Goal: Task Accomplishment & Management: Use online tool/utility

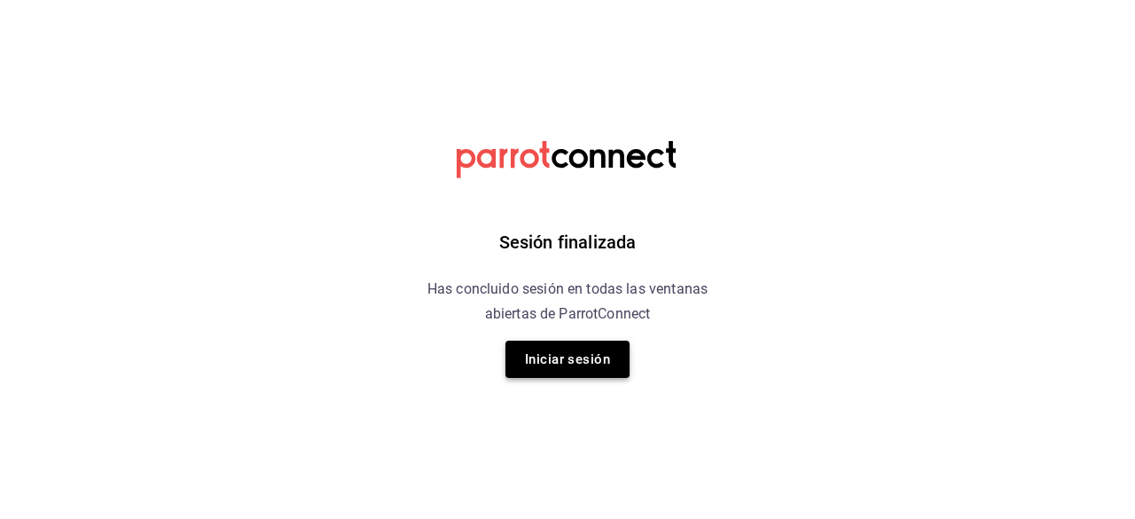
click at [526, 371] on button "Iniciar sesión" at bounding box center [567, 358] width 124 height 37
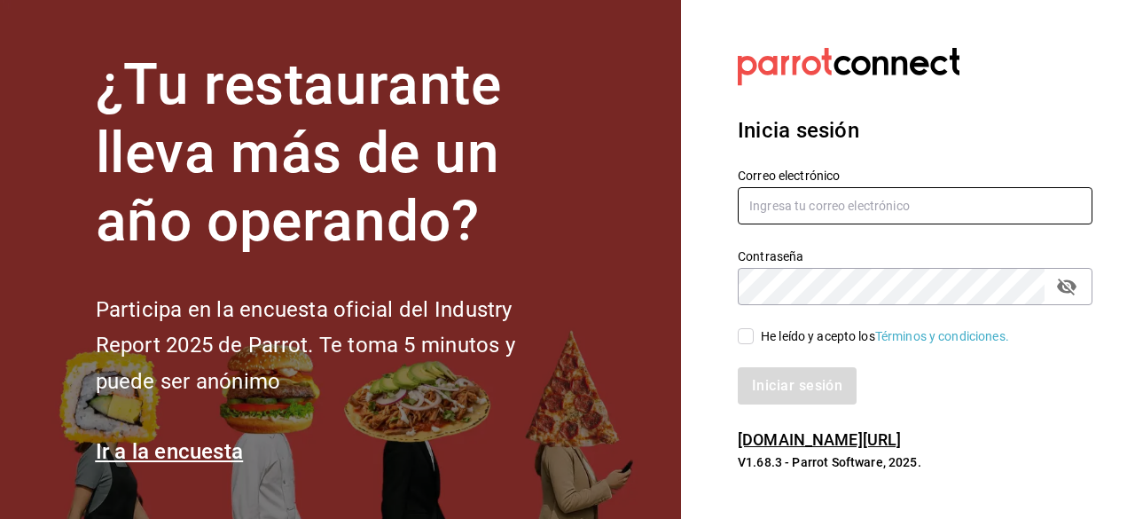
type input "[EMAIL_ADDRESS][DOMAIN_NAME]"
click at [745, 337] on input "He leído y acepto los Términos y condiciones." at bounding box center [746, 336] width 16 height 16
checkbox input "true"
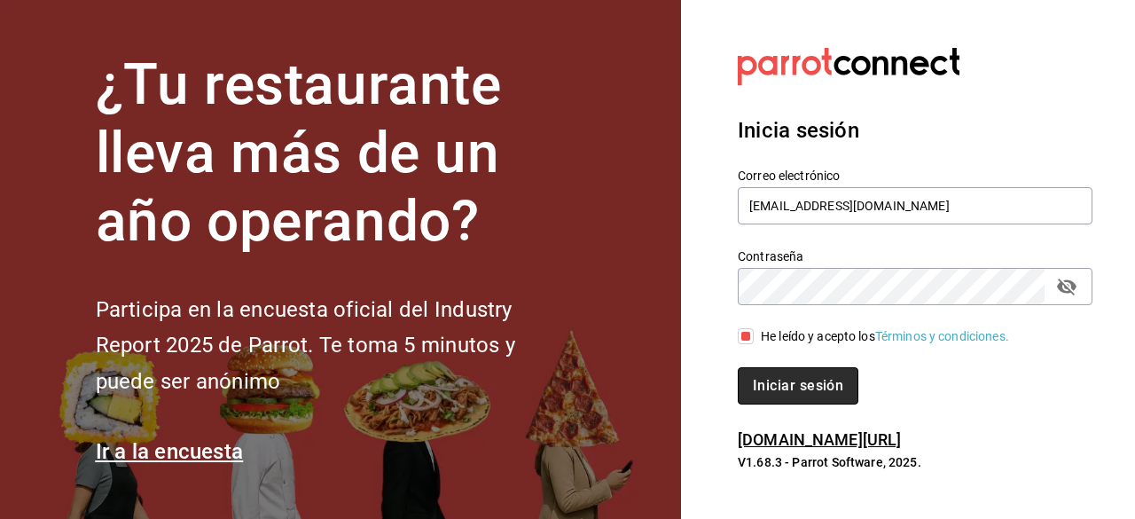
click at [775, 387] on button "Iniciar sesión" at bounding box center [798, 385] width 121 height 37
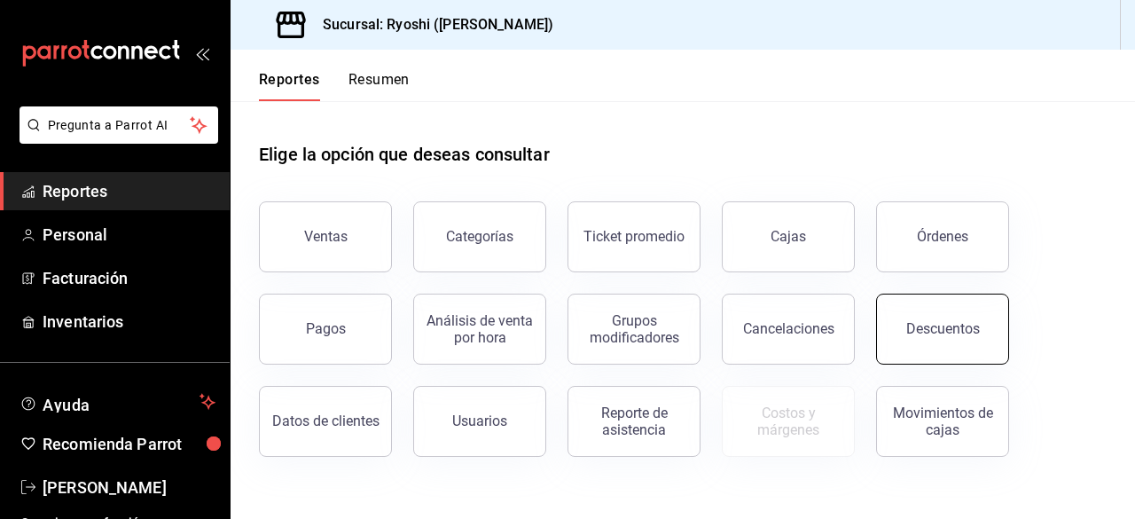
click at [921, 313] on button "Descuentos" at bounding box center [942, 328] width 133 height 71
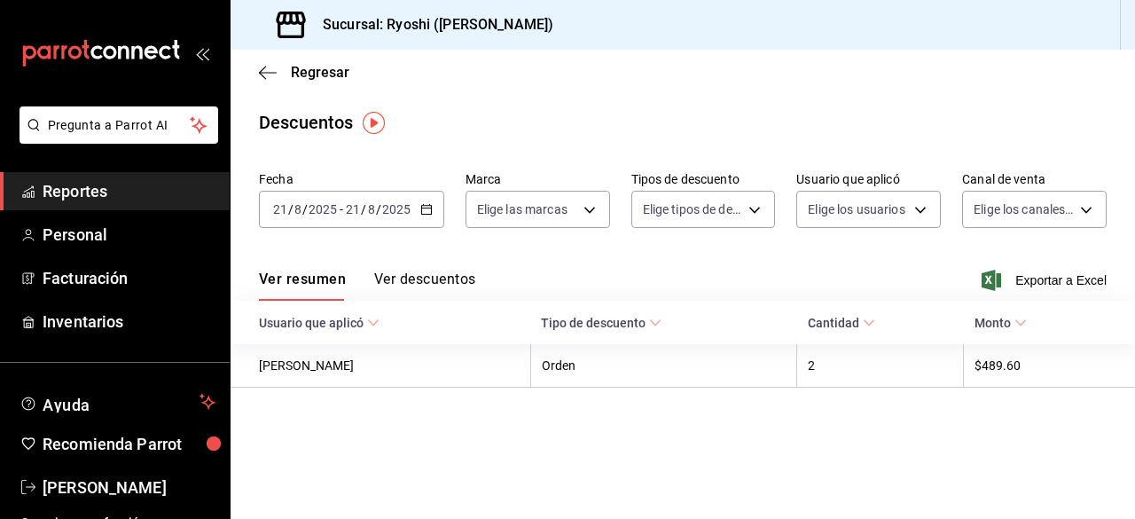
click at [425, 212] on icon "button" at bounding box center [426, 209] width 12 height 12
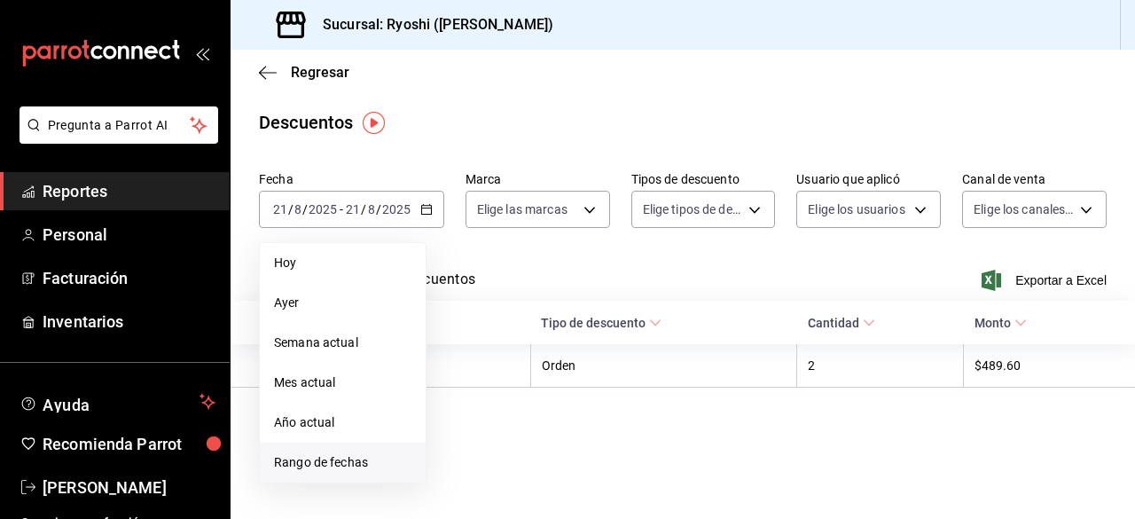
click at [328, 453] on span "Rango de fechas" at bounding box center [342, 462] width 137 height 19
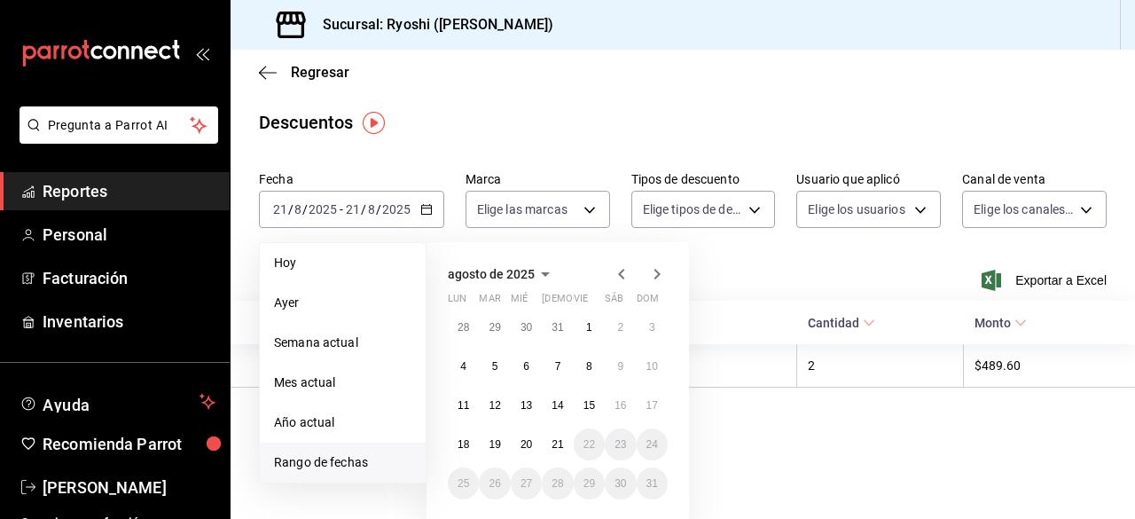
click at [328, 453] on span "Rango de fechas" at bounding box center [342, 462] width 137 height 19
click at [518, 447] on button "20" at bounding box center [526, 444] width 31 height 32
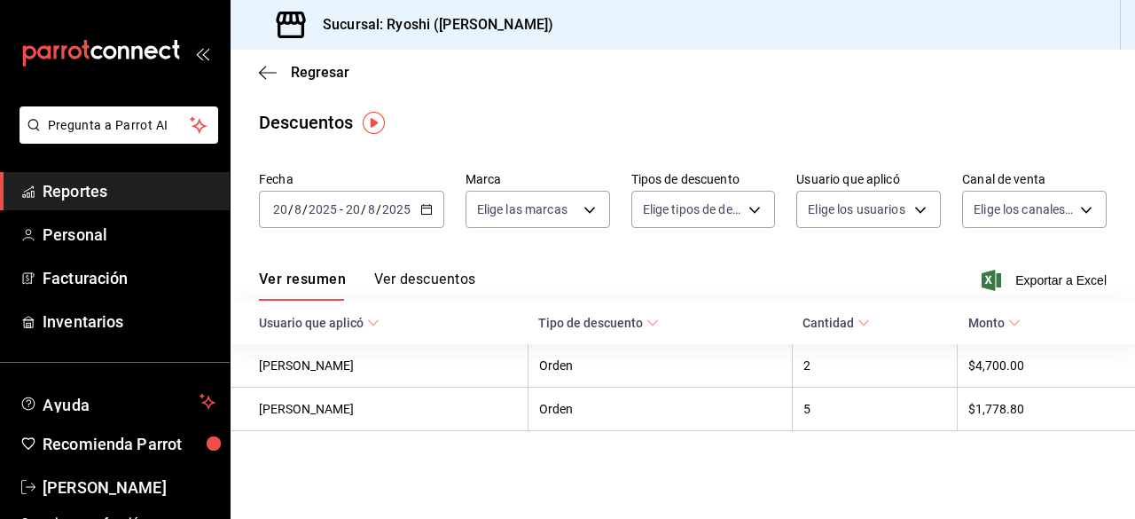
click at [422, 214] on \(Stroke\) "button" at bounding box center [426, 210] width 11 height 10
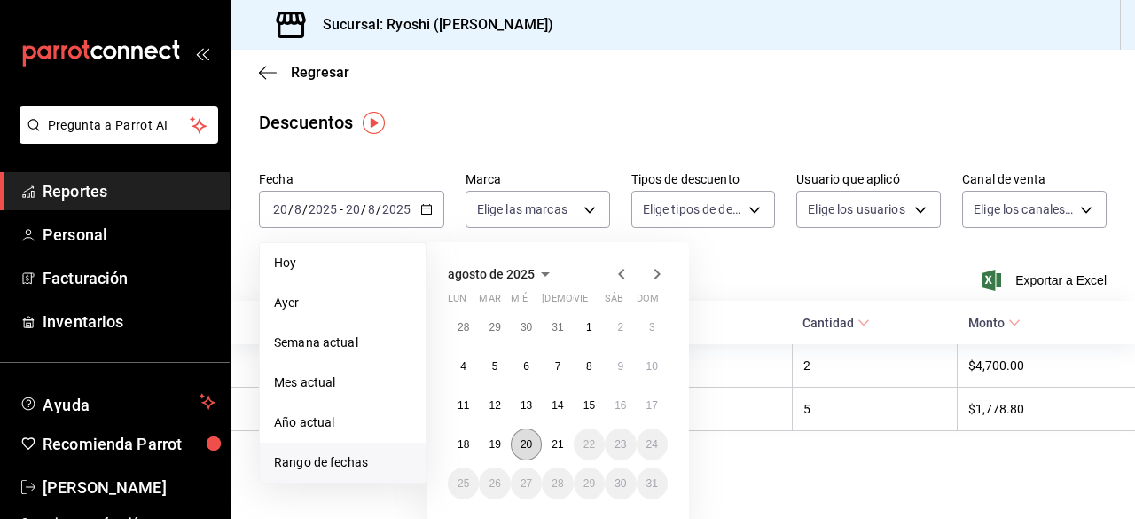
click at [532, 437] on button "20" at bounding box center [526, 444] width 31 height 32
click at [559, 441] on abbr "21" at bounding box center [558, 444] width 12 height 12
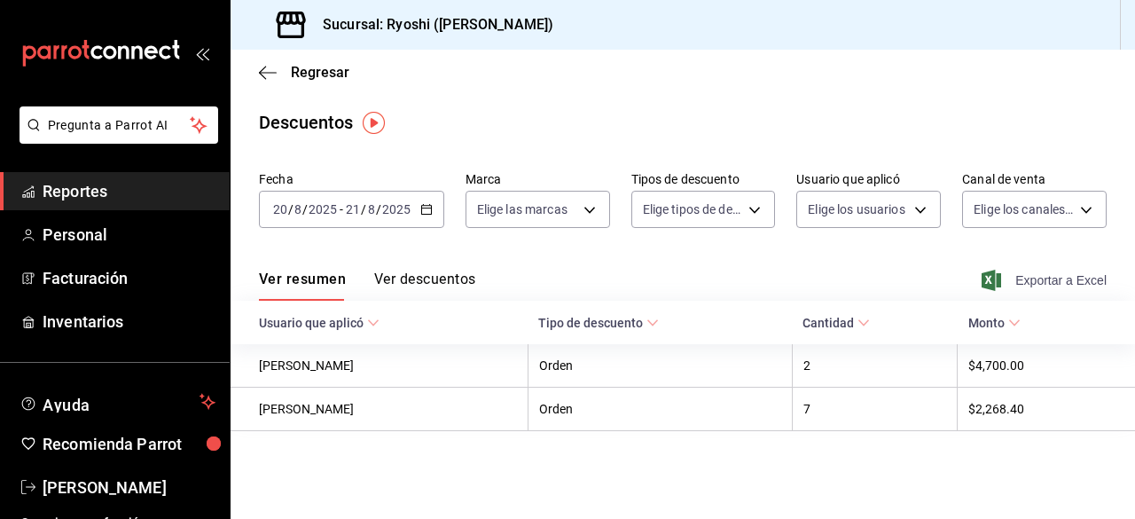
click at [1028, 277] on span "Exportar a Excel" at bounding box center [1045, 280] width 121 height 21
click at [268, 74] on icon "button" at bounding box center [268, 73] width 18 height 16
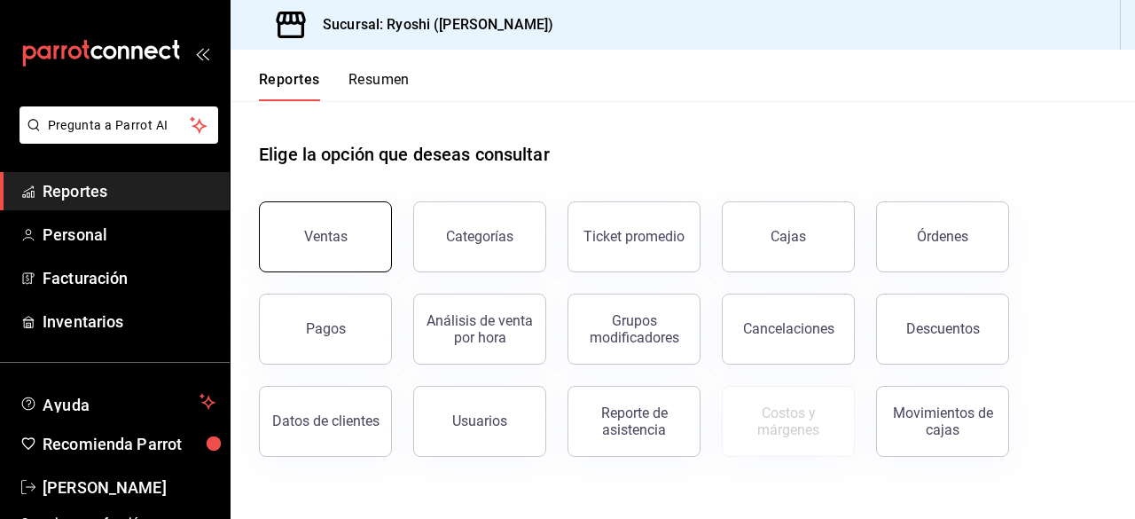
click at [330, 251] on button "Ventas" at bounding box center [325, 236] width 133 height 71
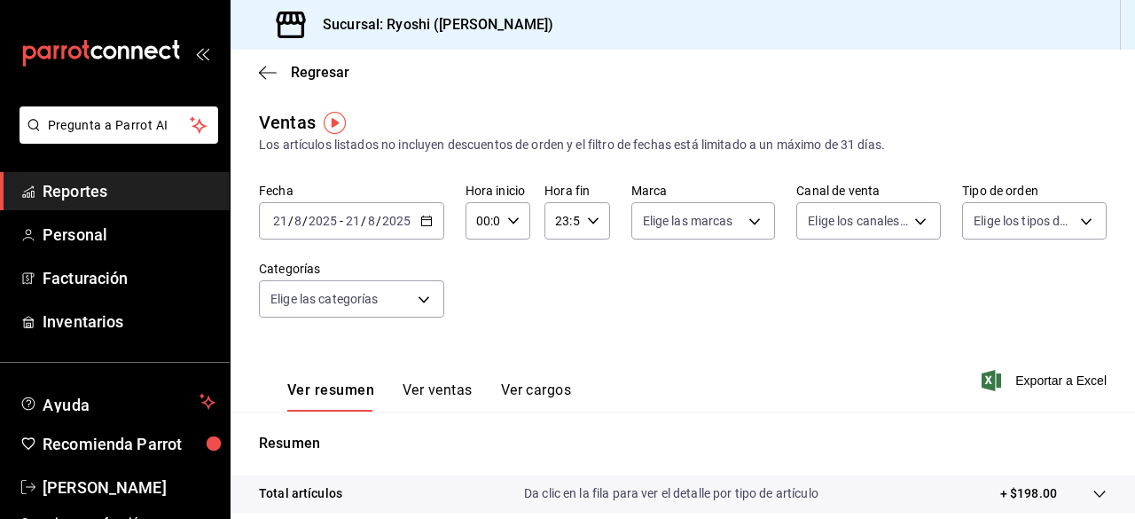
click at [420, 227] on div "2025-08-21 21 / 8 / 2025 - 2025-08-21 21 / 8 / 2025" at bounding box center [351, 220] width 185 height 37
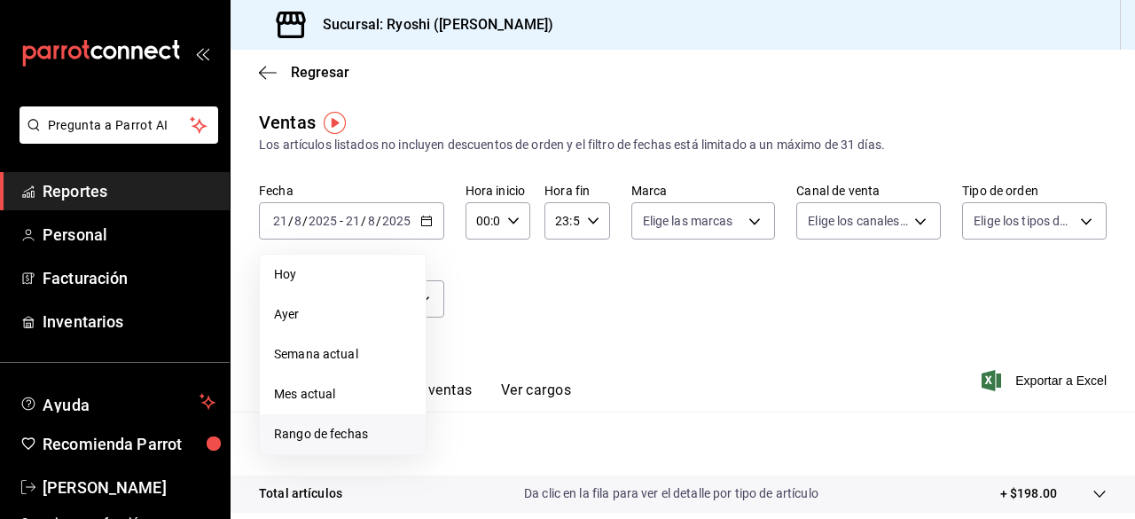
click at [336, 425] on span "Rango de fechas" at bounding box center [342, 434] width 137 height 19
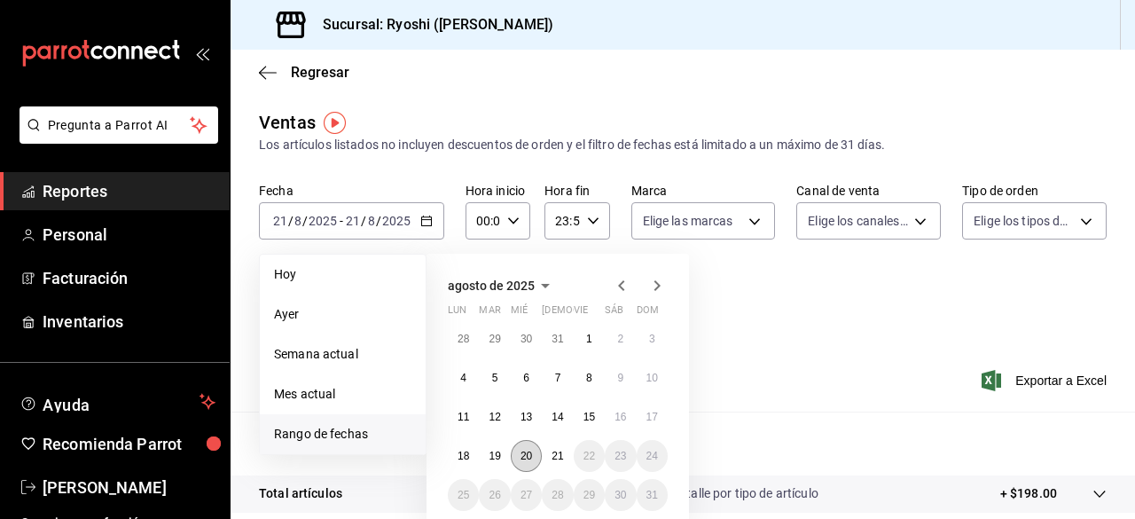
click at [536, 445] on button "20" at bounding box center [526, 456] width 31 height 32
click at [561, 454] on abbr "21" at bounding box center [558, 456] width 12 height 12
click at [532, 457] on abbr "20" at bounding box center [526, 456] width 12 height 12
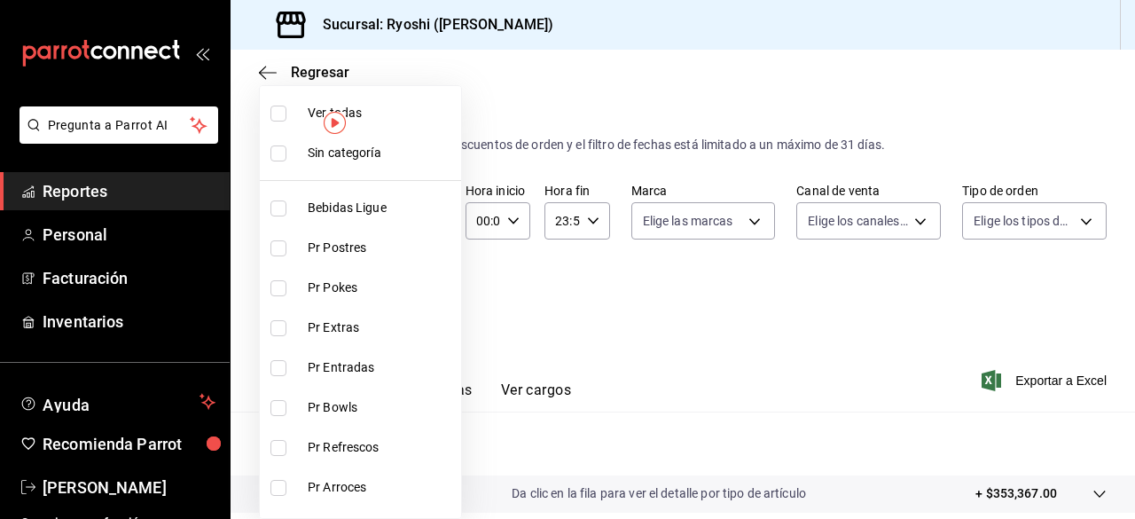
click at [419, 293] on body "Pregunta a Parrot AI Reportes Personal Facturación Inventarios Ayuda Recomienda…" at bounding box center [567, 259] width 1135 height 519
click at [272, 116] on input "checkbox" at bounding box center [278, 114] width 16 height 16
checkbox input "true"
type input "ad186e92-f0af-46bc-bbfd-7ffa80562c6f,3971b1f1-eb4c-4b65-a33f-e0602f1a7270,e647e…"
checkbox input "true"
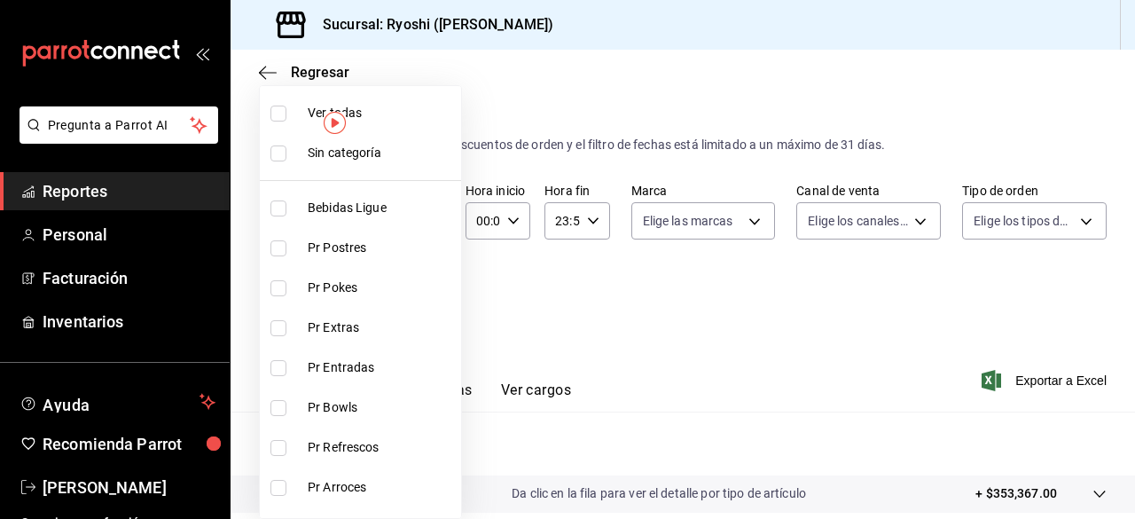
checkbox input "true"
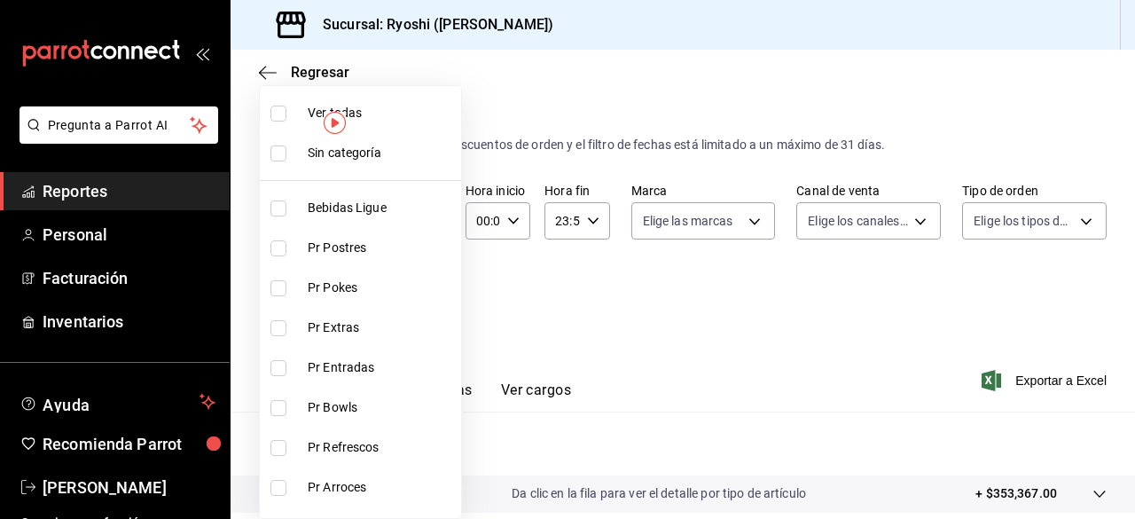
checkbox input "true"
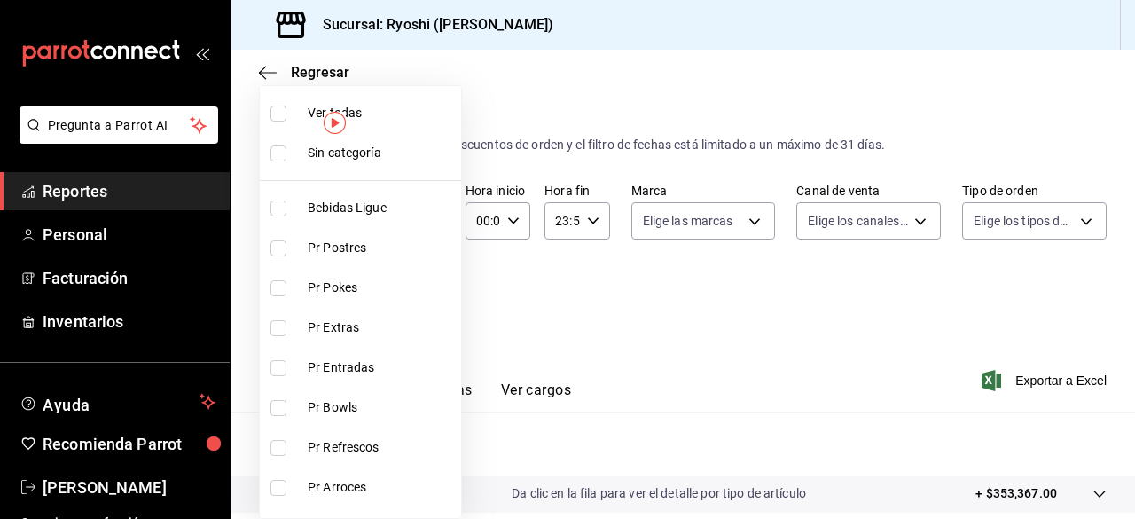
checkbox input "true"
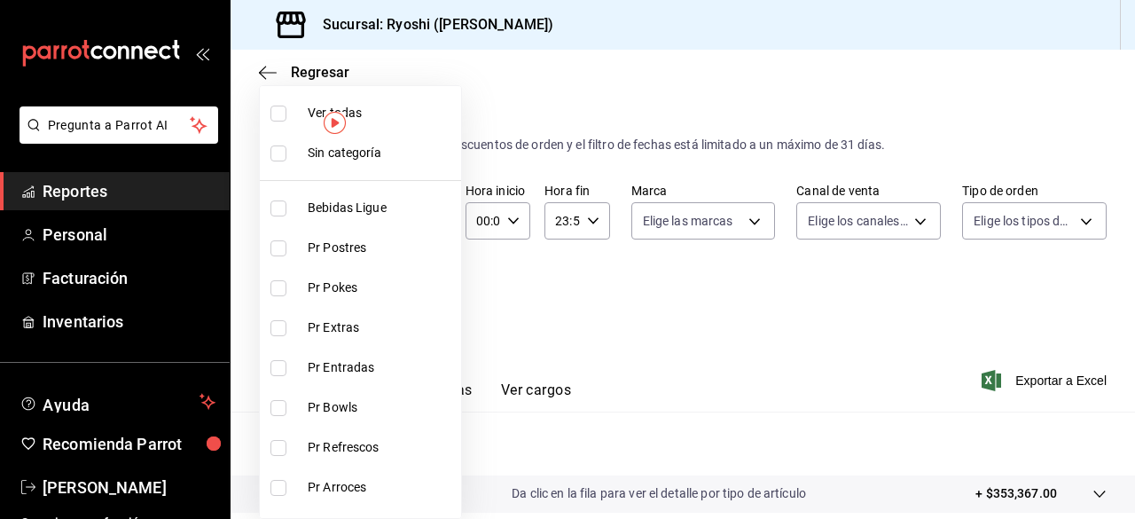
checkbox input "true"
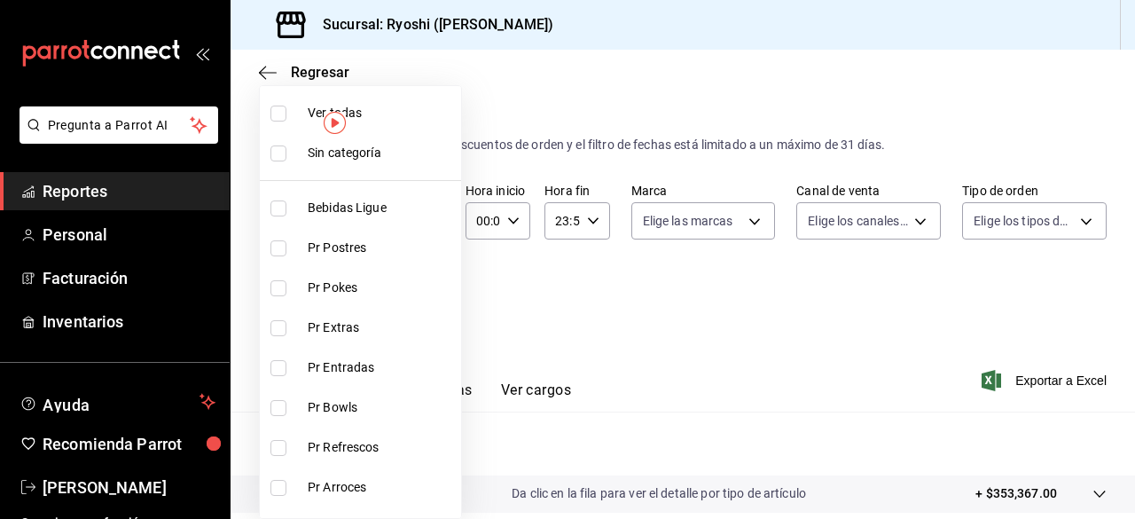
checkbox input "true"
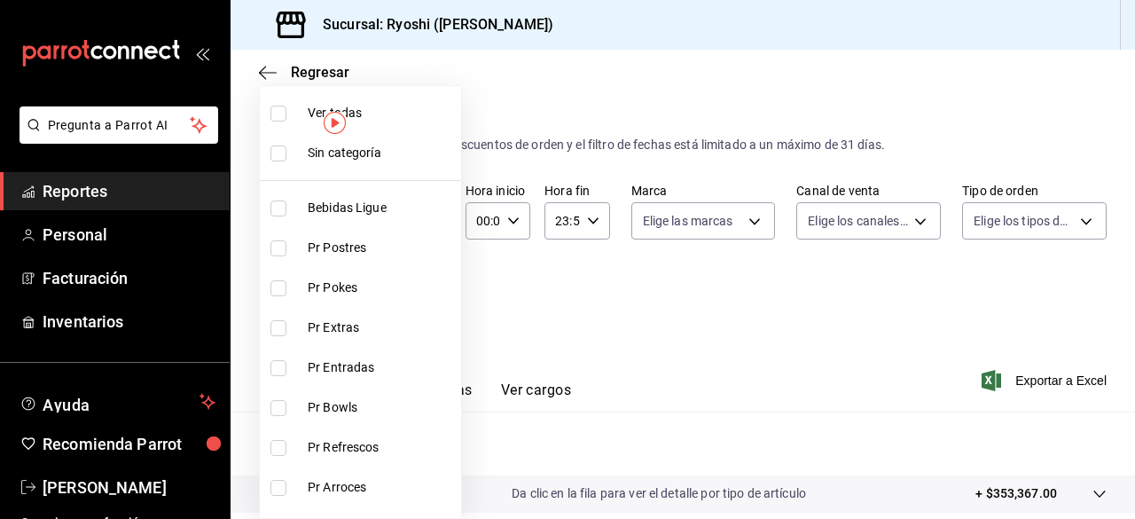
checkbox input "true"
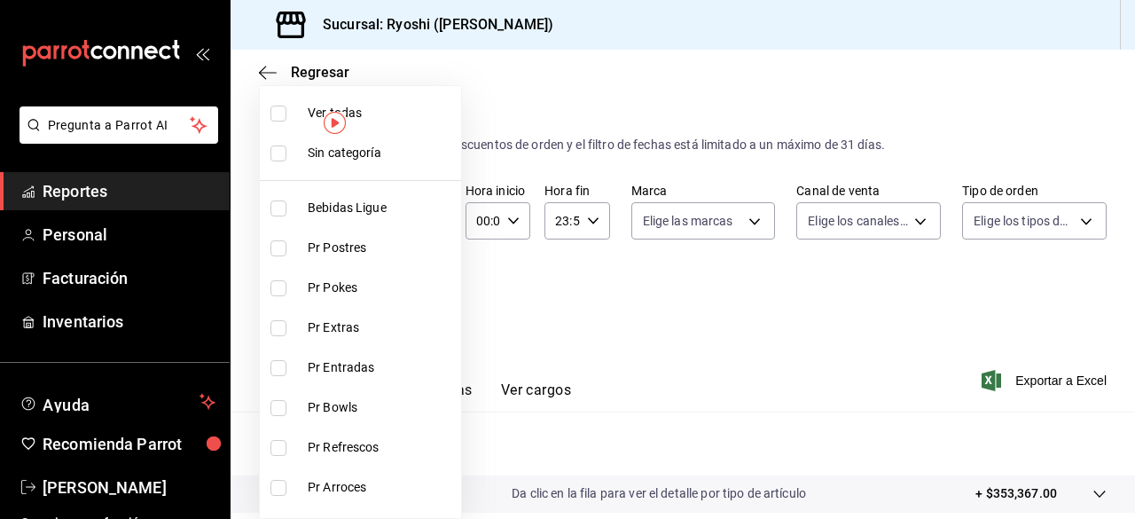
checkbox input "true"
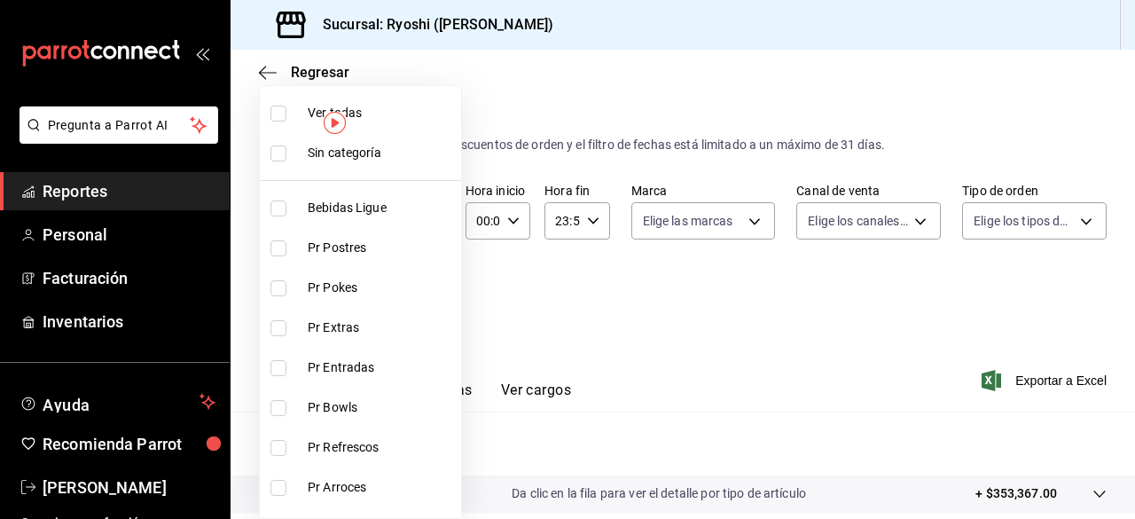
checkbox input "true"
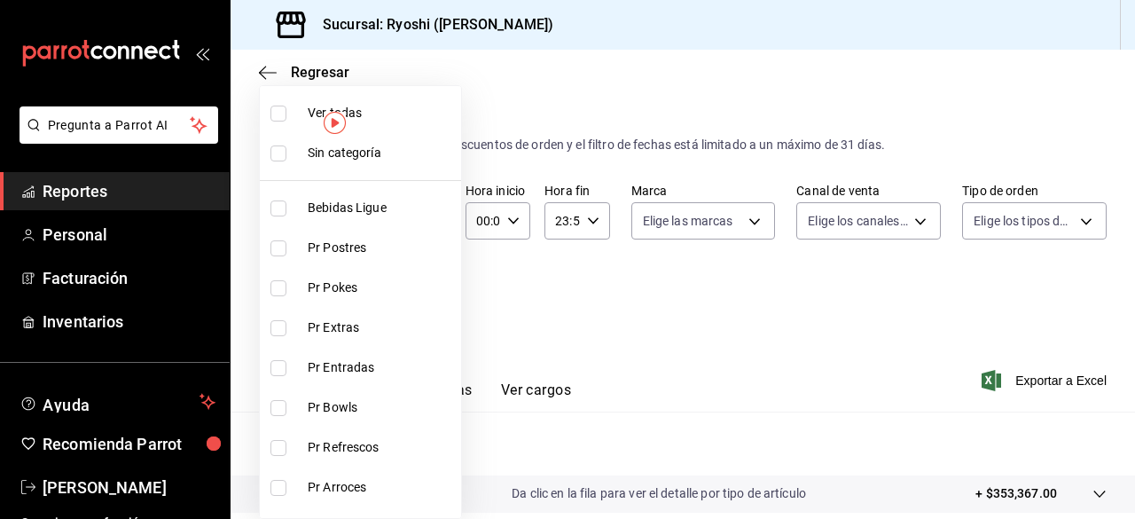
checkbox input "true"
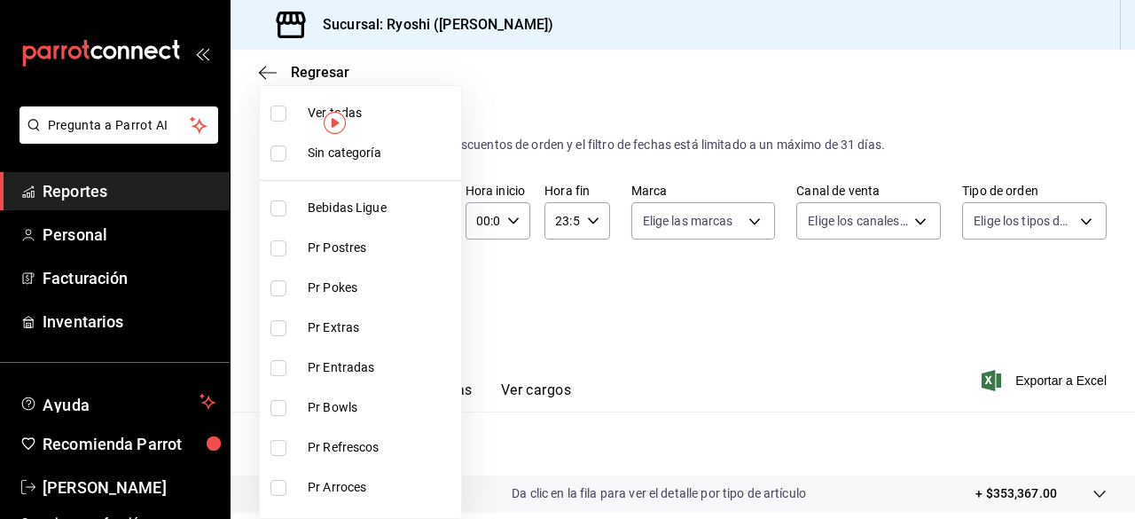
checkbox input "true"
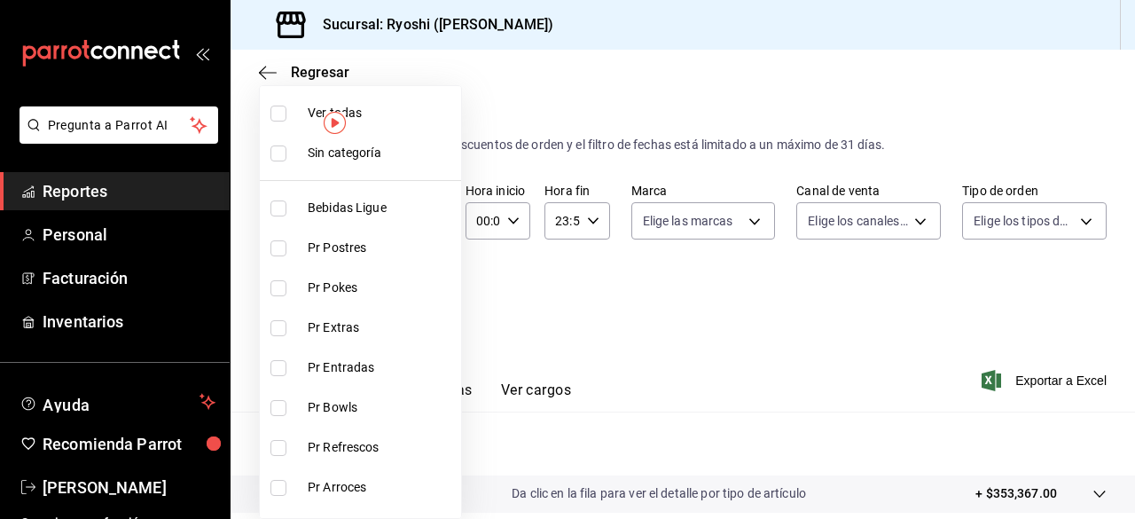
checkbox input "true"
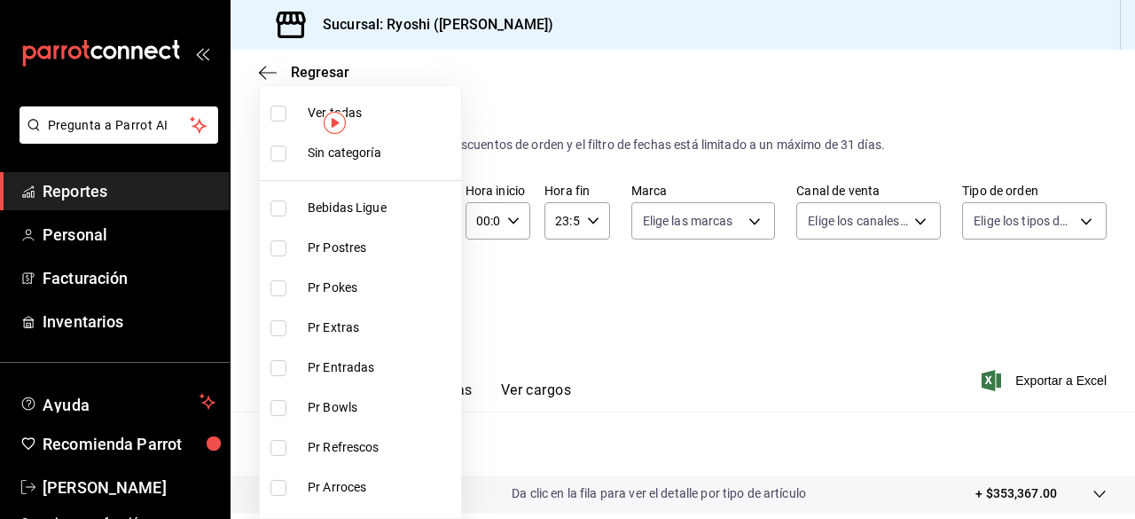
checkbox input "true"
click at [650, 372] on div at bounding box center [567, 259] width 1135 height 519
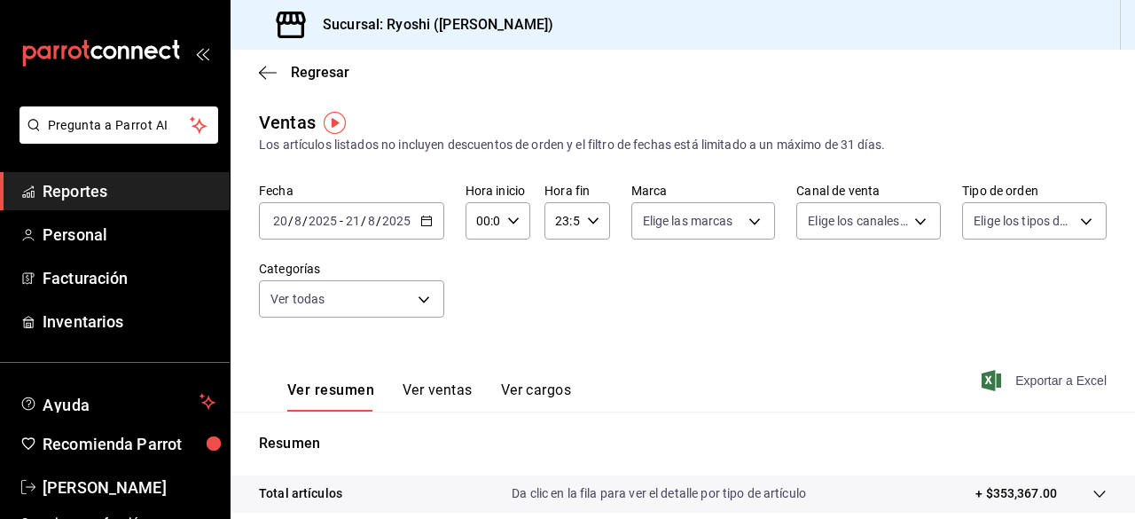
click at [1020, 375] on span "Exportar a Excel" at bounding box center [1045, 380] width 121 height 21
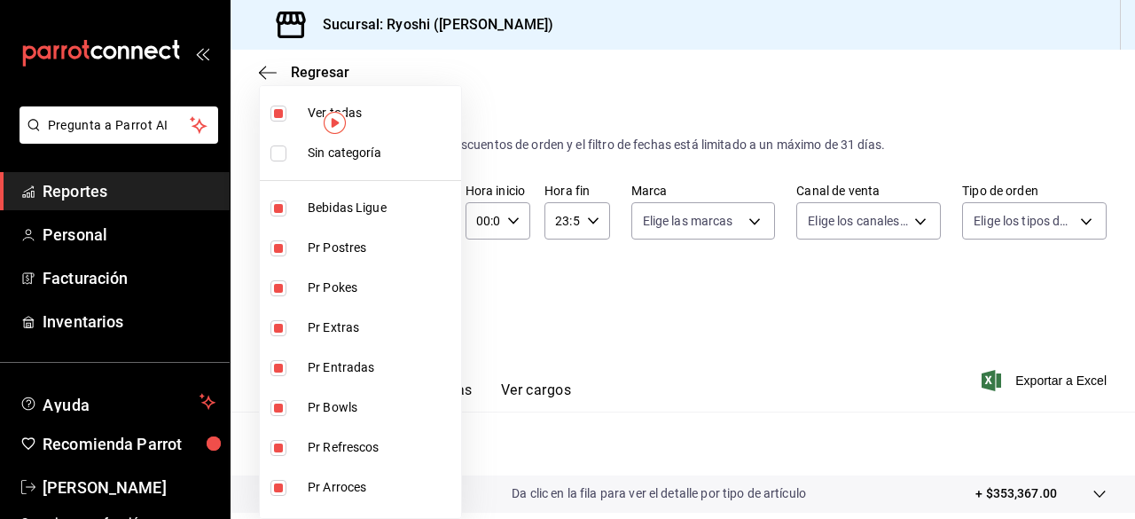
click at [422, 287] on body "Pregunta a Parrot AI Reportes Personal Facturación Inventarios Ayuda Recomienda…" at bounding box center [567, 259] width 1135 height 519
click at [278, 113] on input "checkbox" at bounding box center [278, 114] width 16 height 16
checkbox input "false"
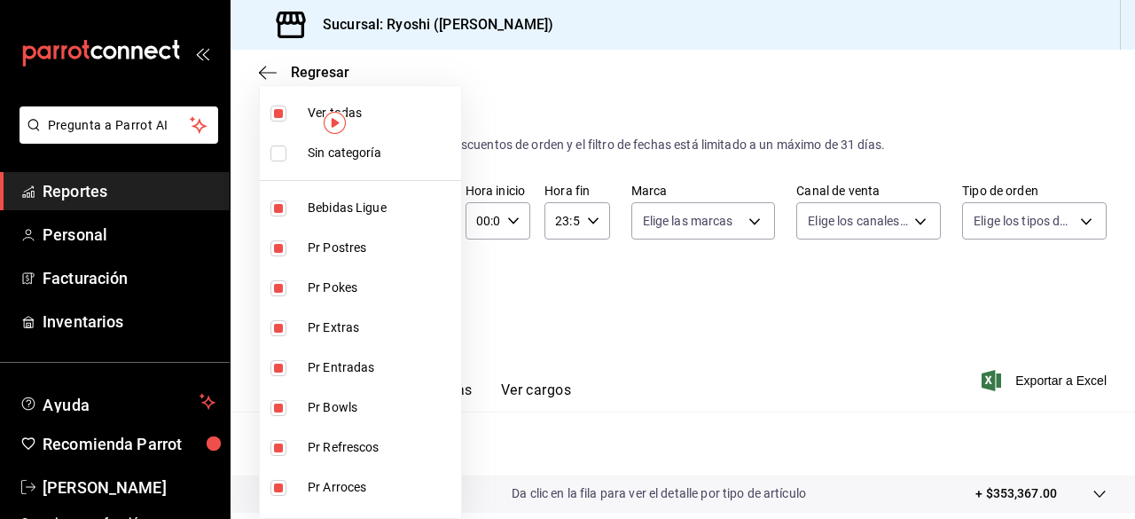
checkbox input "false"
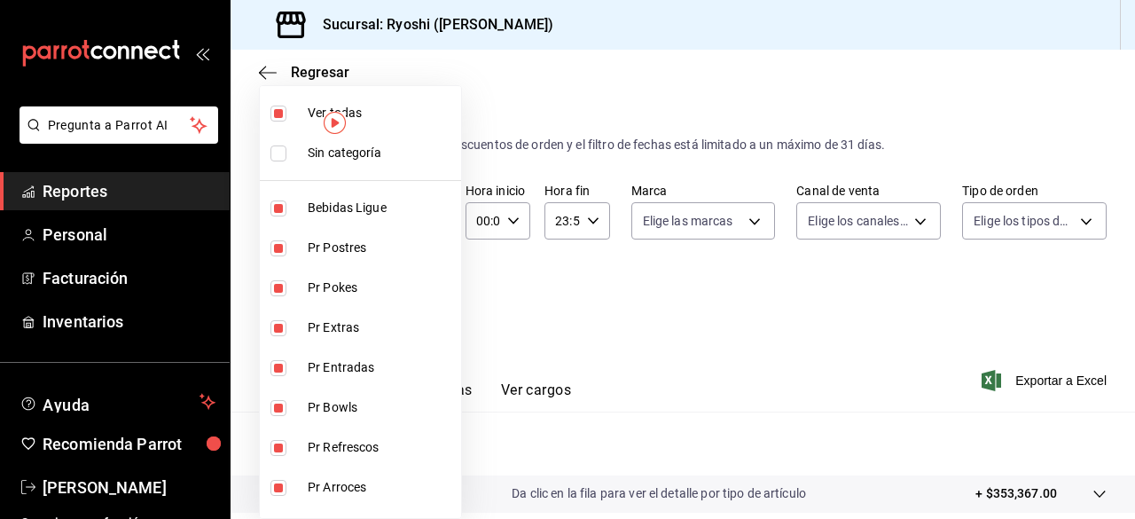
checkbox input "false"
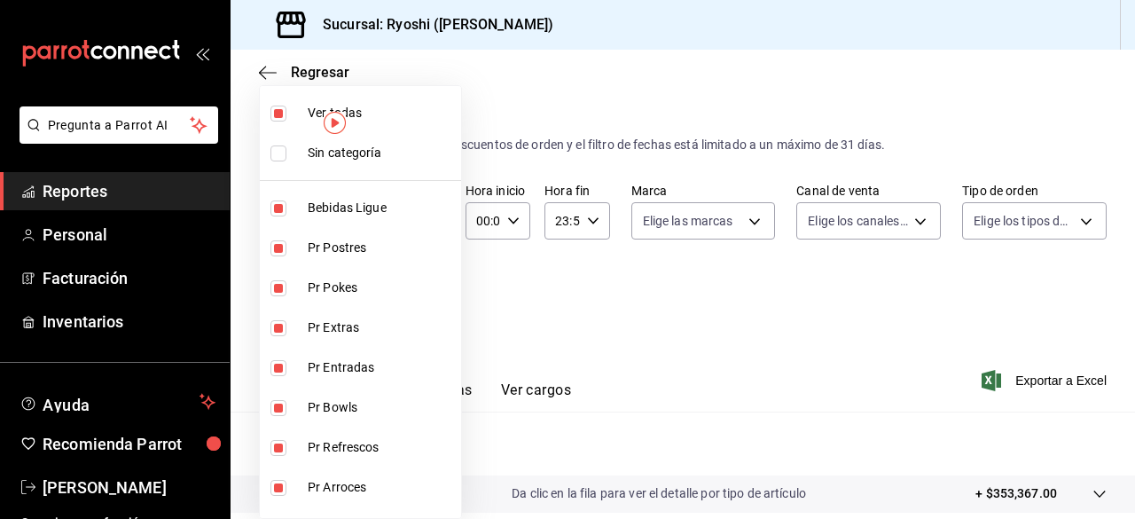
checkbox input "false"
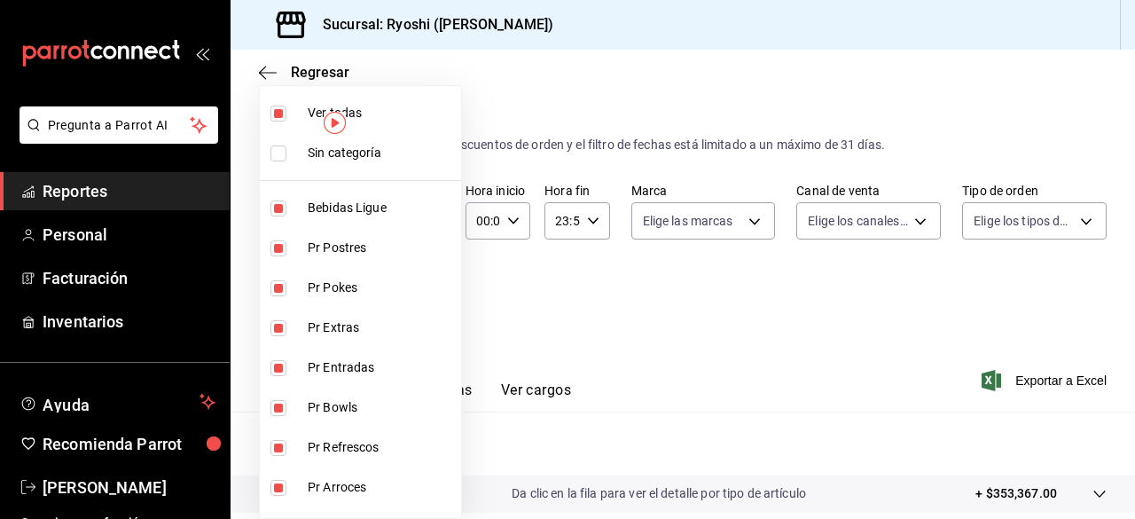
checkbox input "false"
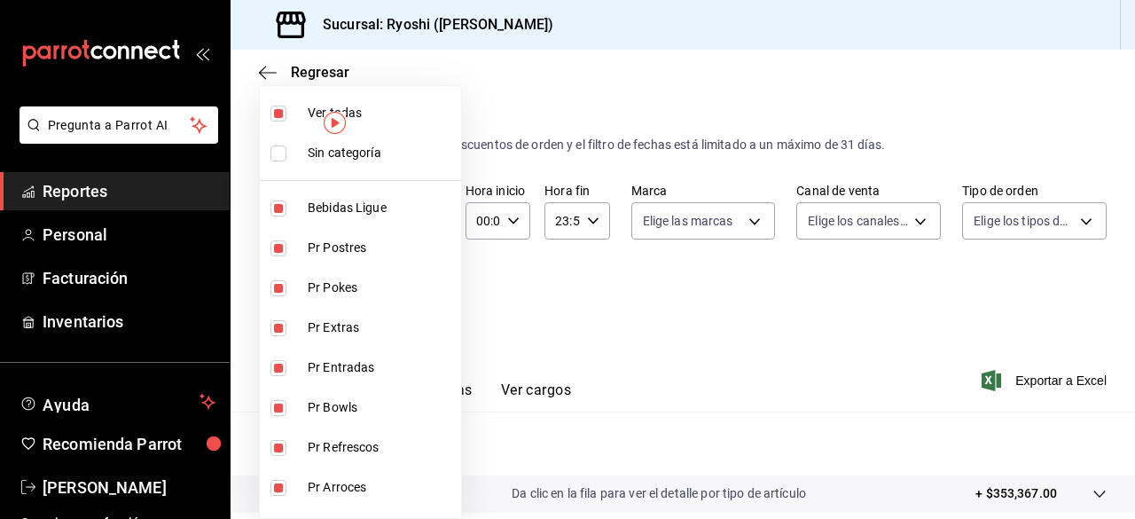
checkbox input "false"
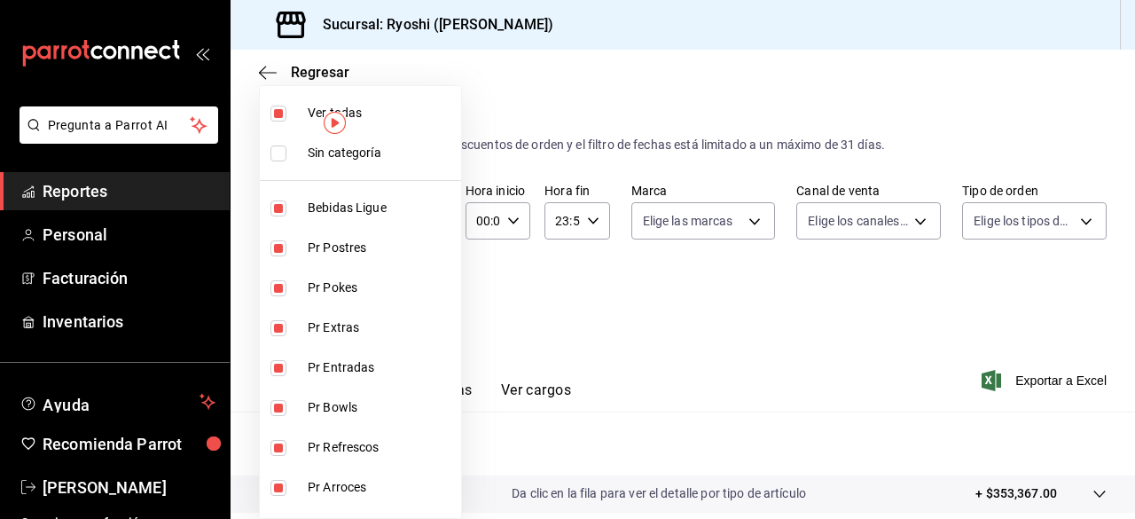
checkbox input "false"
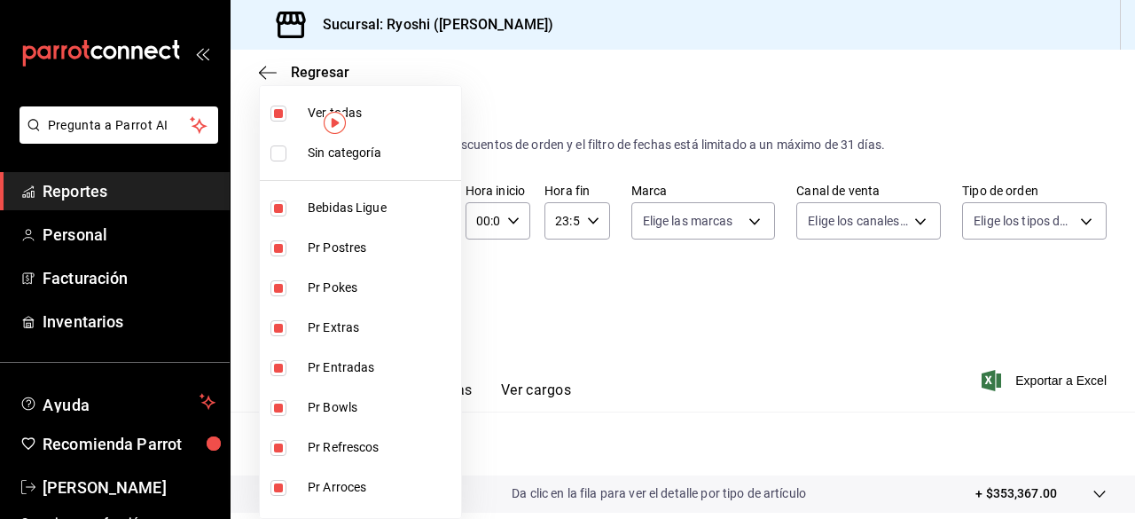
checkbox input "false"
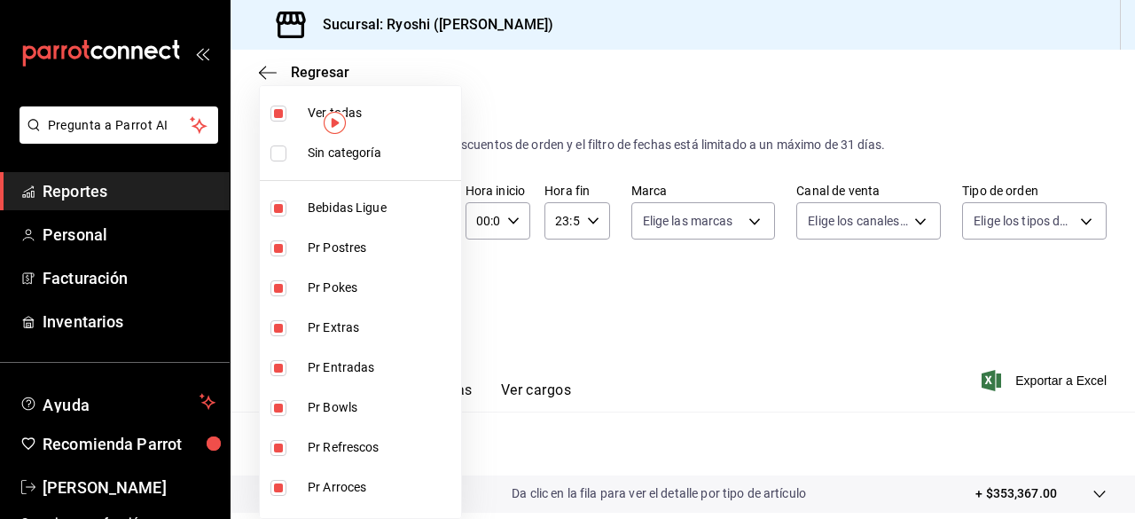
checkbox input "false"
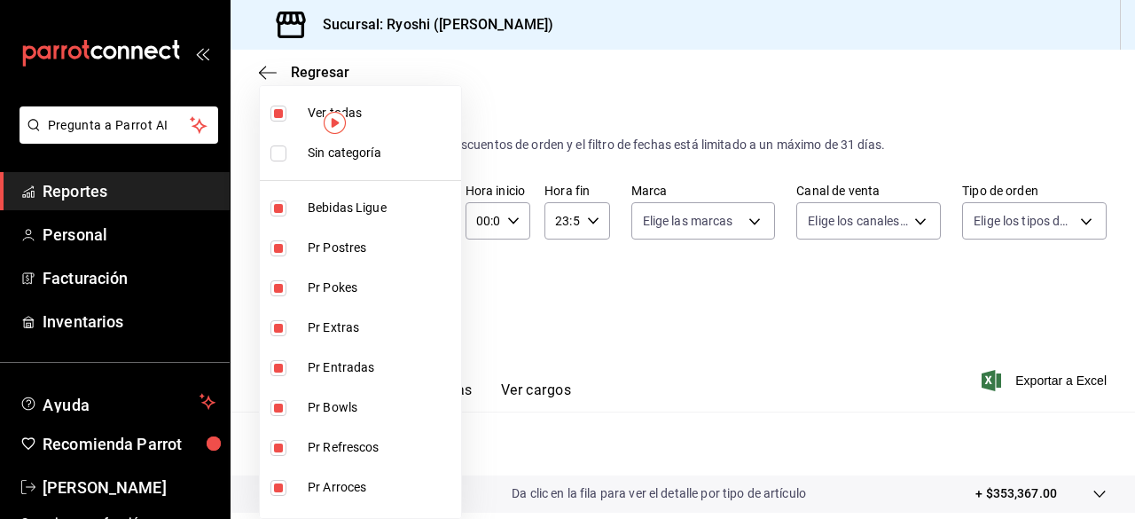
checkbox input "false"
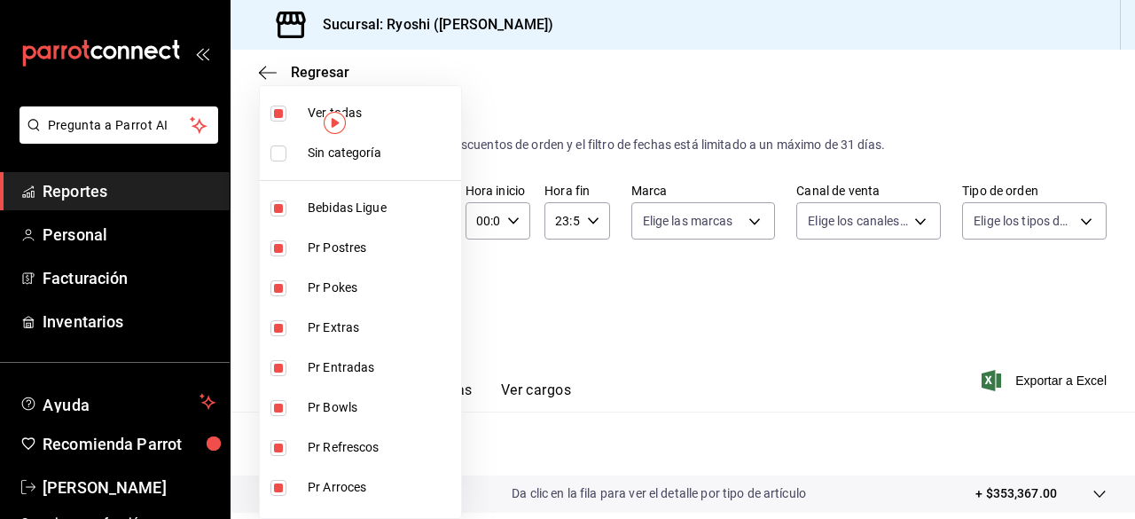
checkbox input "false"
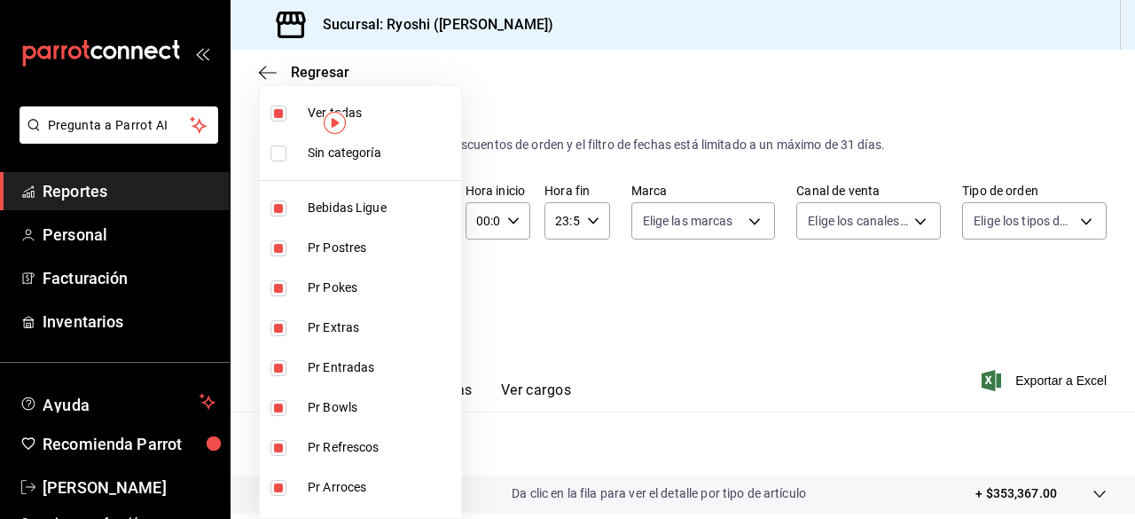
checkbox input "false"
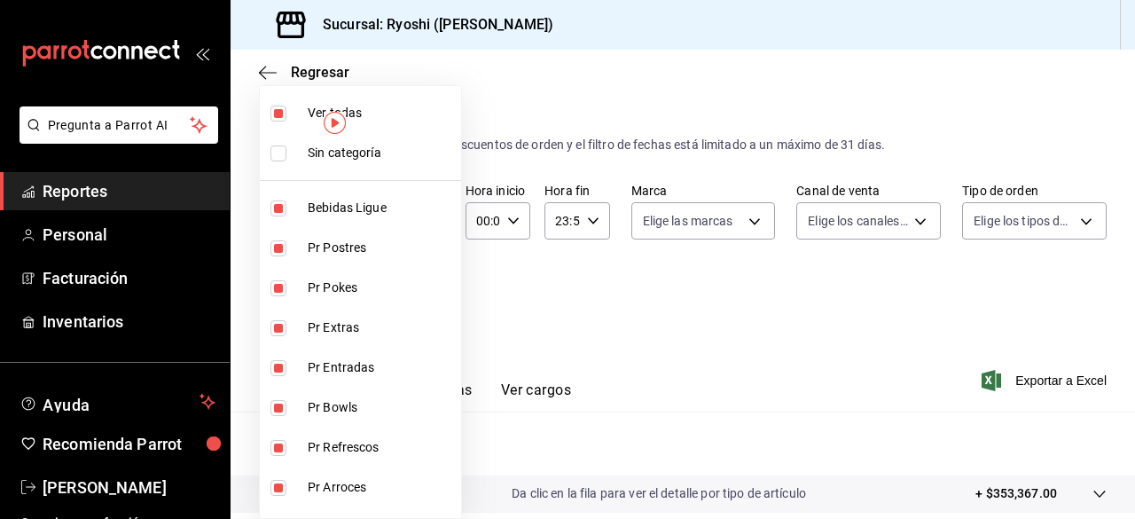
checkbox input "false"
click at [279, 244] on input "checkbox" at bounding box center [278, 248] width 16 height 16
checkbox input "true"
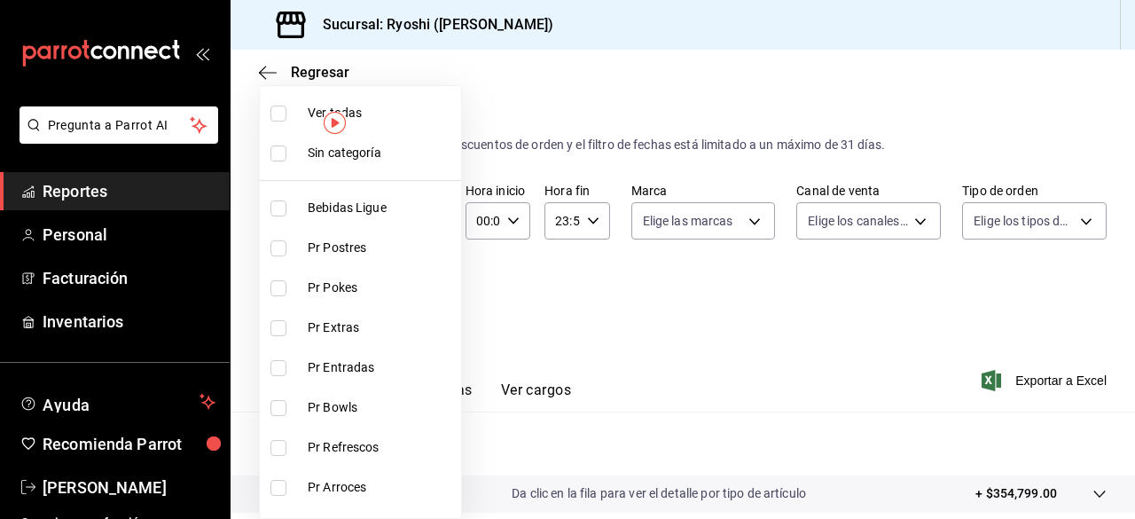
type input "3971b1f1-eb4c-4b65-a33f-e0602f1a7270"
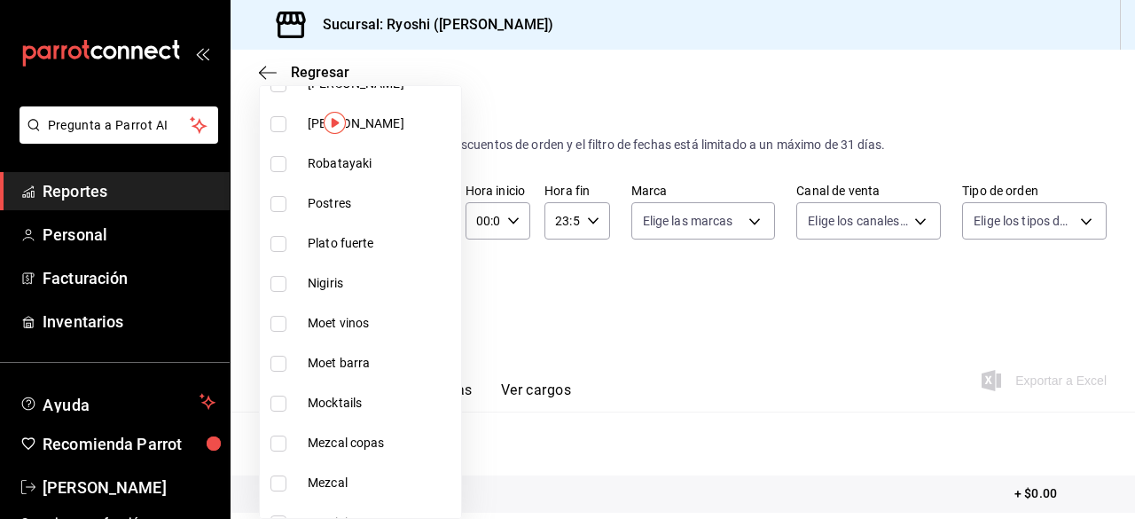
scroll to position [1399, 0]
click at [275, 199] on input "checkbox" at bounding box center [278, 206] width 16 height 16
checkbox input "true"
type input "3971b1f1-eb4c-4b65-a33f-e0602f1a7270,f29fb788-a061-4889-ae5a-b73f6482cd79"
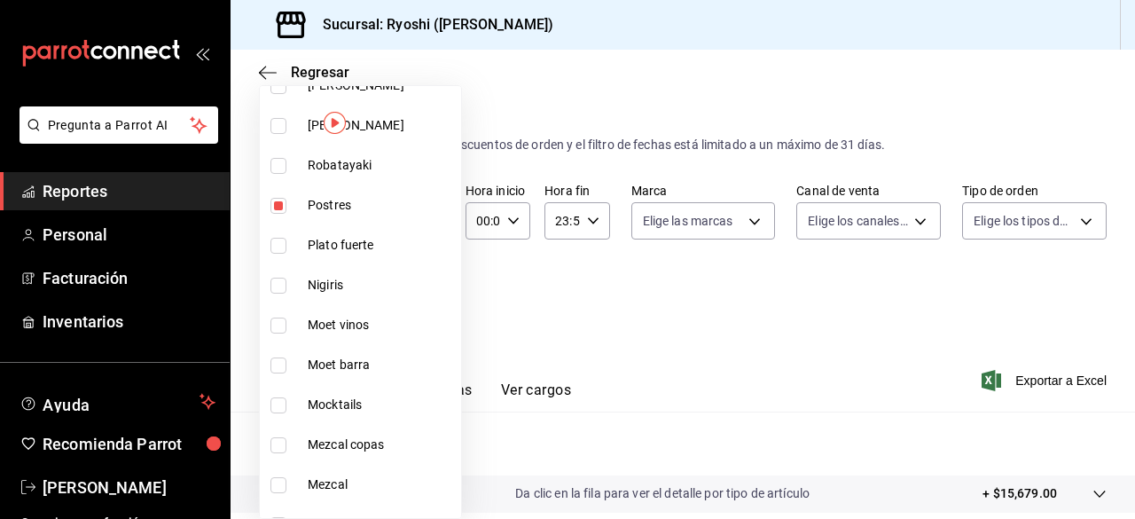
click at [1029, 373] on div at bounding box center [567, 259] width 1135 height 519
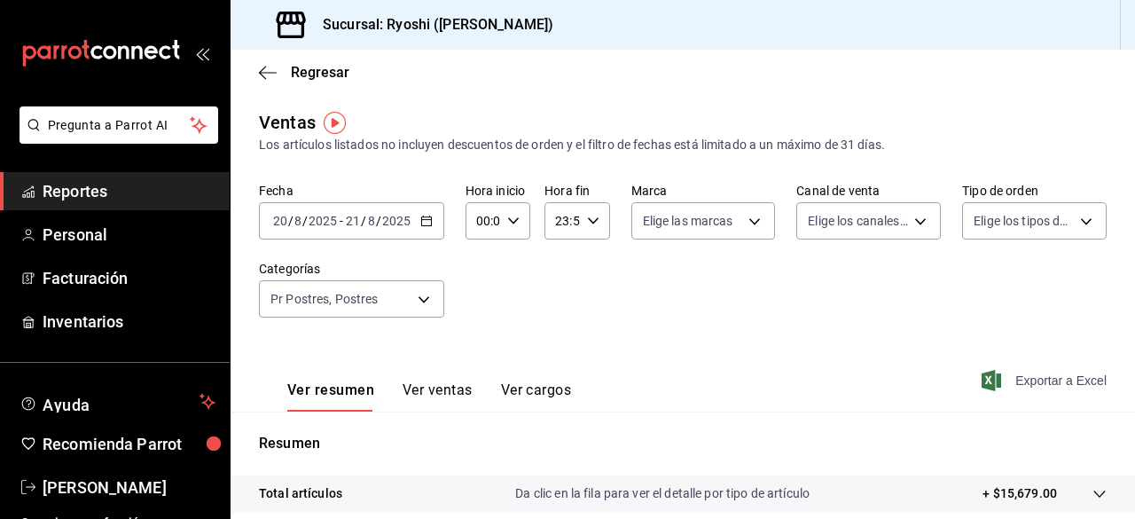
click at [1029, 375] on span "Exportar a Excel" at bounding box center [1045, 380] width 121 height 21
click at [426, 298] on body "Pregunta a Parrot AI Reportes Personal Facturación Inventarios Ayuda Recomienda…" at bounding box center [567, 259] width 1135 height 519
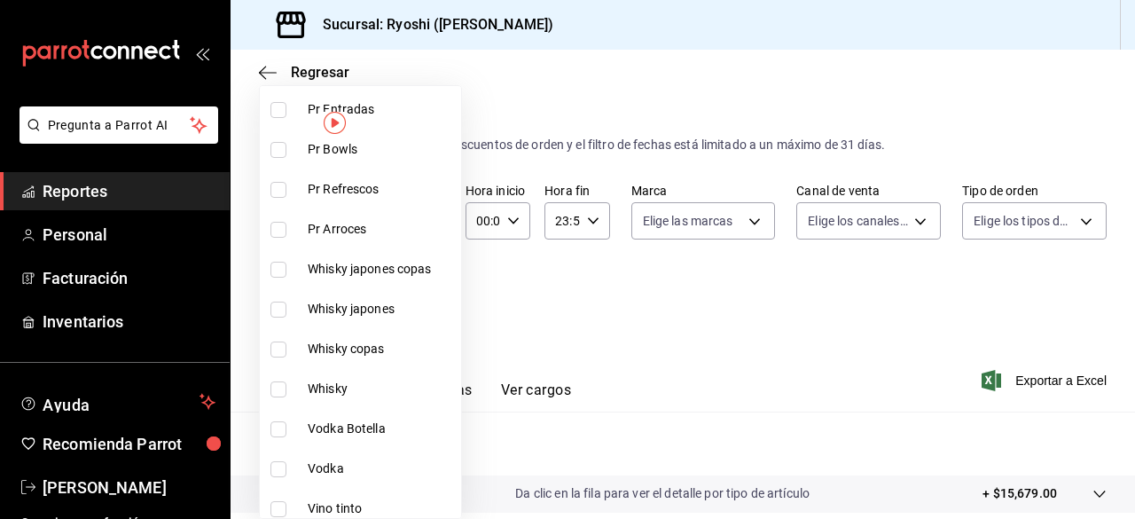
scroll to position [262, 0]
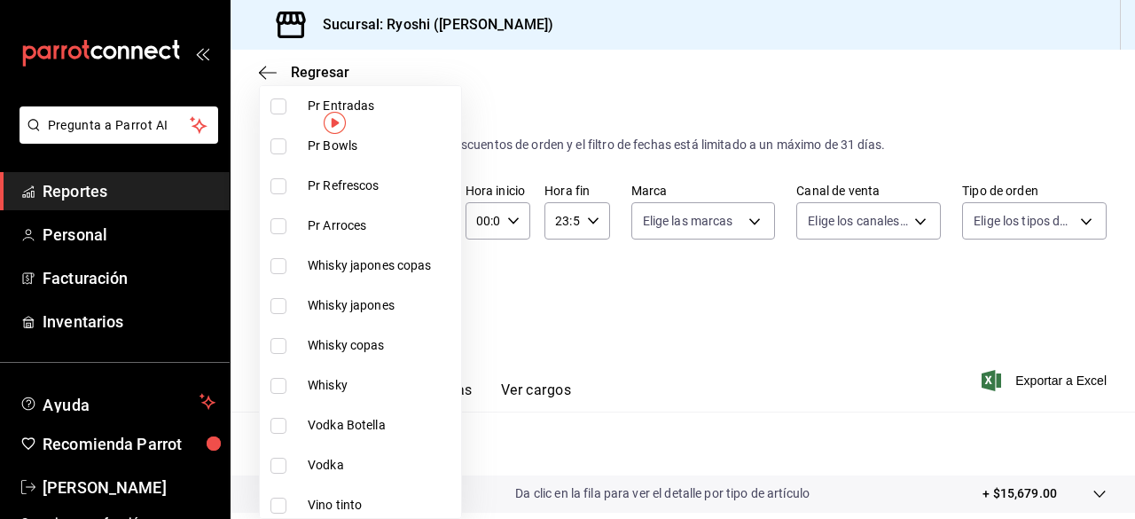
drag, startPoint x: 1128, startPoint y: 214, endPoint x: 1133, endPoint y: 278, distance: 64.1
click at [1133, 278] on div at bounding box center [567, 259] width 1135 height 519
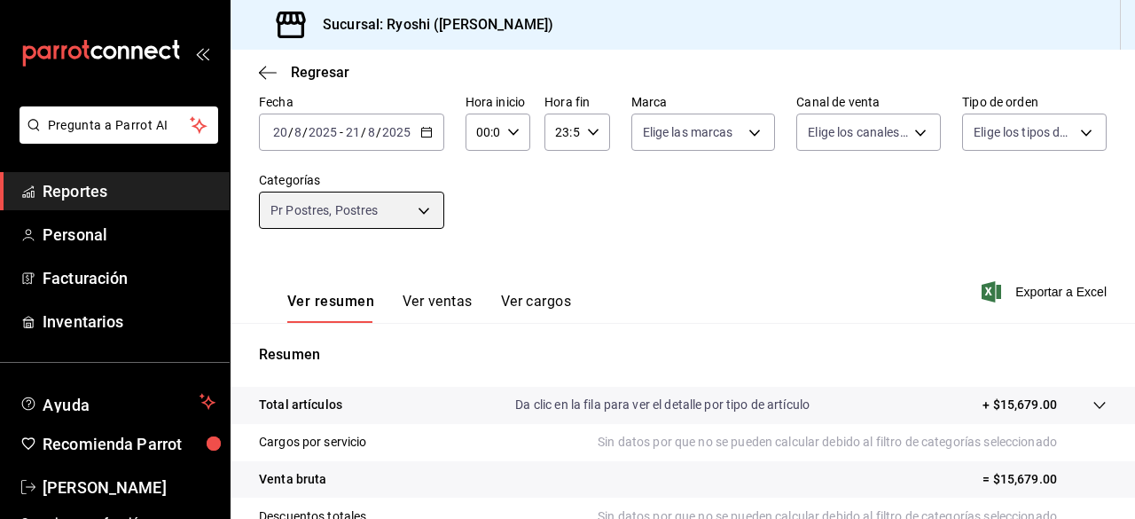
scroll to position [150, 0]
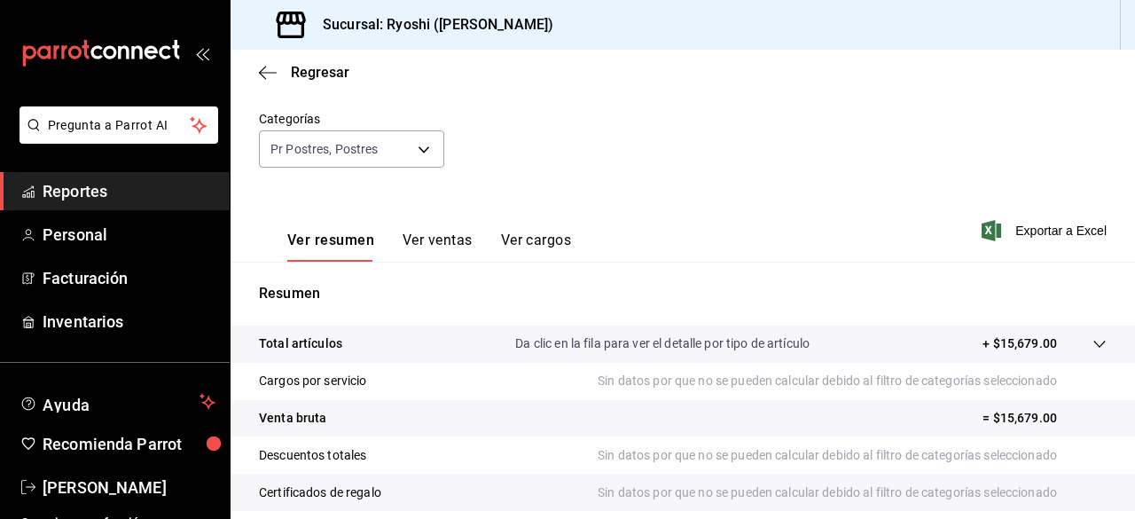
click at [865, 369] on tr "Cargos por servicio Sin datos por que no se pueden calcular debido al filtro de…" at bounding box center [683, 381] width 904 height 37
click at [421, 297] on p "Resumen" at bounding box center [683, 293] width 848 height 21
click at [421, 300] on p "Resumen" at bounding box center [683, 293] width 848 height 21
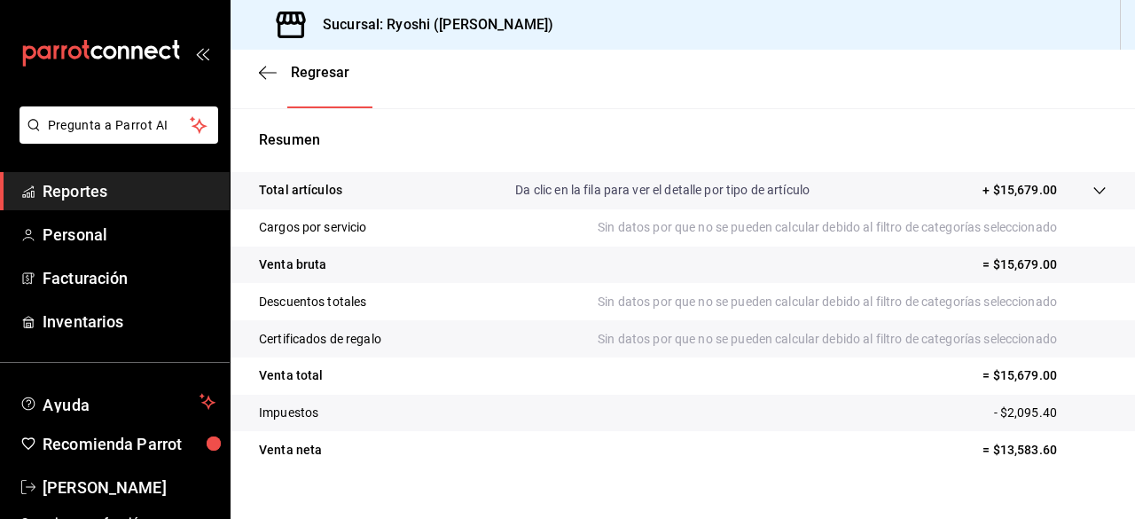
scroll to position [331, 0]
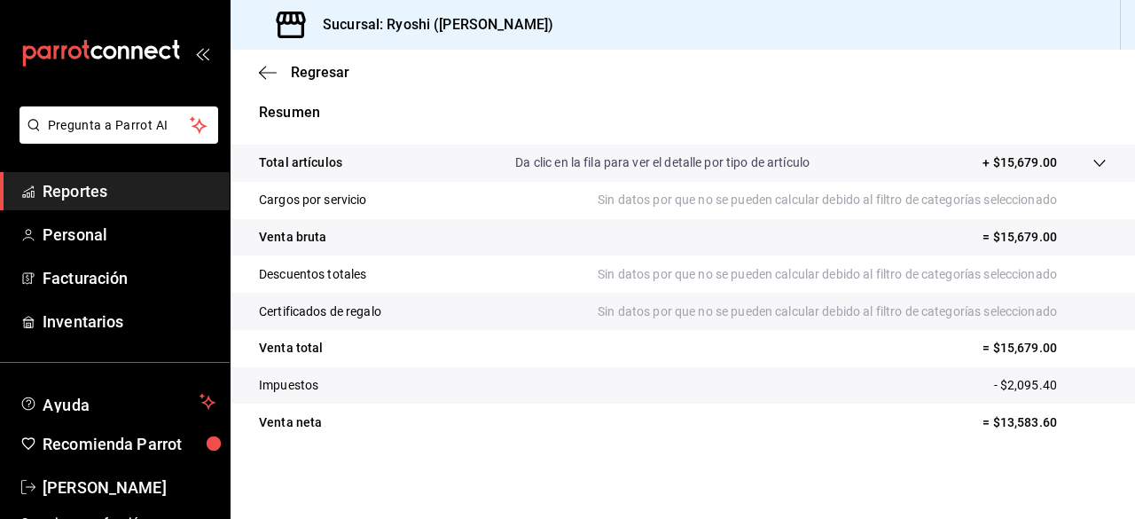
click at [421, 298] on tr "Certificados de regalo Sin datos por que no se pueden calcular debido al filtro…" at bounding box center [683, 311] width 904 height 37
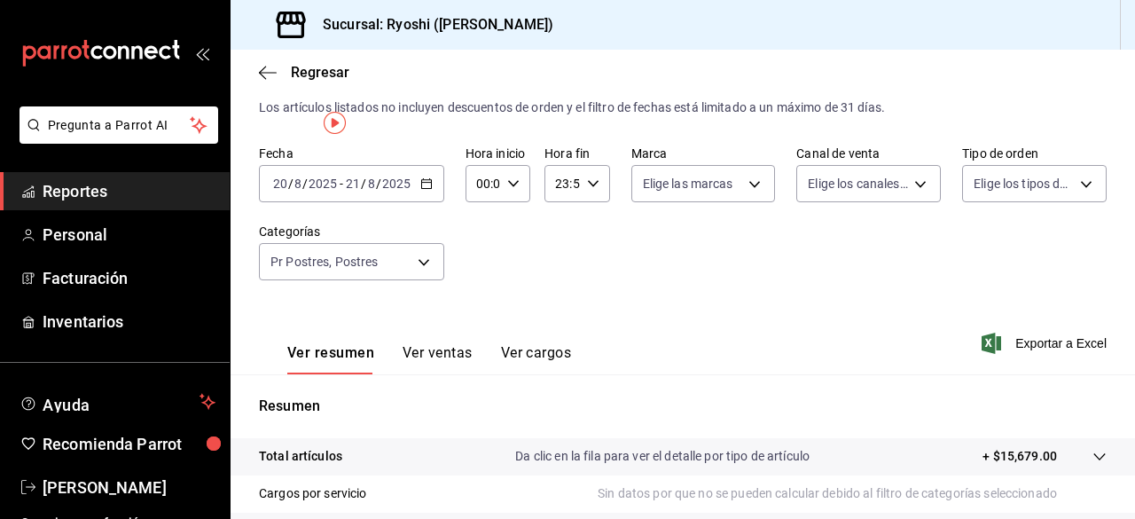
scroll to position [0, 0]
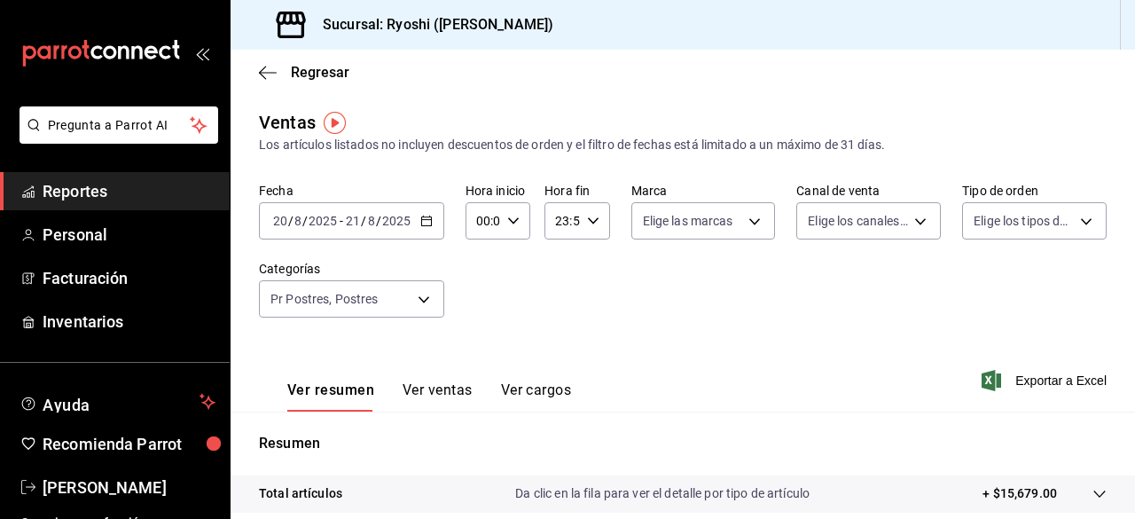
click at [1076, 113] on div "Ventas Los artículos listados no incluyen descuentos de orden y el filtro de fe…" at bounding box center [683, 131] width 848 height 45
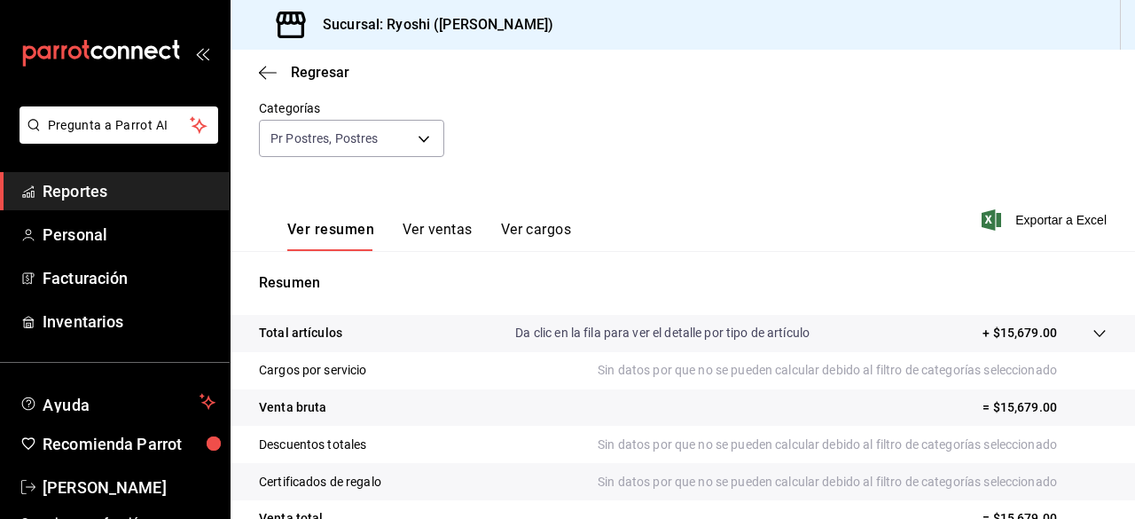
scroll to position [165, 0]
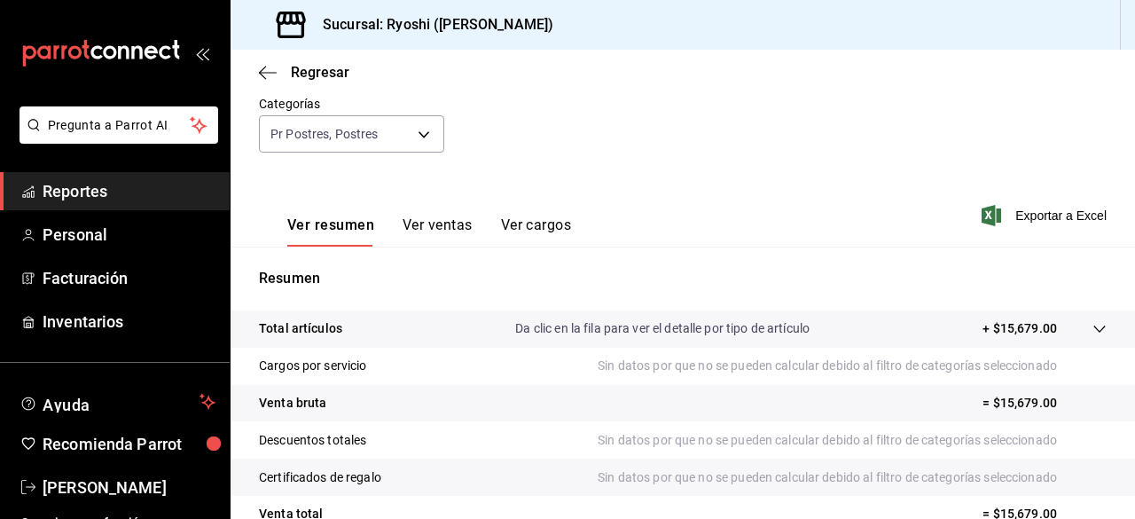
click at [420, 301] on div "Resumen Total artículos Da clic en la fila para ver el detalle por tipo de artí…" at bounding box center [683, 448] width 904 height 360
click at [425, 301] on div "Resumen Total artículos Da clic en la fila para ver el detalle por tipo de artí…" at bounding box center [683, 448] width 904 height 360
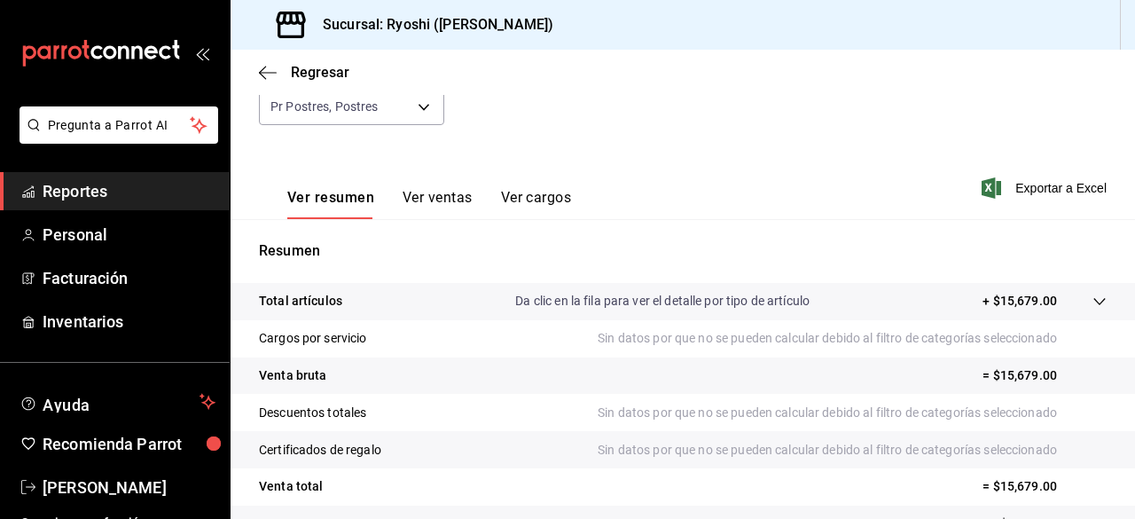
scroll to position [193, 0]
click at [423, 298] on div "Total artículos Da clic en la fila para ver el detalle por tipo de artículo + $…" at bounding box center [658, 300] width 798 height 19
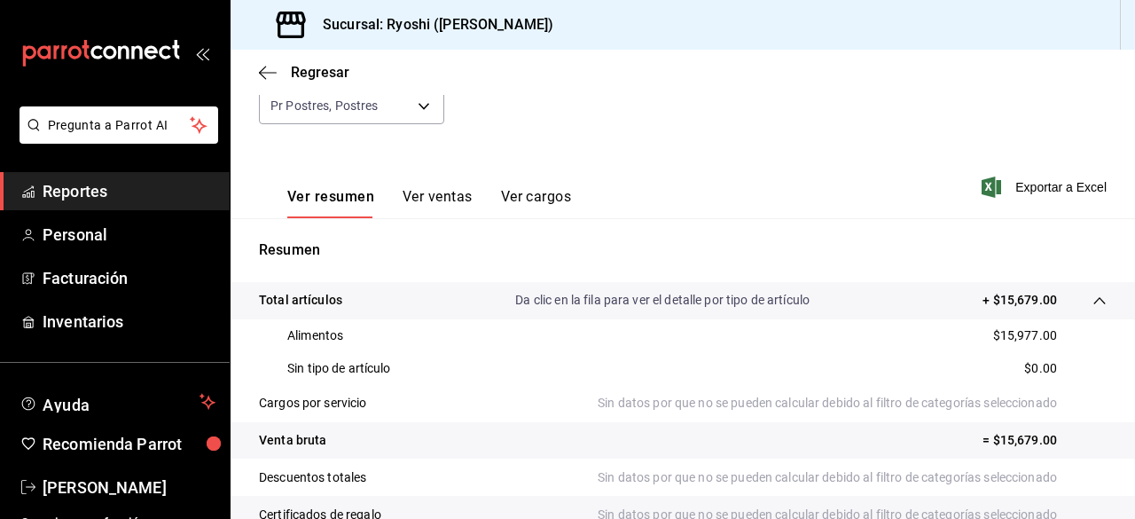
click at [423, 298] on div "Total artículos Da clic en la fila para ver el detalle por tipo de artículo + $…" at bounding box center [658, 300] width 798 height 19
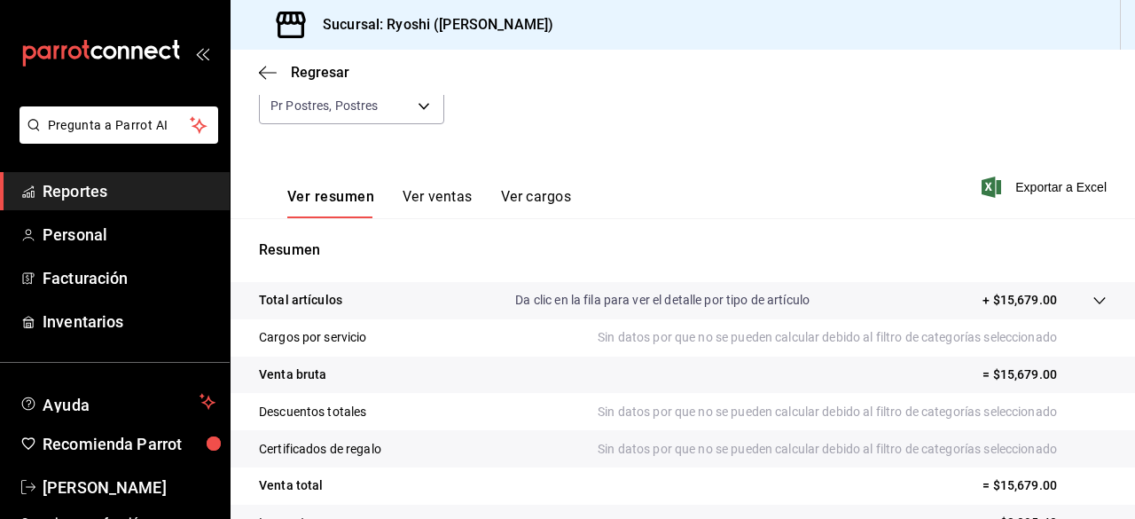
click at [1084, 496] on tr "Venta total = $15,679.00" at bounding box center [683, 485] width 904 height 37
click at [262, 75] on icon "button" at bounding box center [262, 72] width 7 height 13
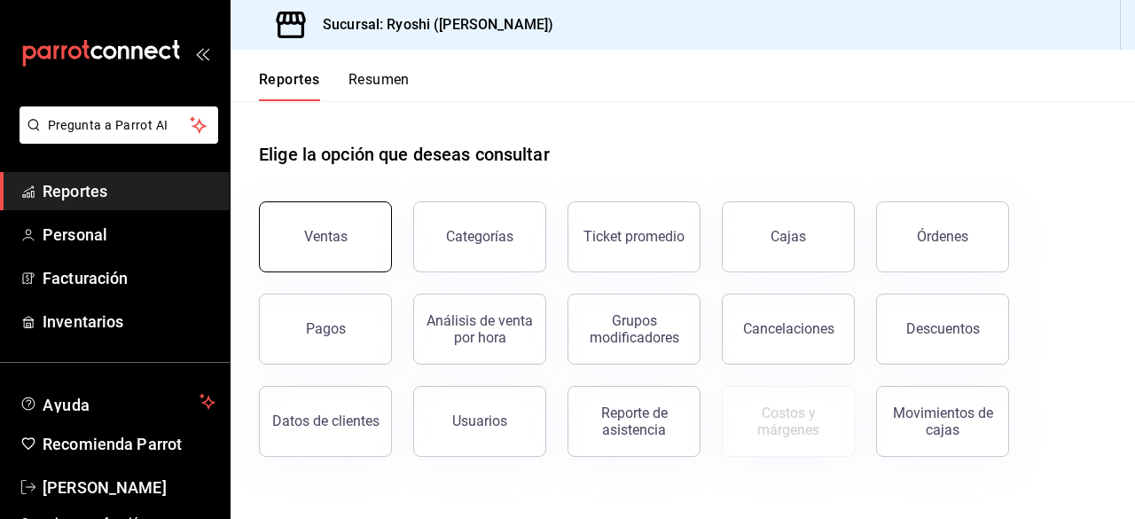
click at [327, 240] on div "Ventas" at bounding box center [325, 236] width 43 height 17
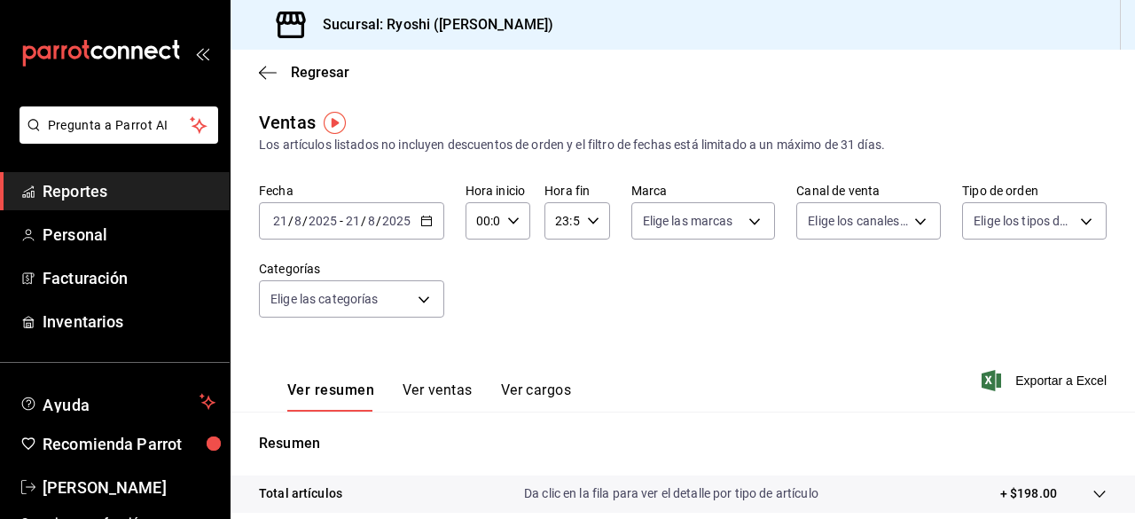
click at [426, 226] on icon "button" at bounding box center [426, 221] width 12 height 12
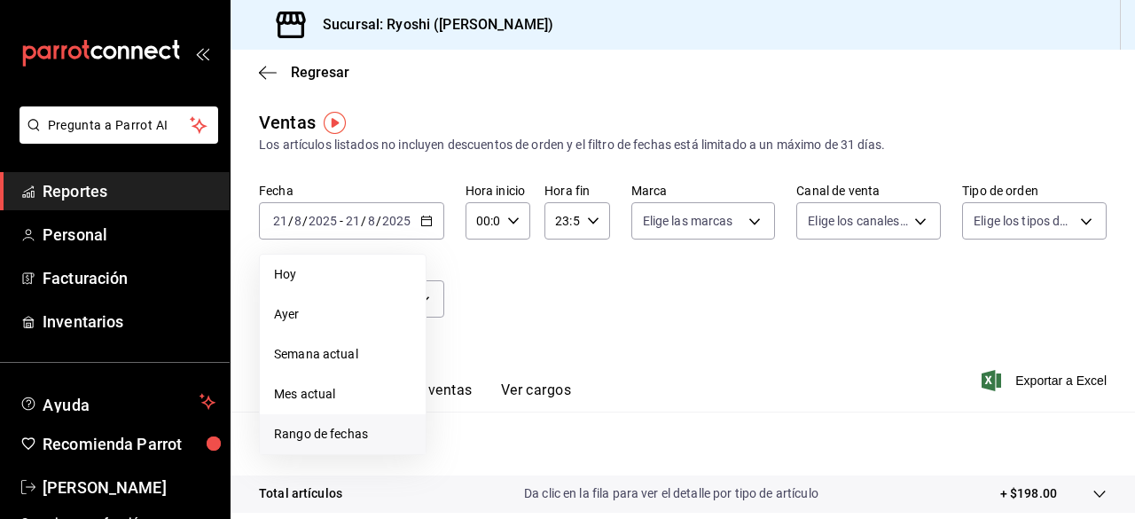
click at [370, 438] on span "Rango de fechas" at bounding box center [342, 434] width 137 height 19
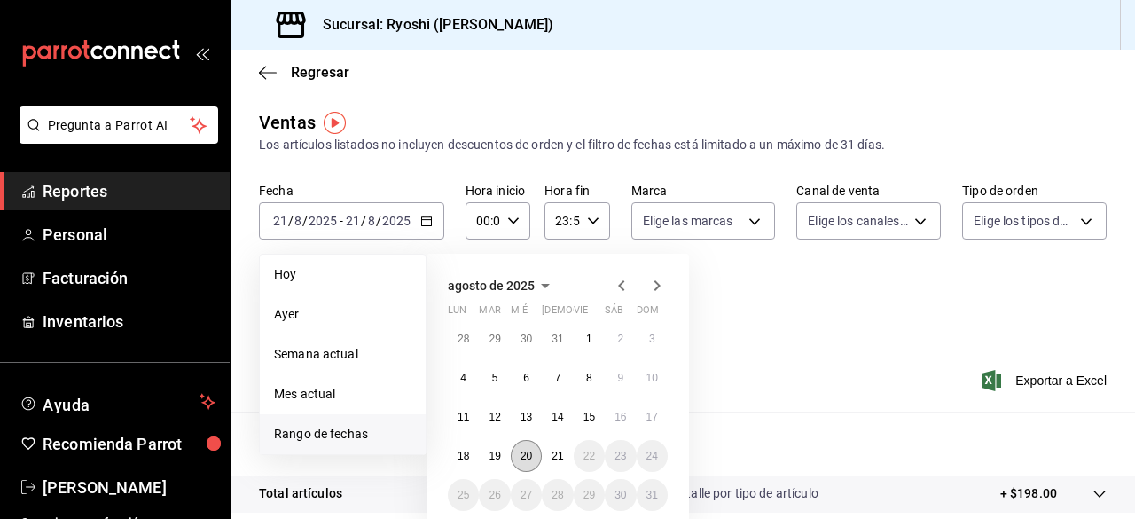
click at [519, 446] on button "20" at bounding box center [526, 456] width 31 height 32
click at [555, 457] on abbr "21" at bounding box center [558, 456] width 12 height 12
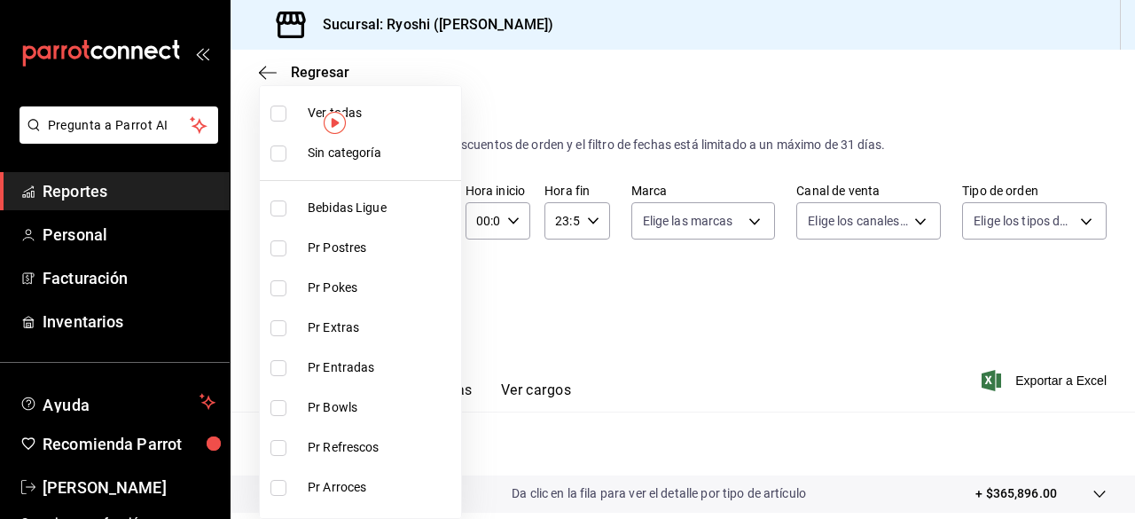
click at [419, 301] on body "Pregunta a Parrot AI Reportes Personal Facturación Inventarios Ayuda Recomienda…" at bounding box center [567, 259] width 1135 height 519
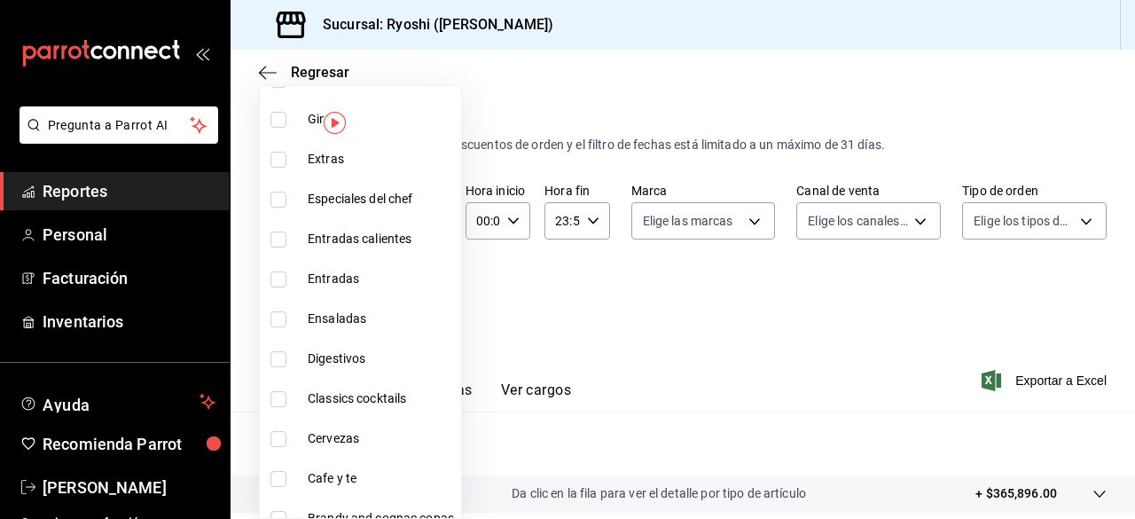
scroll to position [2062, 0]
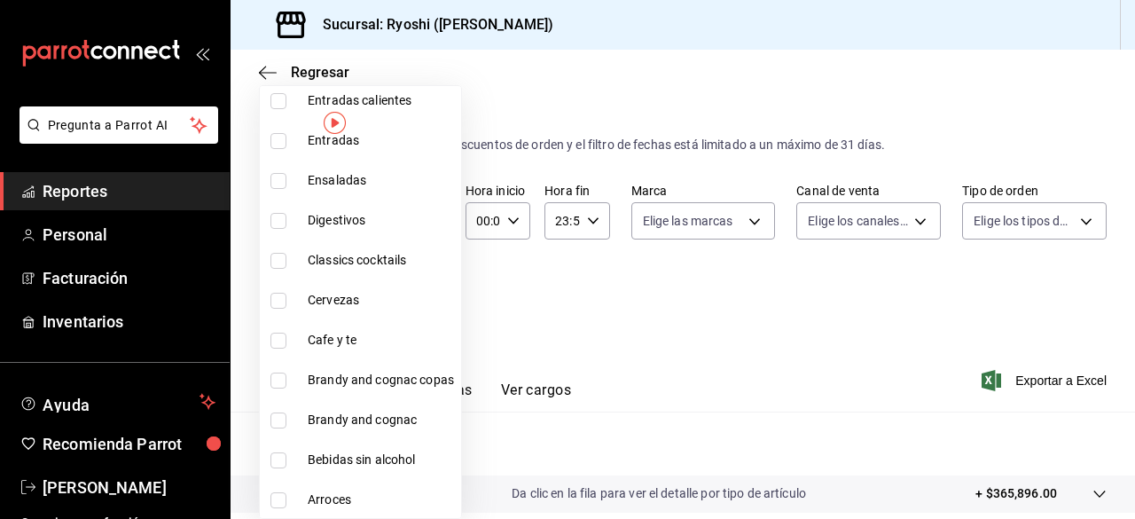
click at [278, 341] on input "checkbox" at bounding box center [278, 341] width 16 height 16
checkbox input "true"
click at [1028, 393] on div at bounding box center [567, 259] width 1135 height 519
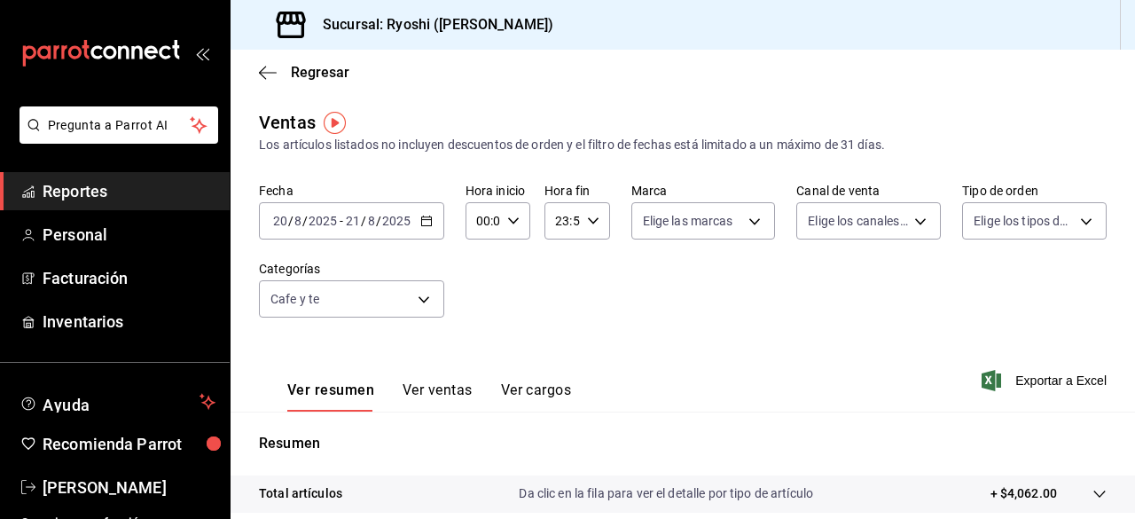
click at [1028, 389] on span "Exportar a Excel" at bounding box center [1045, 380] width 121 height 21
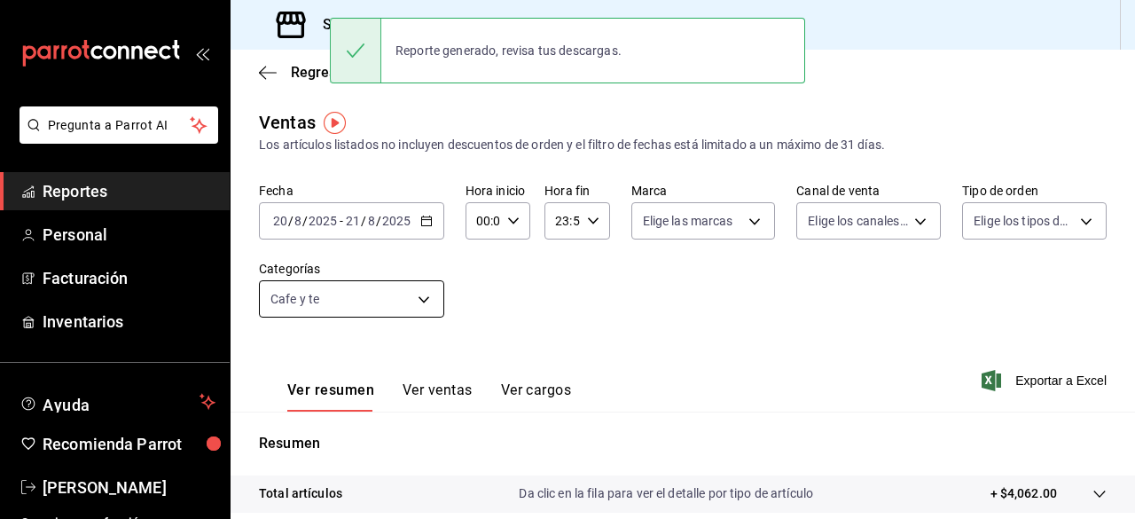
click at [425, 300] on body "Pregunta a Parrot AI Reportes Personal Facturación Inventarios Ayuda Recomienda…" at bounding box center [567, 259] width 1135 height 519
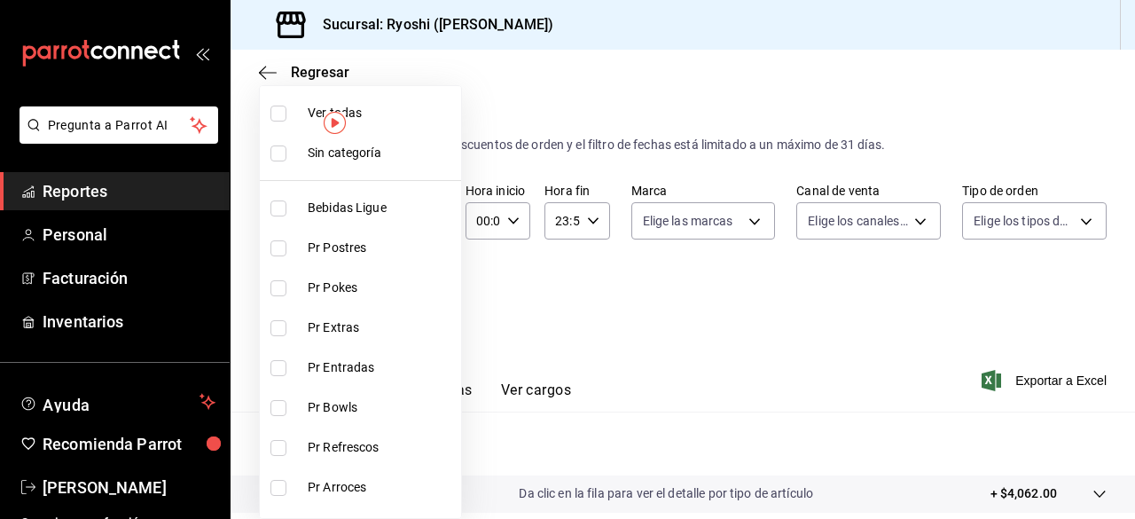
click at [273, 103] on li "Ver todas" at bounding box center [360, 113] width 201 height 40
type input "ad186e92-f0af-46bc-bbfd-7ffa80562c6f,3971b1f1-eb4c-4b65-a33f-e0602f1a7270,e647e…"
checkbox input "true"
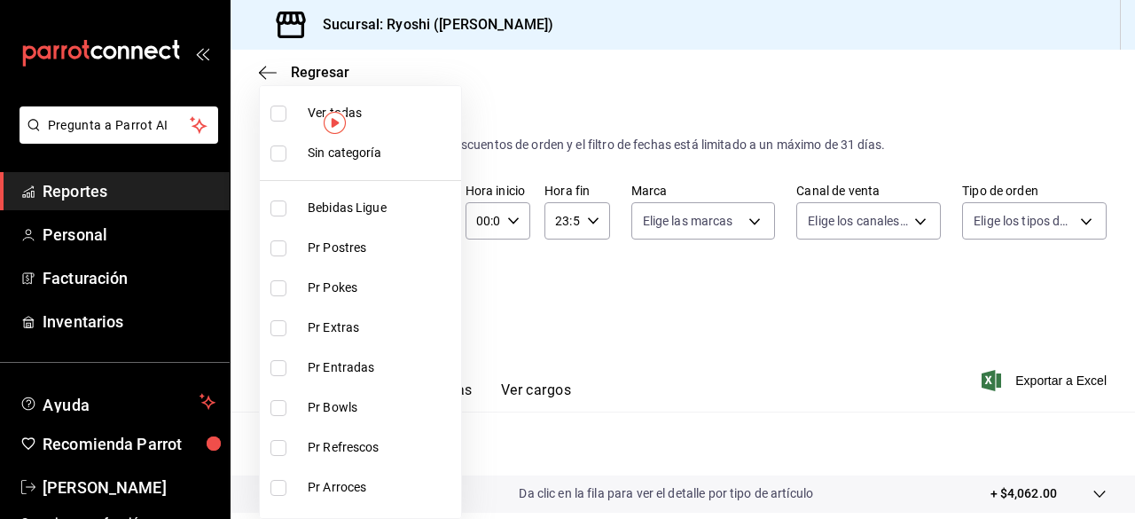
checkbox input "true"
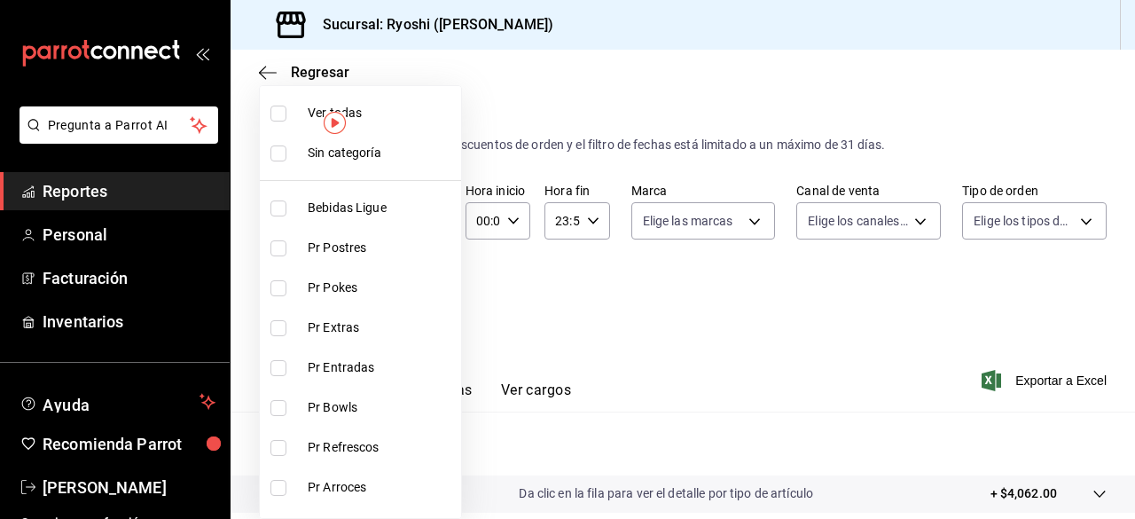
checkbox input "true"
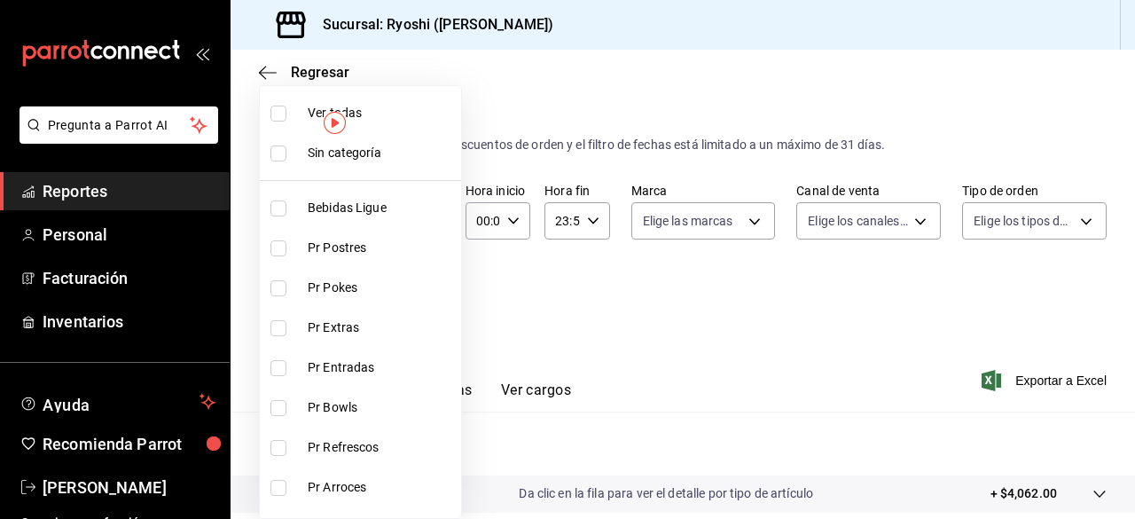
checkbox input "true"
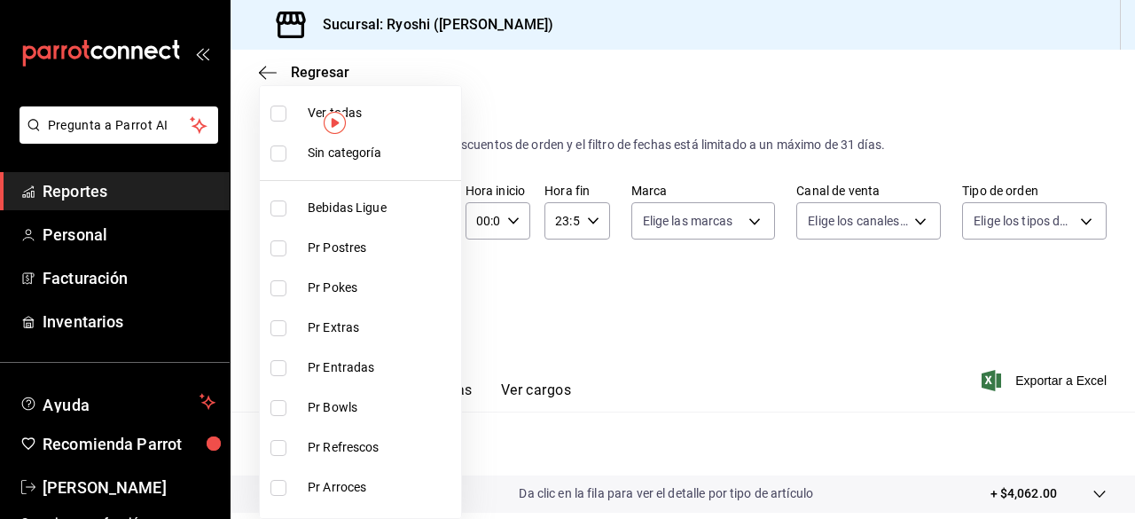
checkbox input "true"
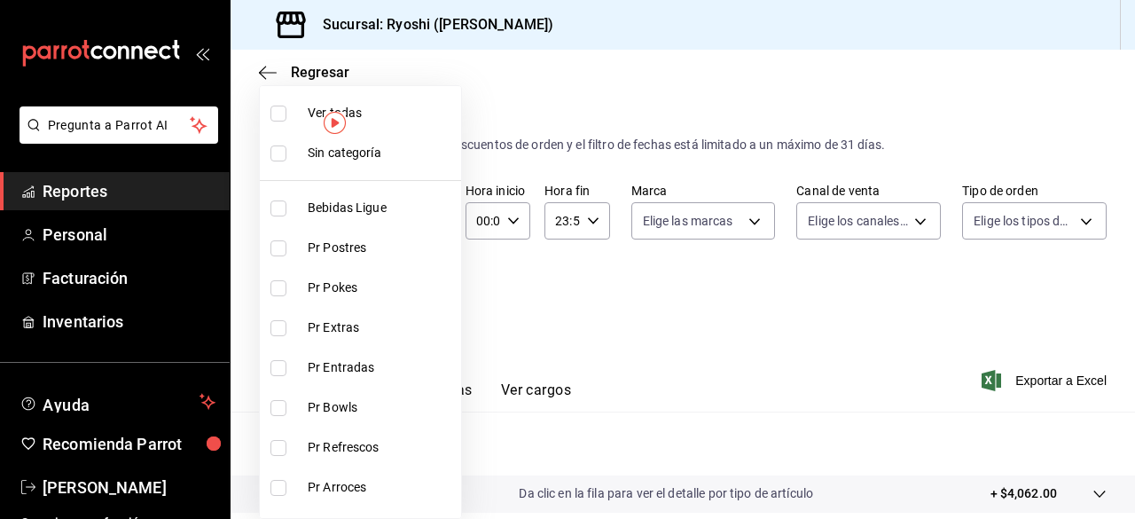
checkbox input "true"
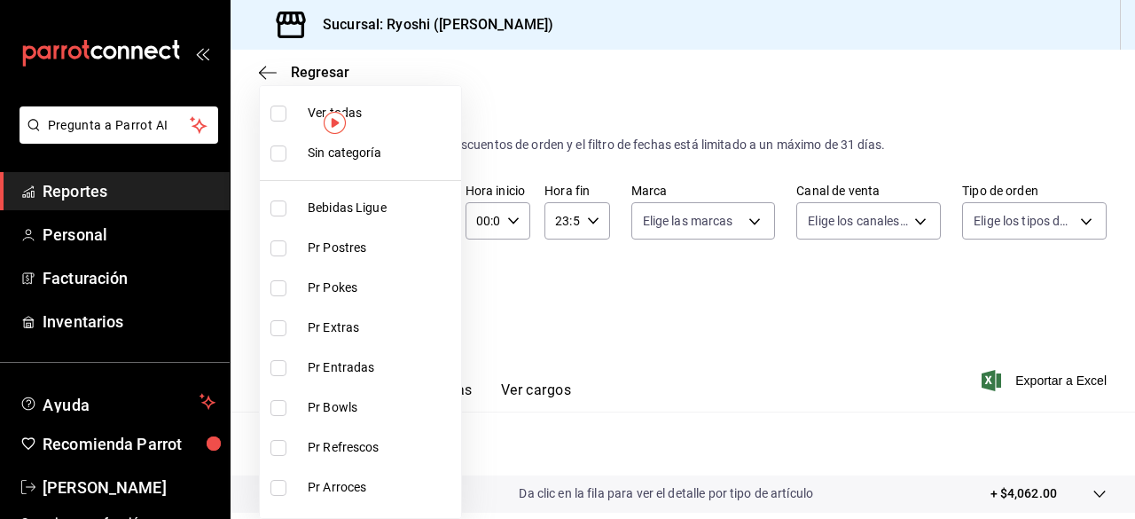
checkbox input "true"
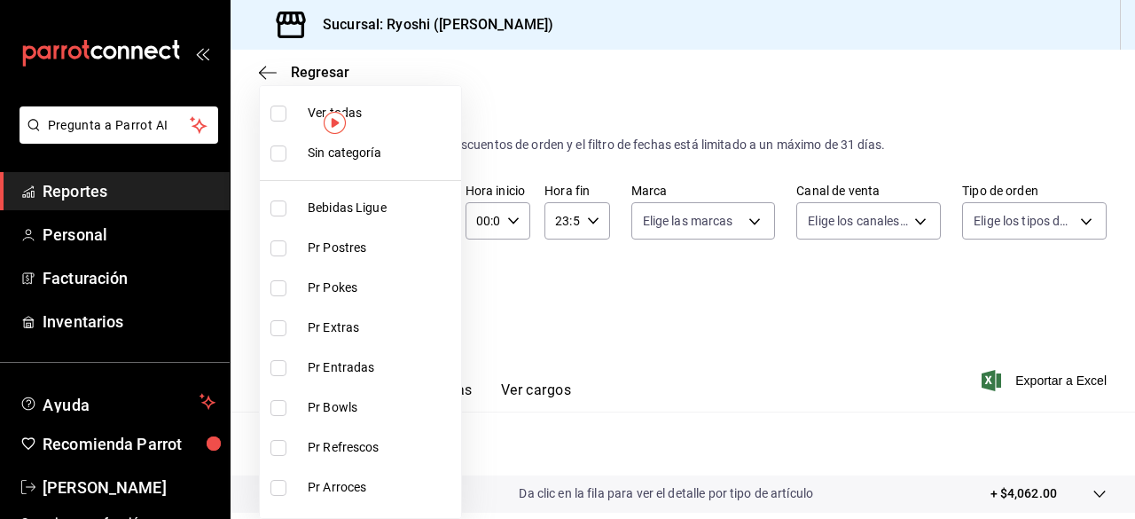
checkbox input "true"
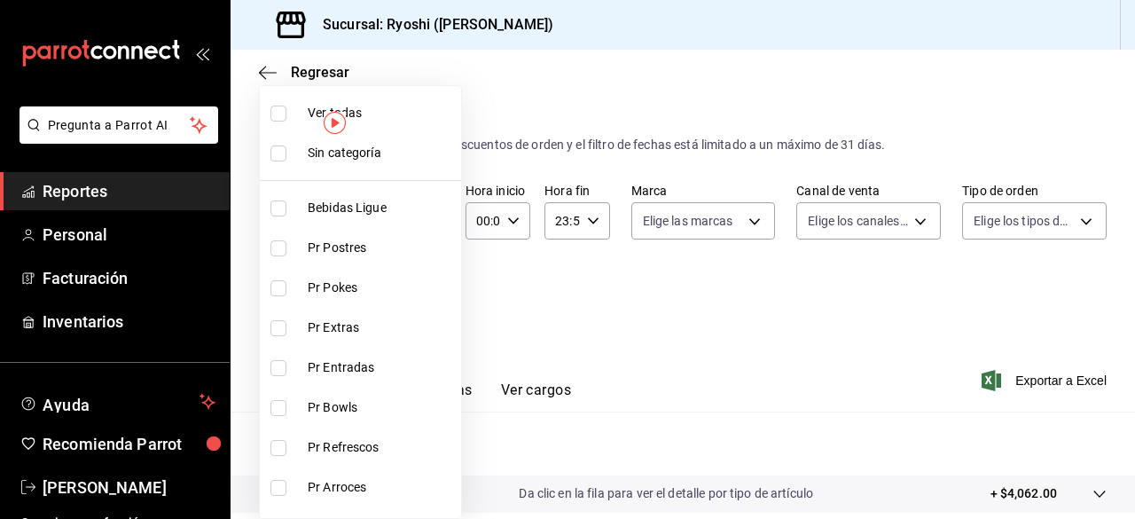
checkbox input "true"
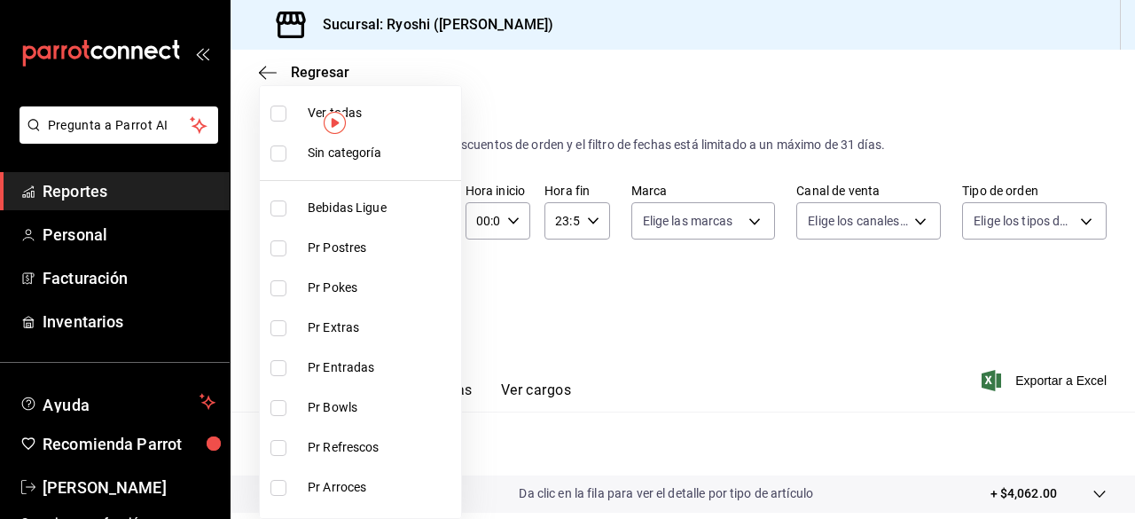
checkbox input "true"
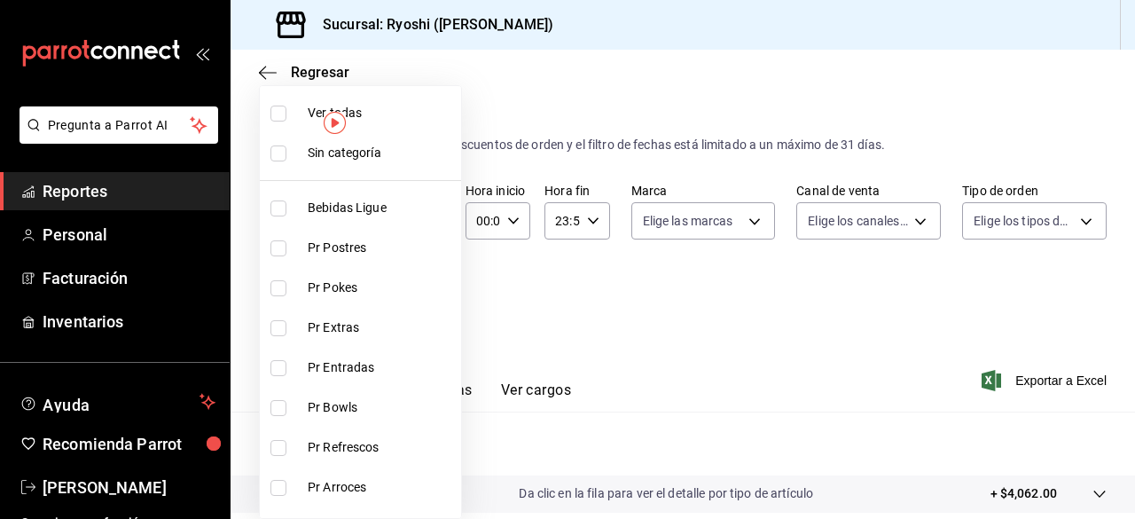
checkbox input "true"
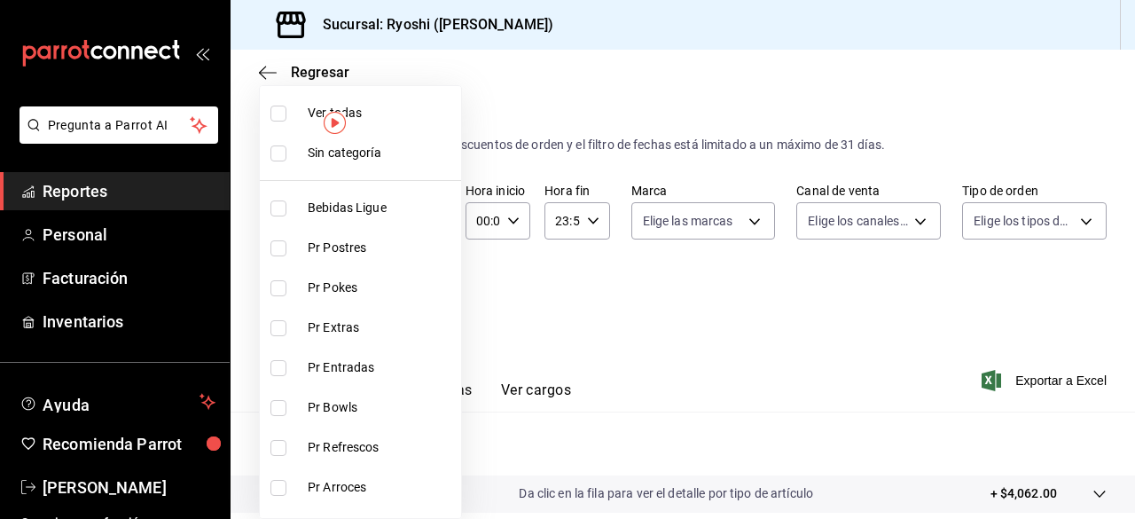
checkbox input "true"
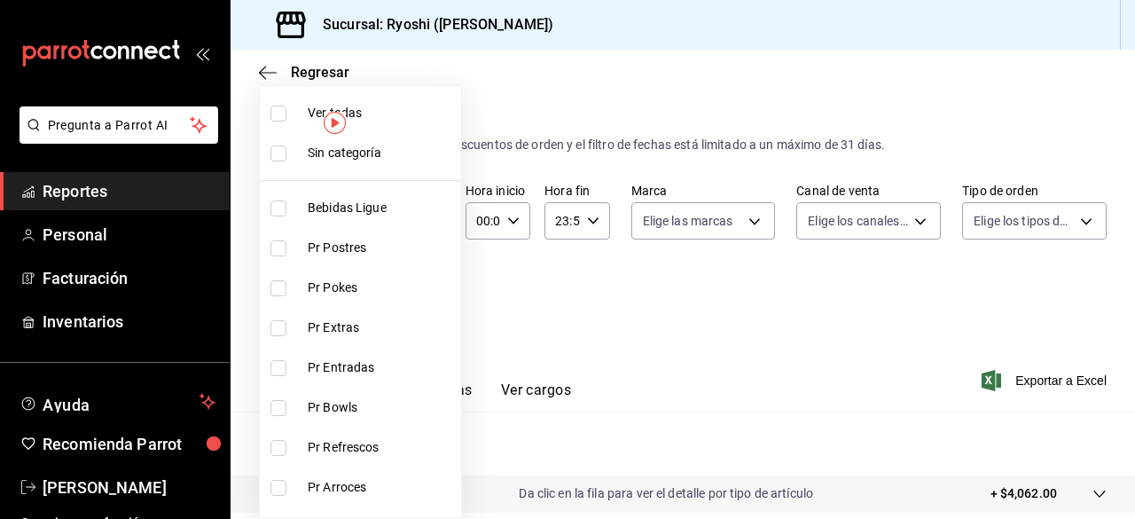
checkbox input "true"
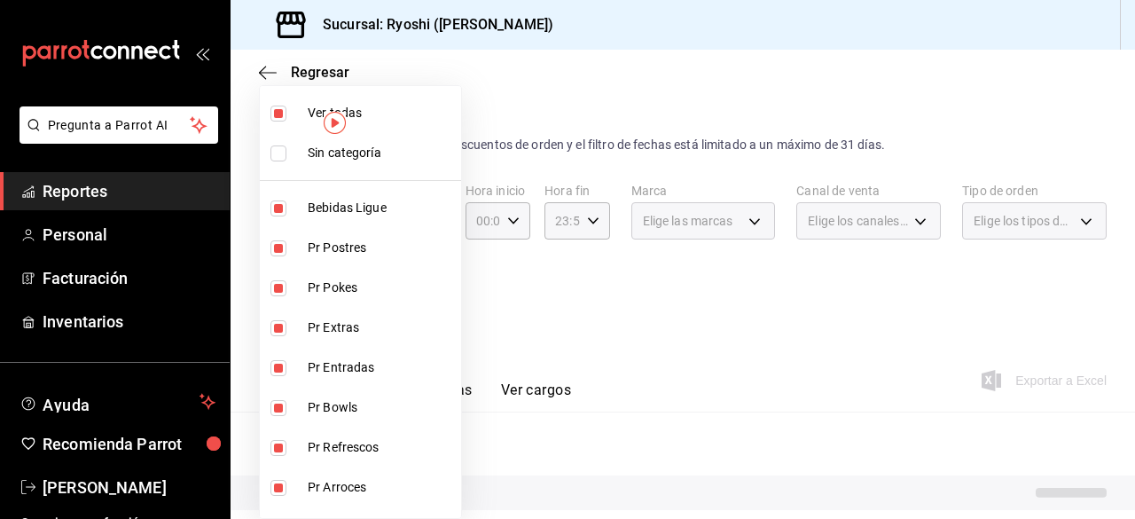
click at [273, 103] on li "Ver todas" at bounding box center [360, 113] width 201 height 40
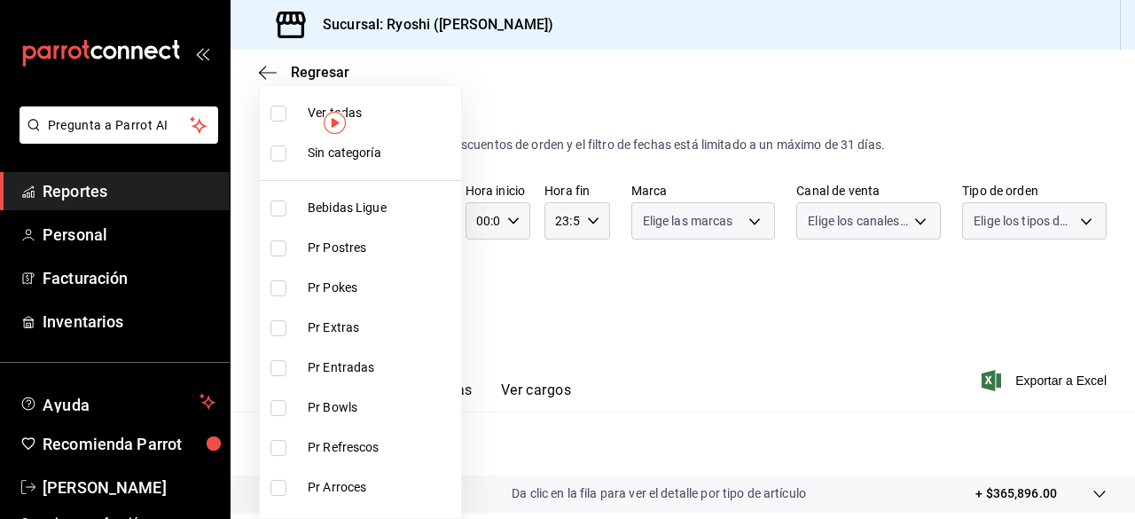
checkbox input "false"
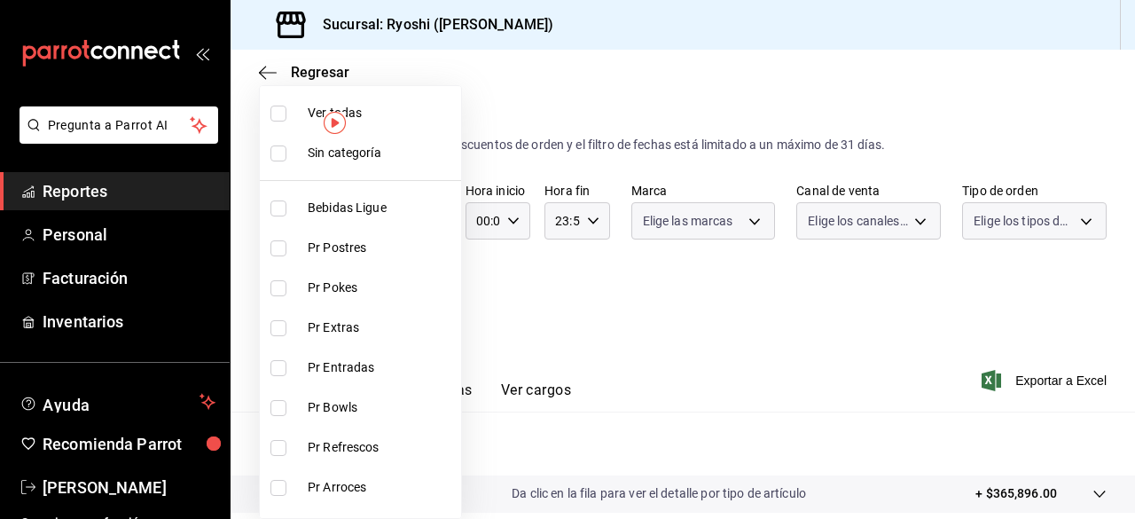
checkbox input "false"
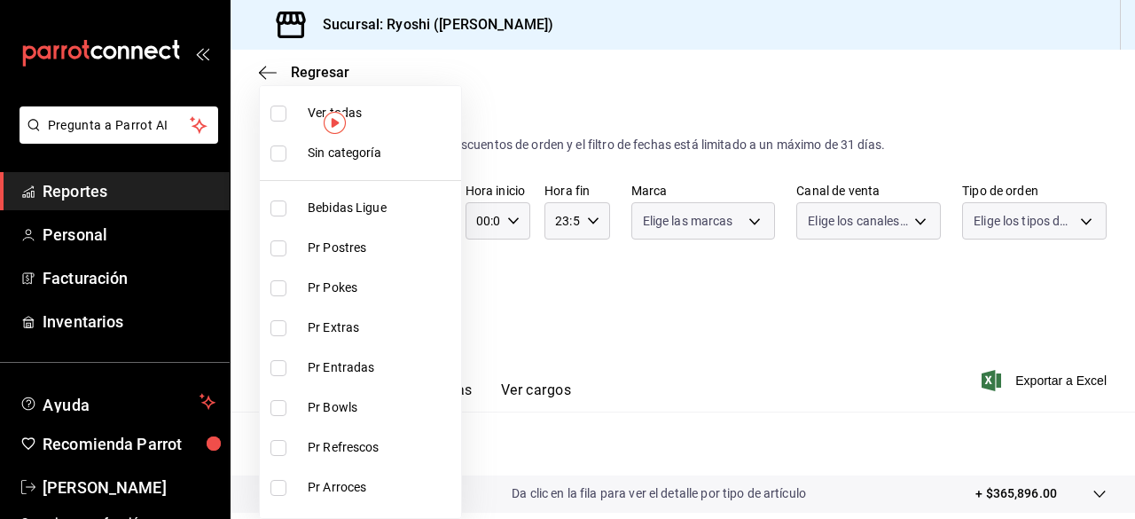
checkbox input "false"
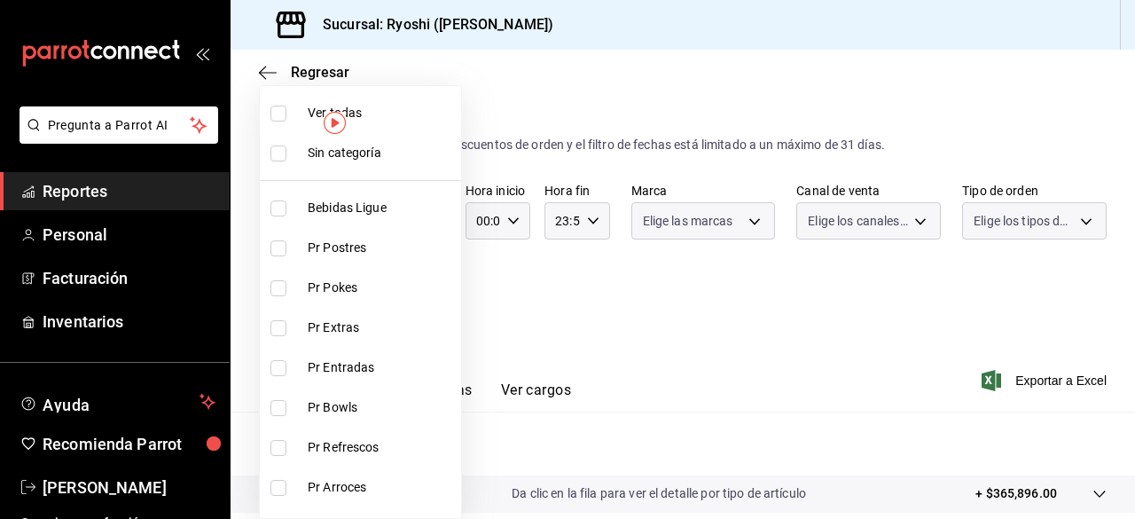
checkbox input "false"
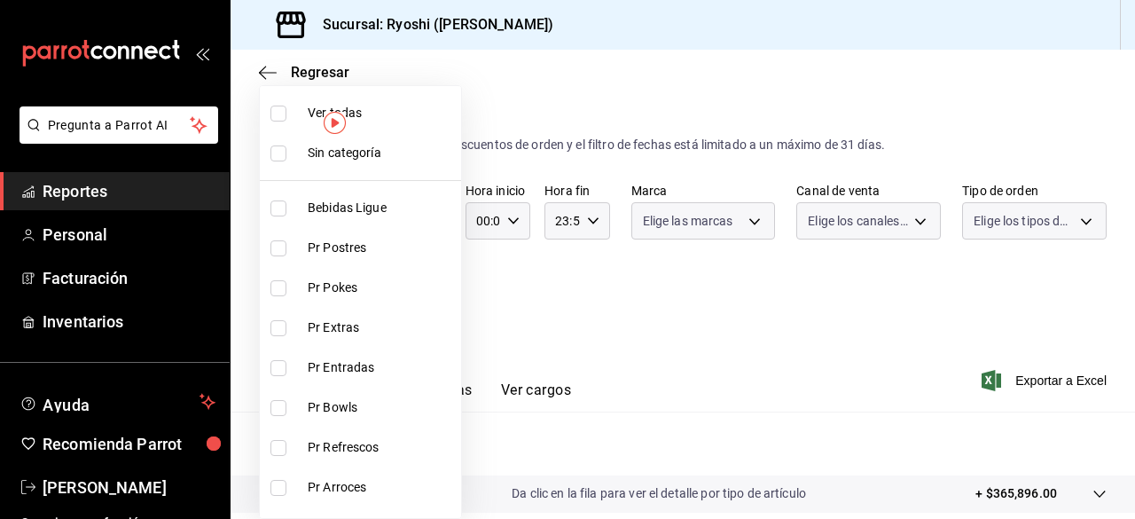
checkbox input "false"
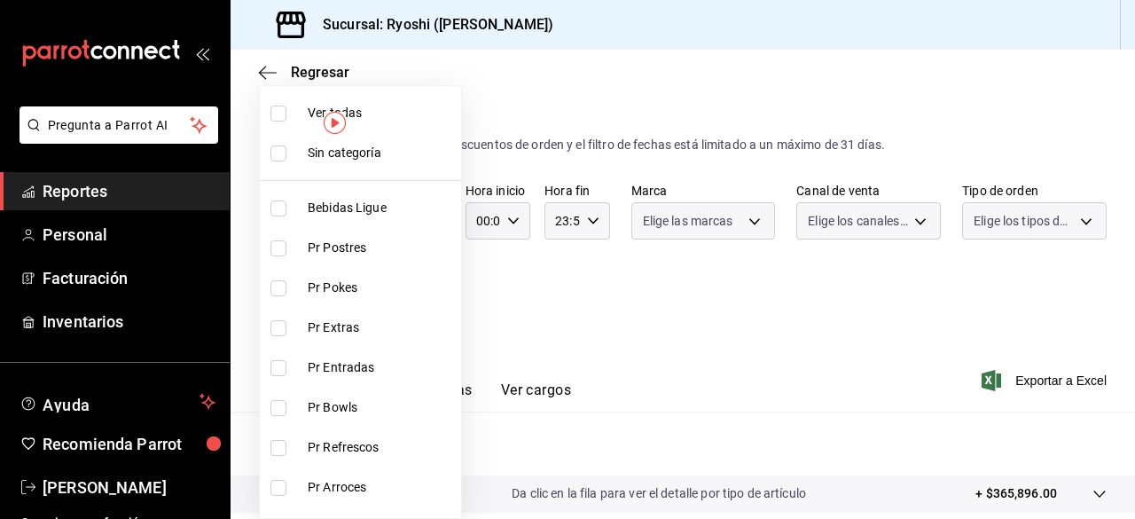
checkbox input "false"
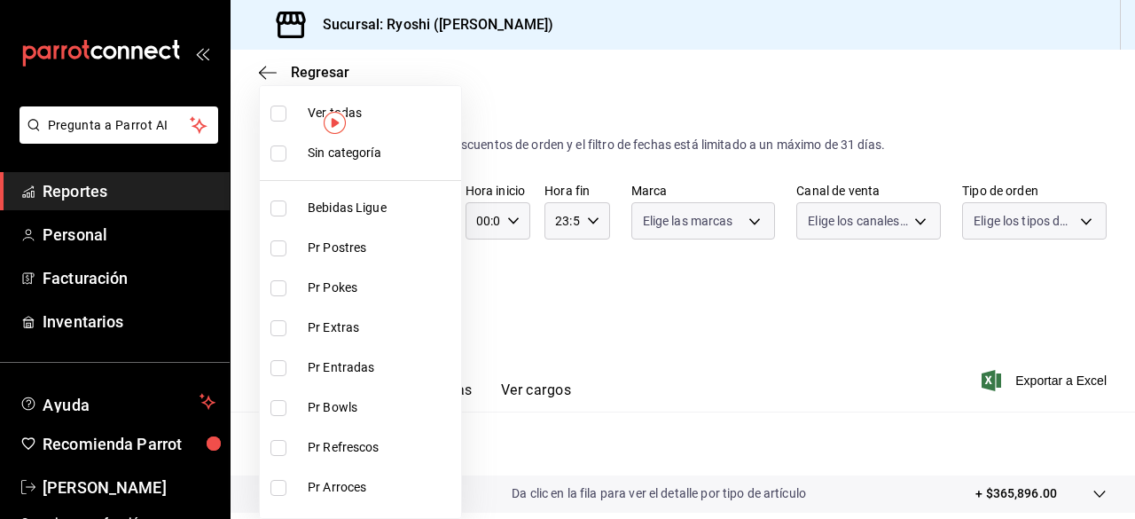
checkbox input "false"
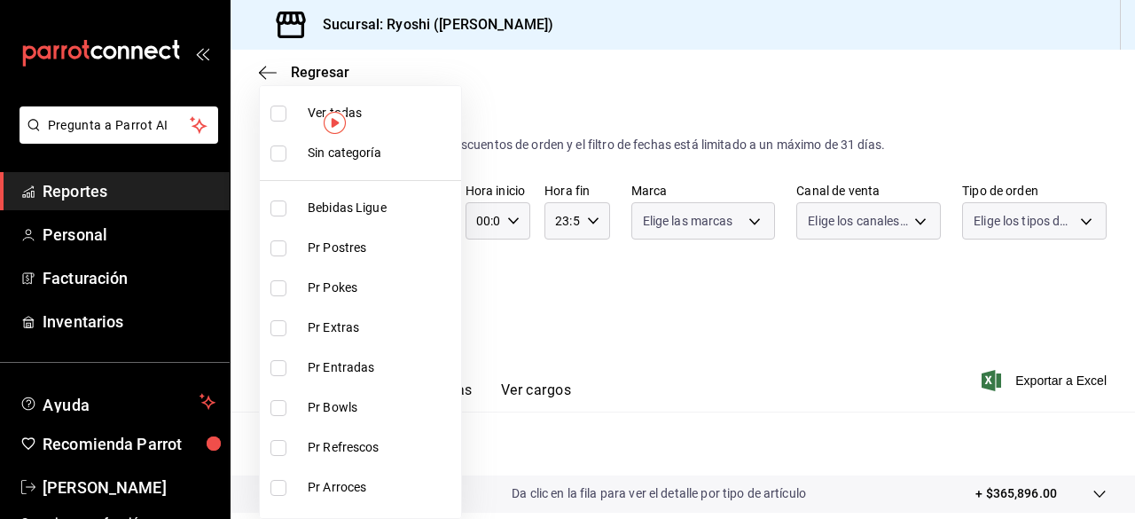
checkbox input "false"
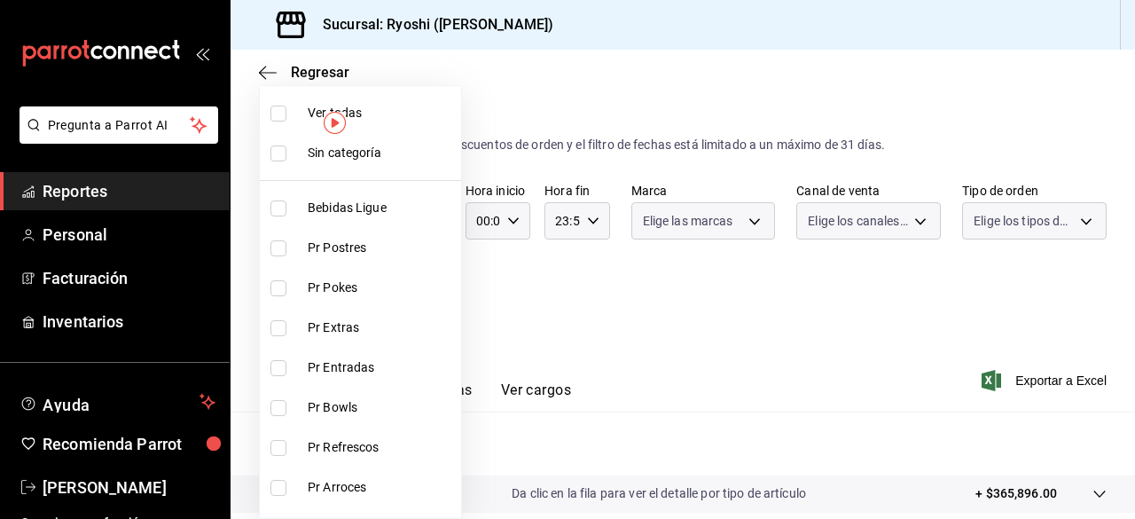
checkbox input "false"
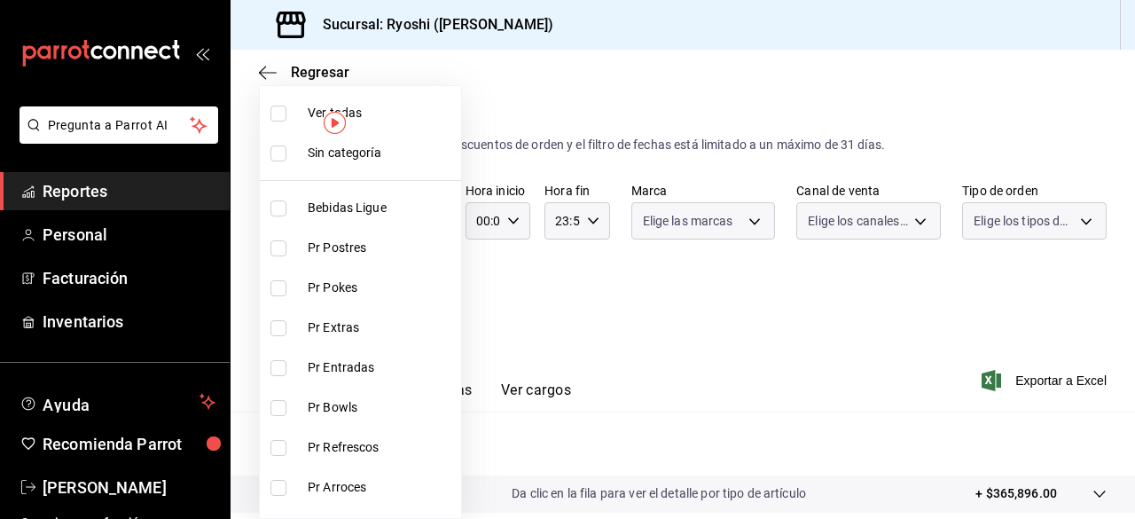
checkbox input "false"
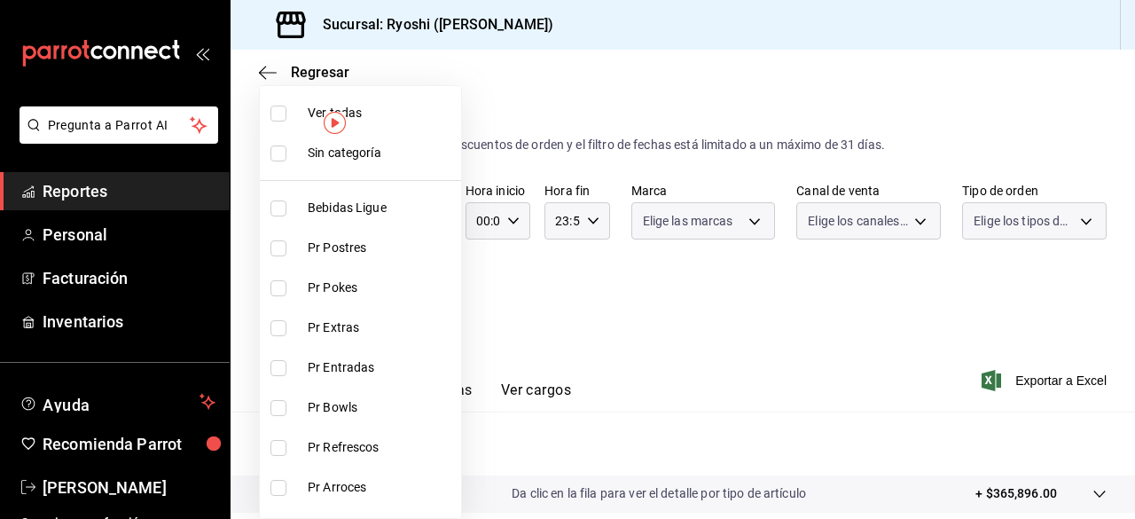
checkbox input "false"
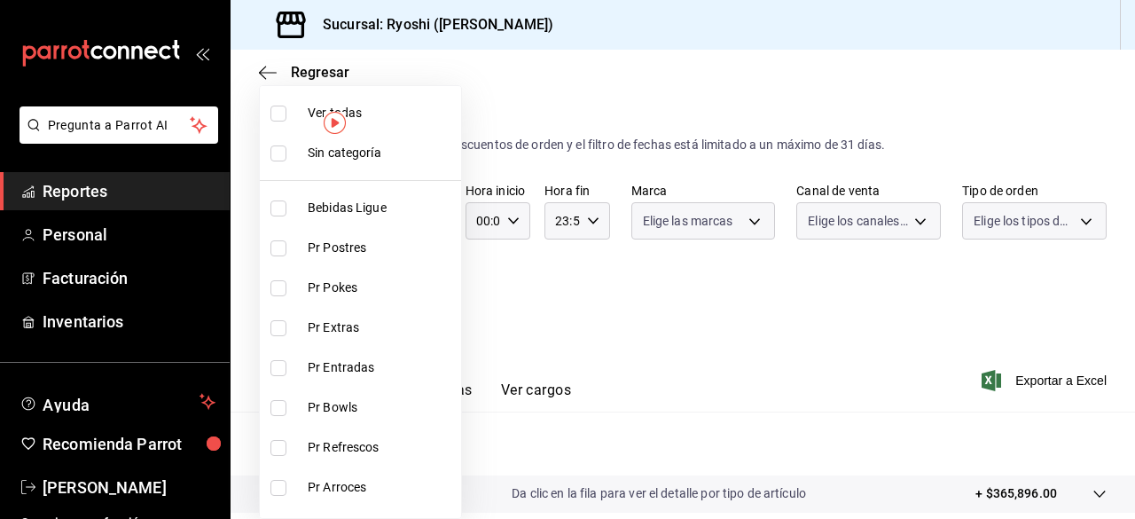
checkbox input "false"
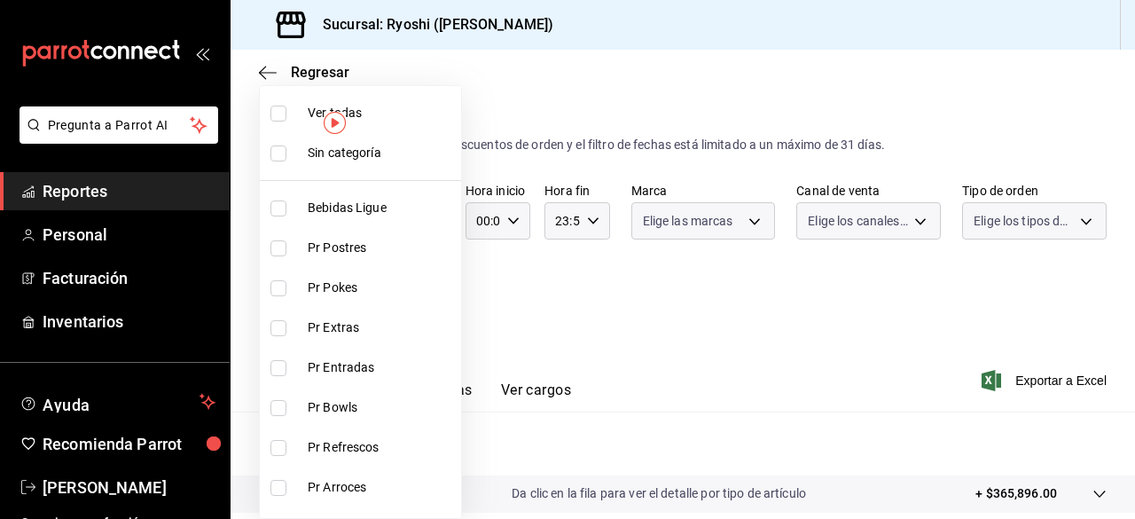
checkbox input "false"
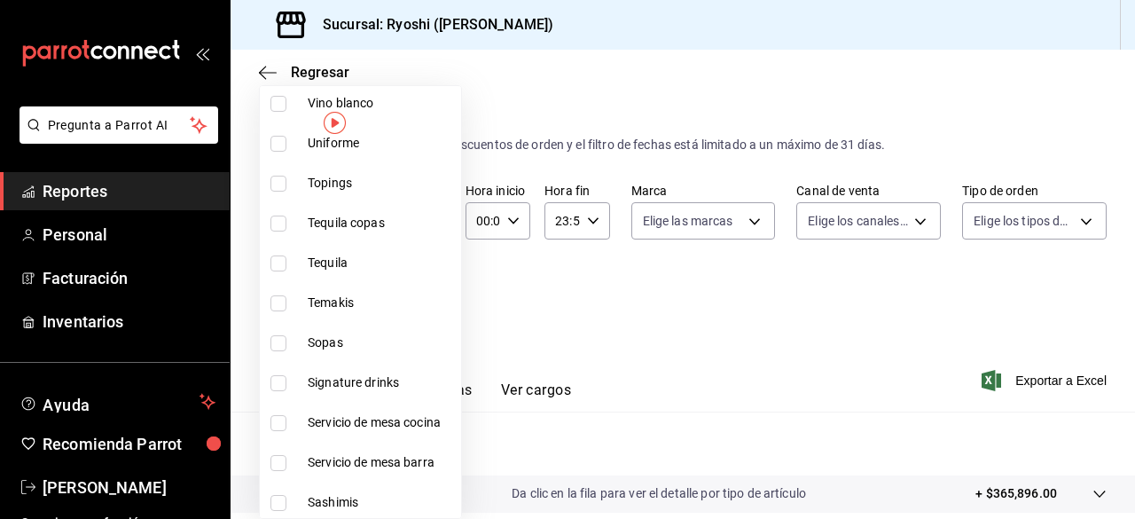
scroll to position [824, 0]
click at [278, 377] on input "checkbox" at bounding box center [278, 382] width 16 height 16
checkbox input "true"
type input "9eeca69c-35bd-4589-a9e8-7ae1e230e2a6"
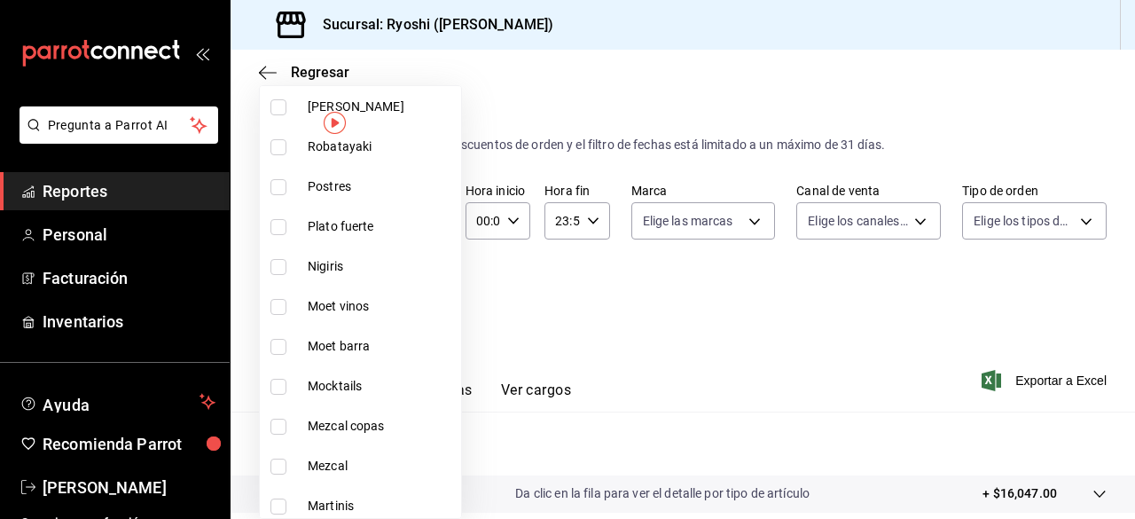
scroll to position [1517, 0]
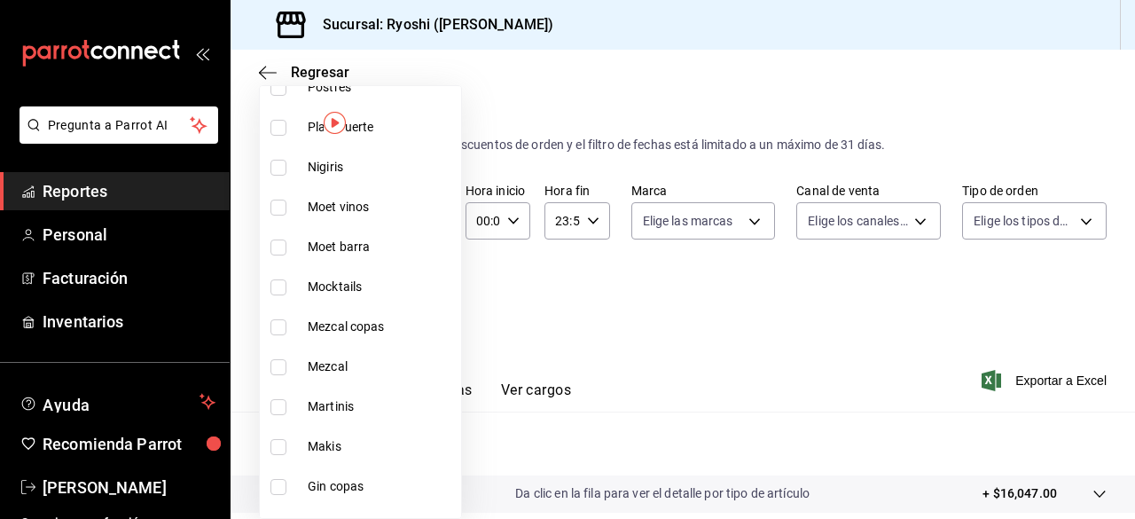
click at [276, 403] on input "checkbox" at bounding box center [278, 407] width 16 height 16
checkbox input "true"
type input "9eeca69c-35bd-4589-a9e8-7ae1e230e2a6,34a4e1c9-844d-4a5b-903c-7feea8a8849e"
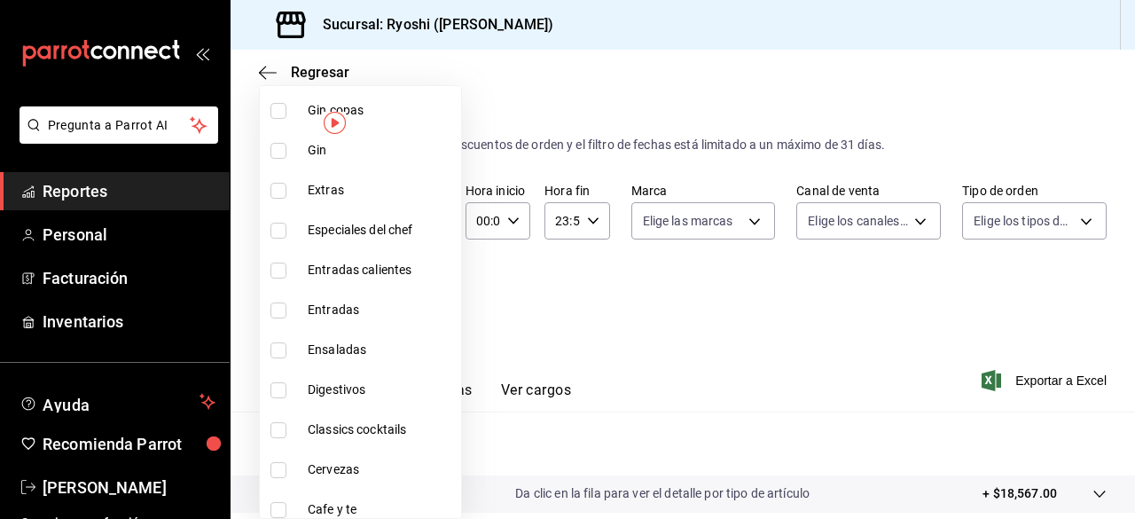
scroll to position [2062, 0]
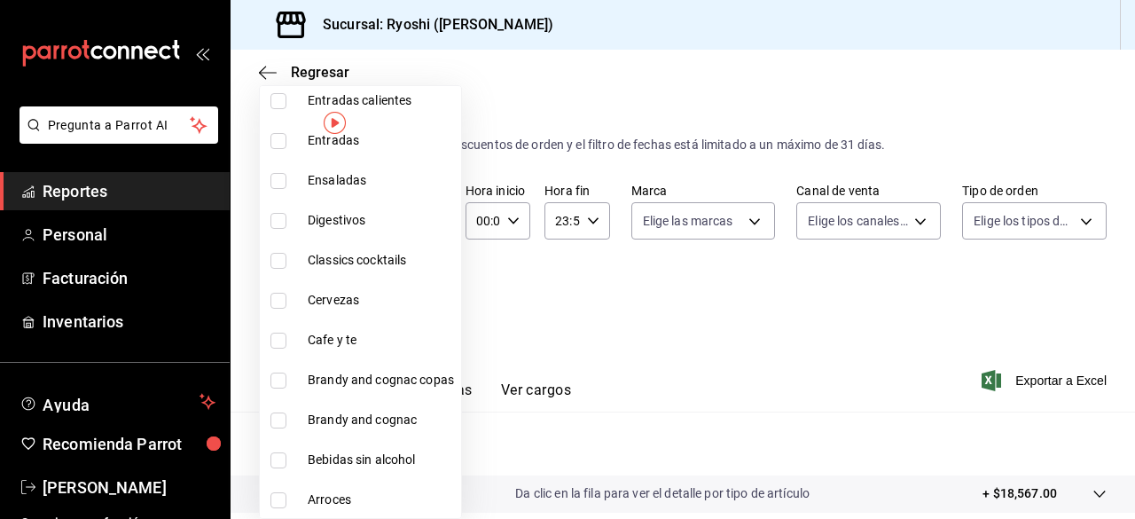
click at [270, 260] on input "checkbox" at bounding box center [278, 261] width 16 height 16
checkbox input "true"
type input "9eeca69c-35bd-4589-a9e8-7ae1e230e2a6,34a4e1c9-844d-4a5b-903c-7feea8a8849e,8c69b…"
click at [1055, 381] on div at bounding box center [567, 259] width 1135 height 519
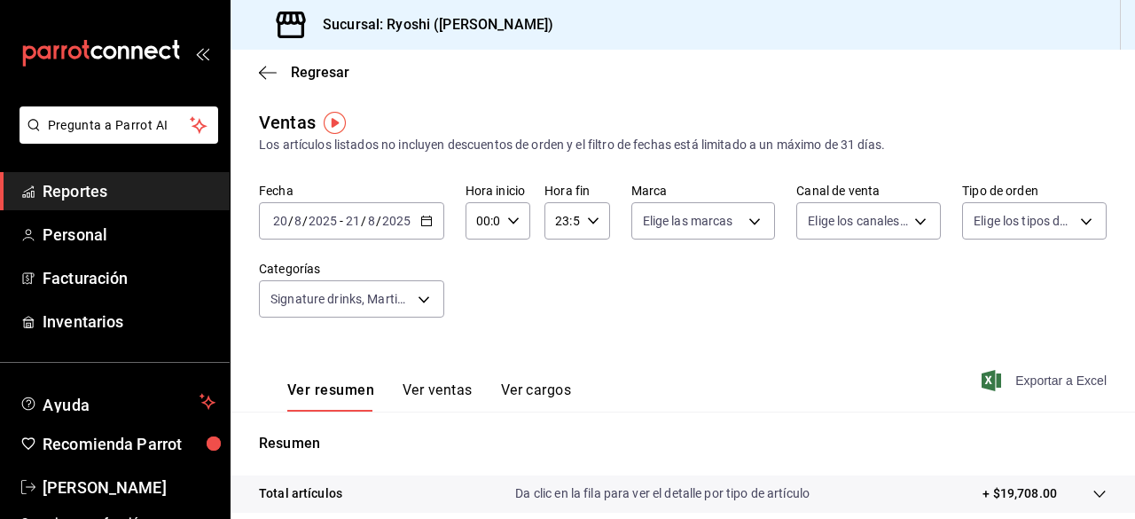
click at [1052, 381] on span "Exportar a Excel" at bounding box center [1045, 380] width 121 height 21
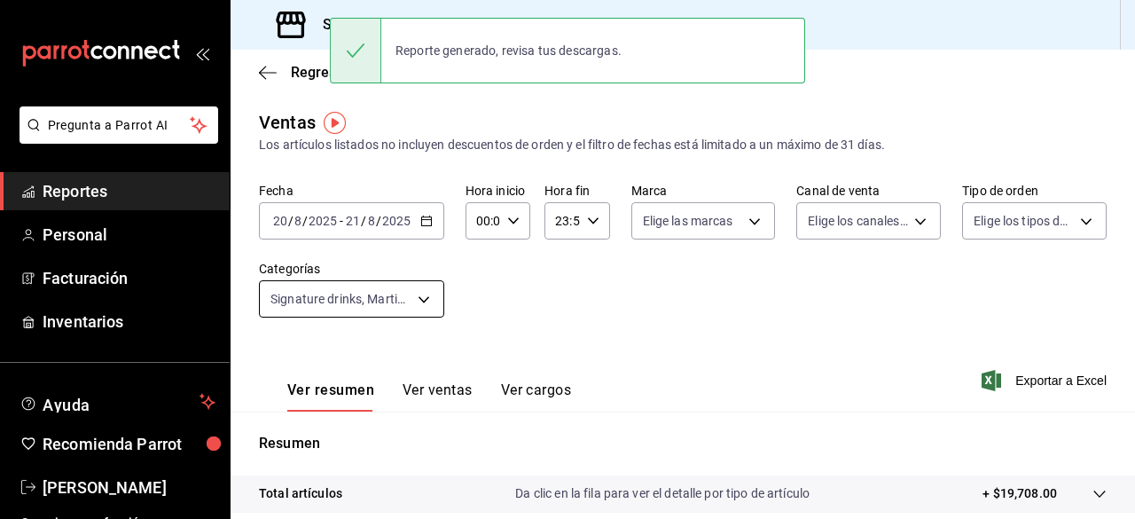
click at [427, 304] on body "Pregunta a Parrot AI Reportes Personal Facturación Inventarios Ayuda Recomienda…" at bounding box center [567, 259] width 1135 height 519
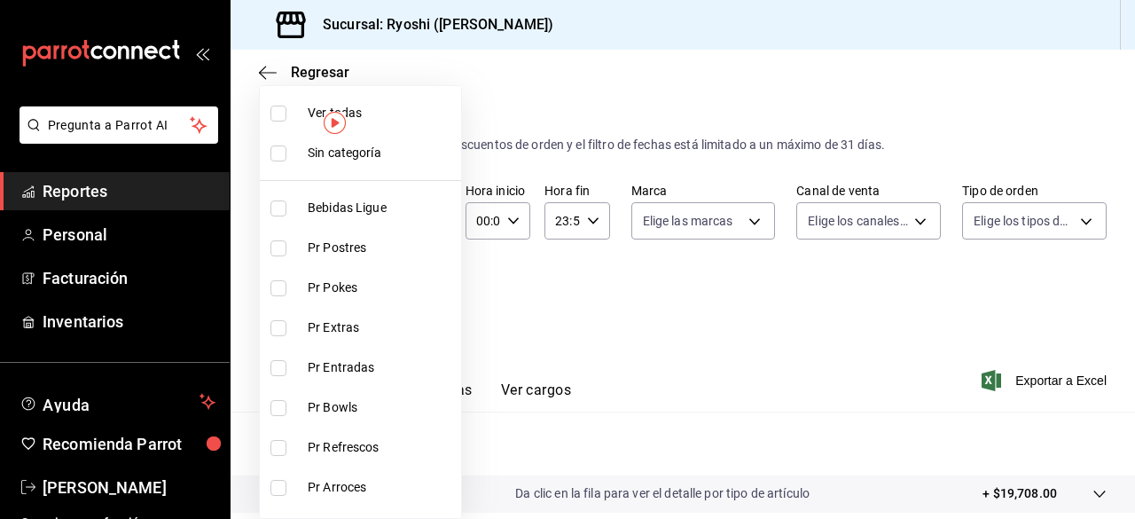
click at [280, 118] on input "checkbox" at bounding box center [278, 114] width 16 height 16
checkbox input "true"
type input "ad186e92-f0af-46bc-bbfd-7ffa80562c6f,3971b1f1-eb4c-4b65-a33f-e0602f1a7270,e647e…"
checkbox input "true"
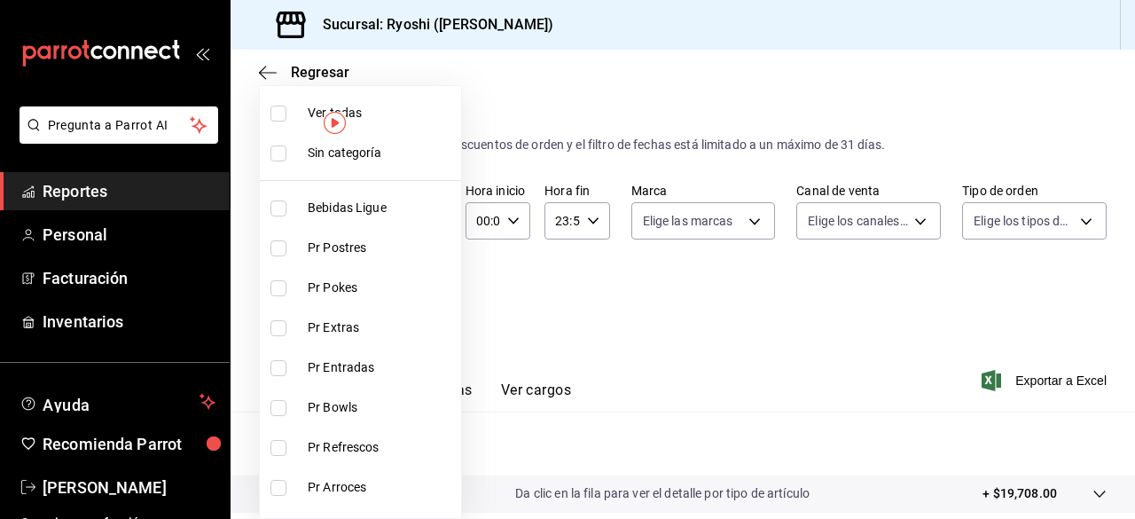
checkbox input "true"
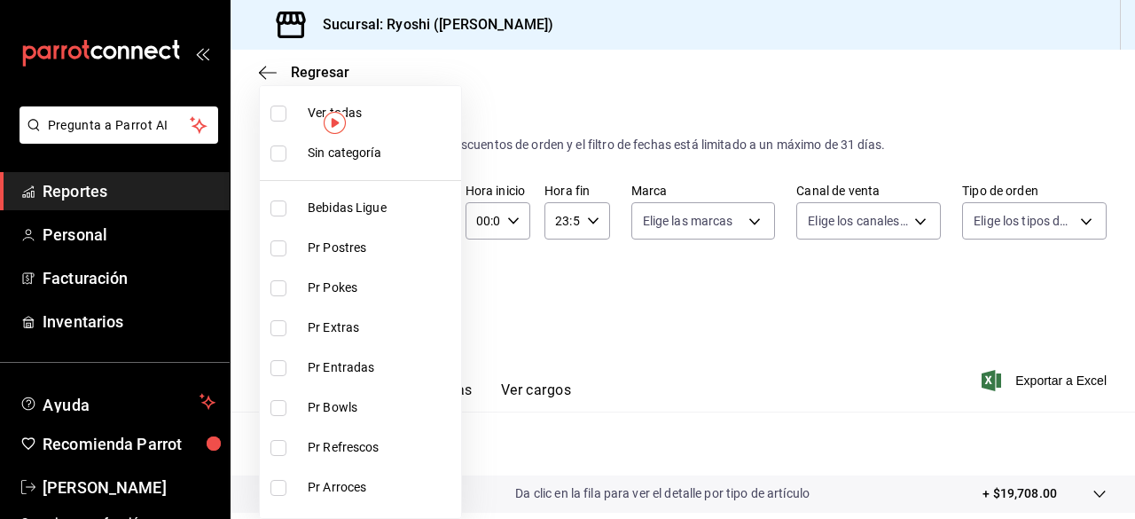
checkbox input "true"
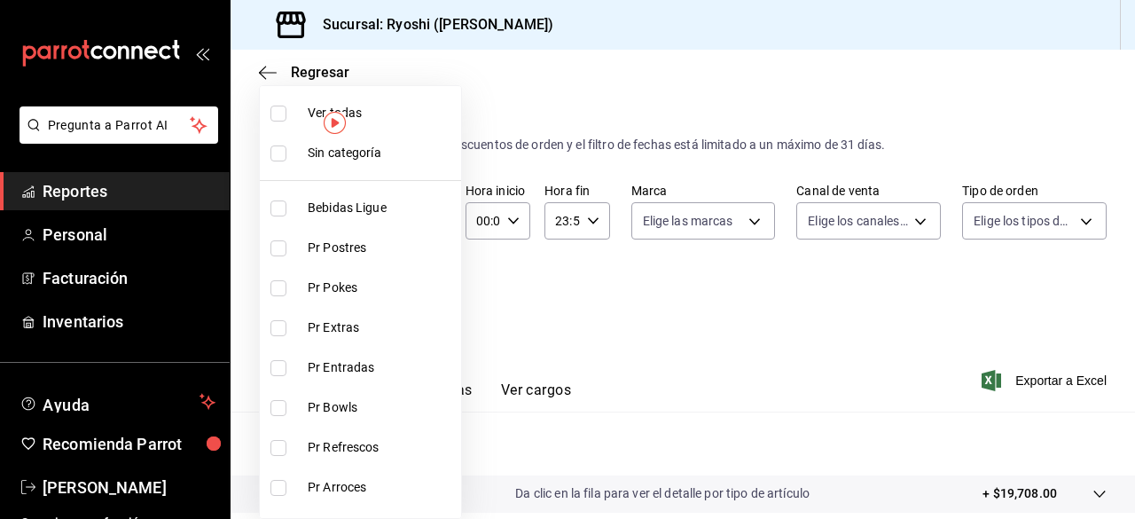
checkbox input "true"
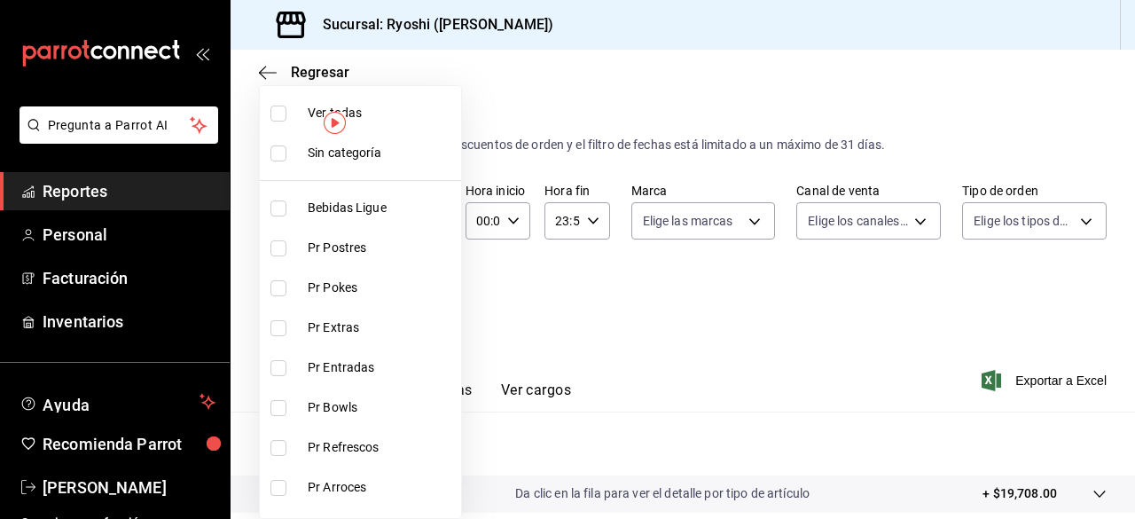
checkbox input "true"
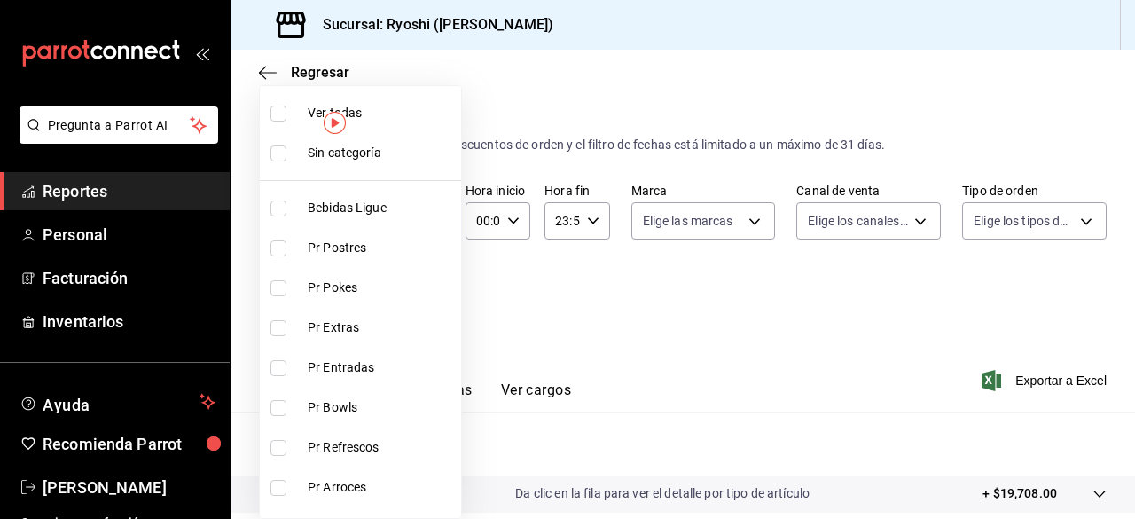
checkbox input "true"
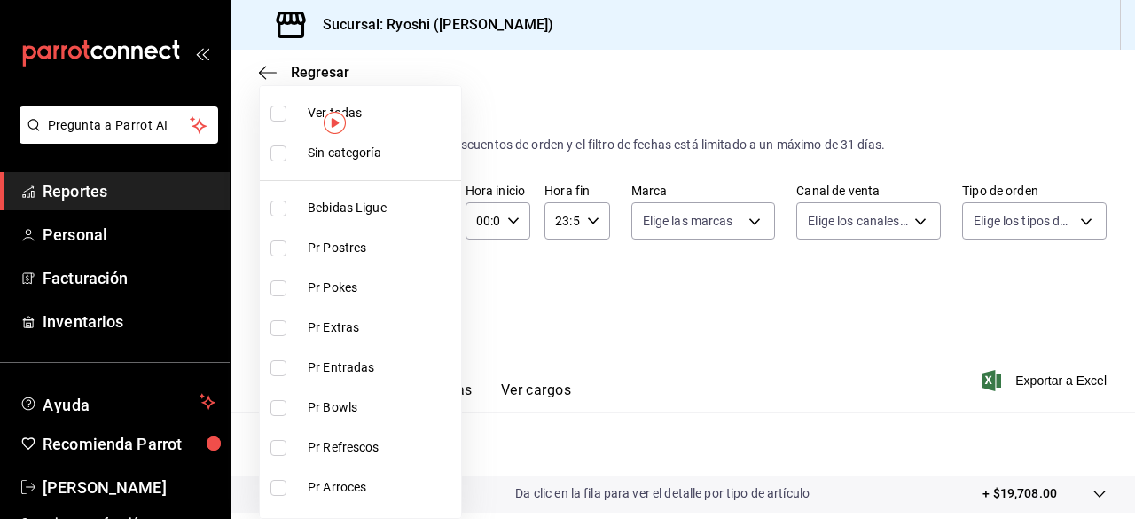
checkbox input "true"
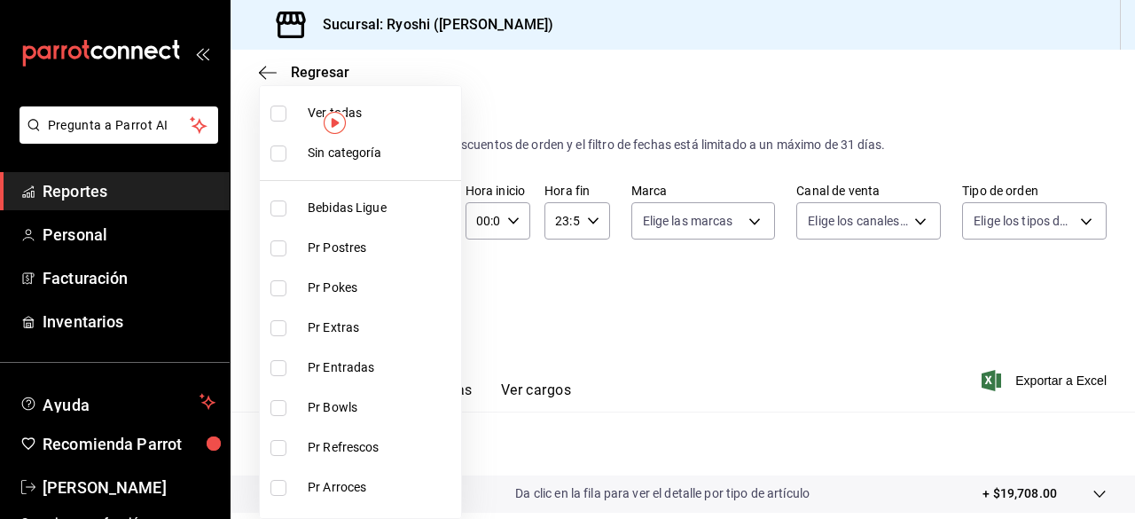
checkbox input "true"
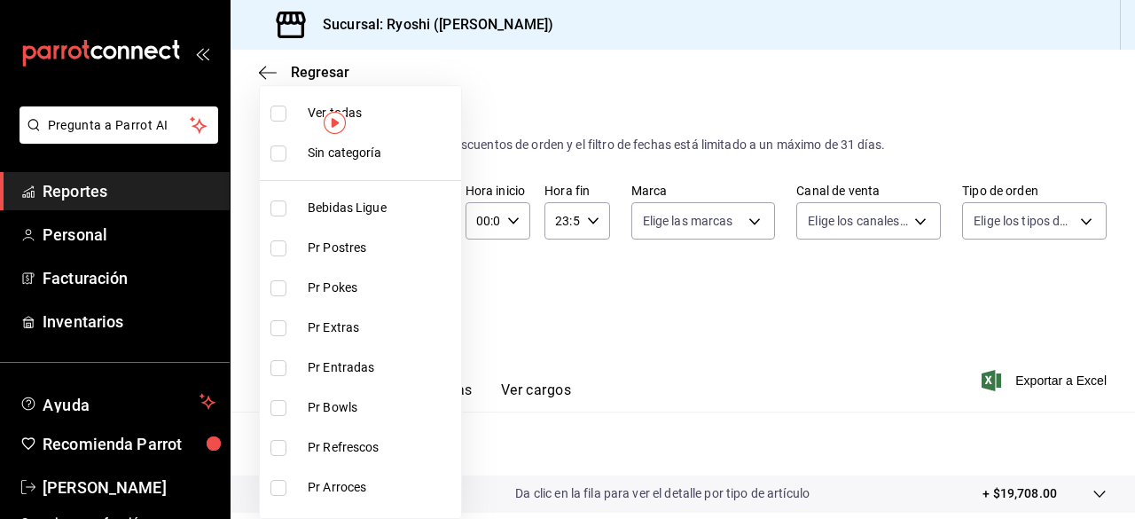
checkbox input "true"
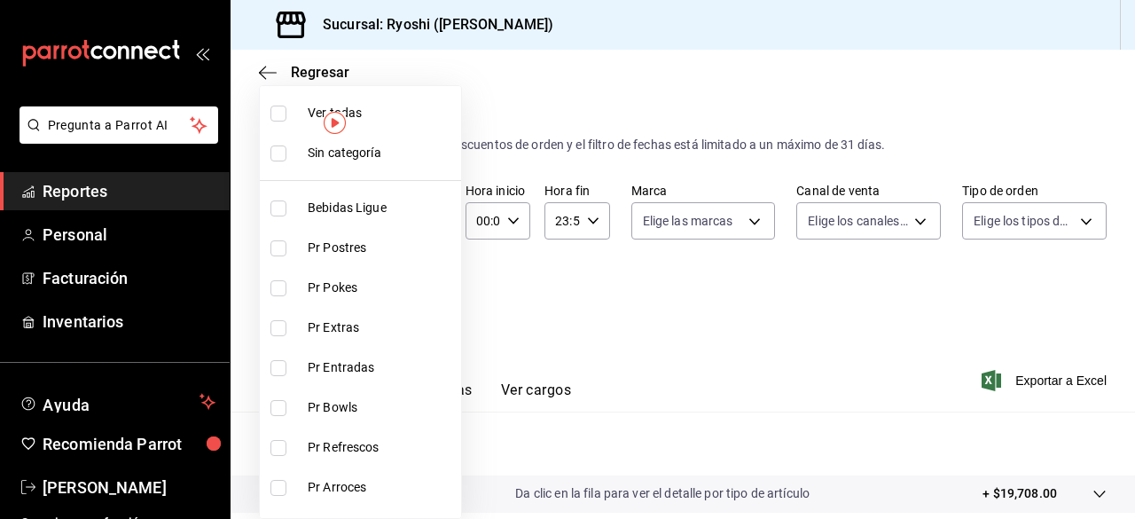
checkbox input "true"
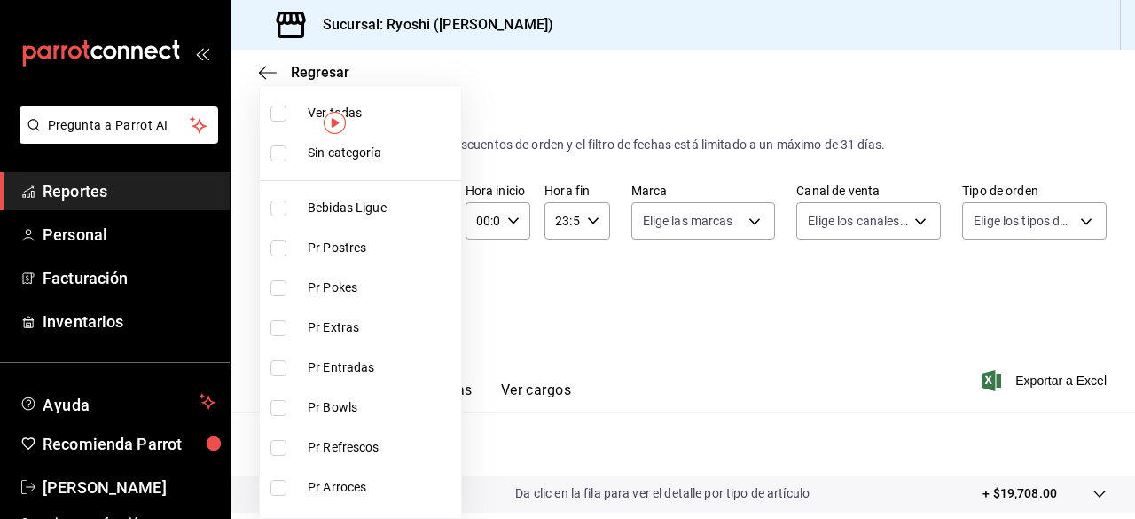
checkbox input "true"
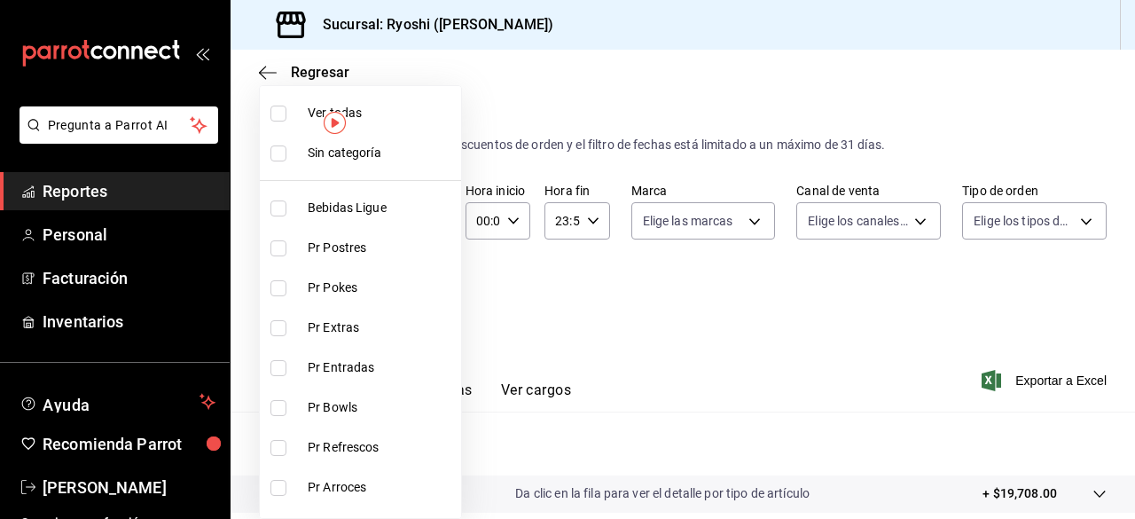
checkbox input "true"
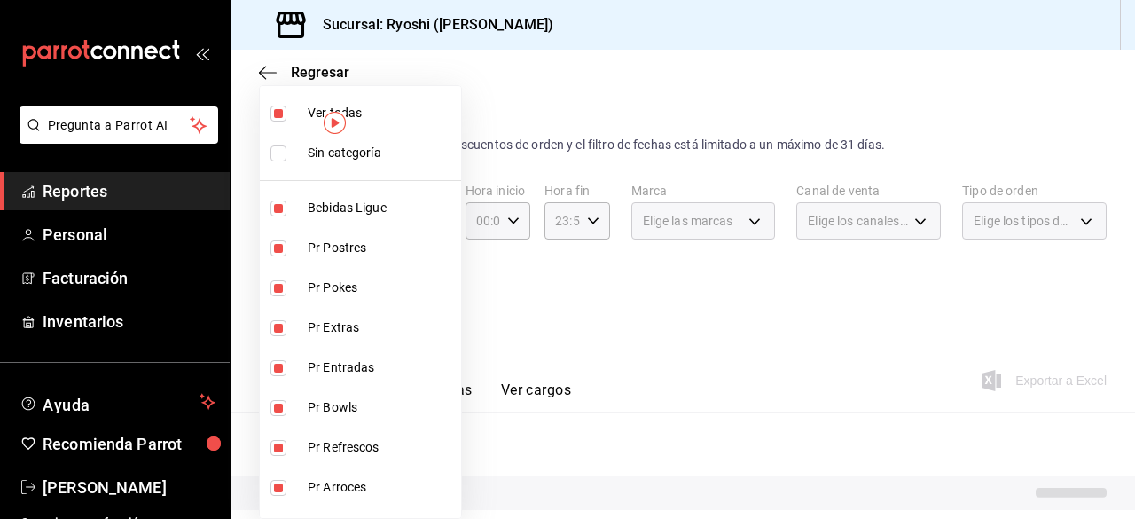
click at [280, 118] on input "checkbox" at bounding box center [278, 114] width 16 height 16
checkbox input "false"
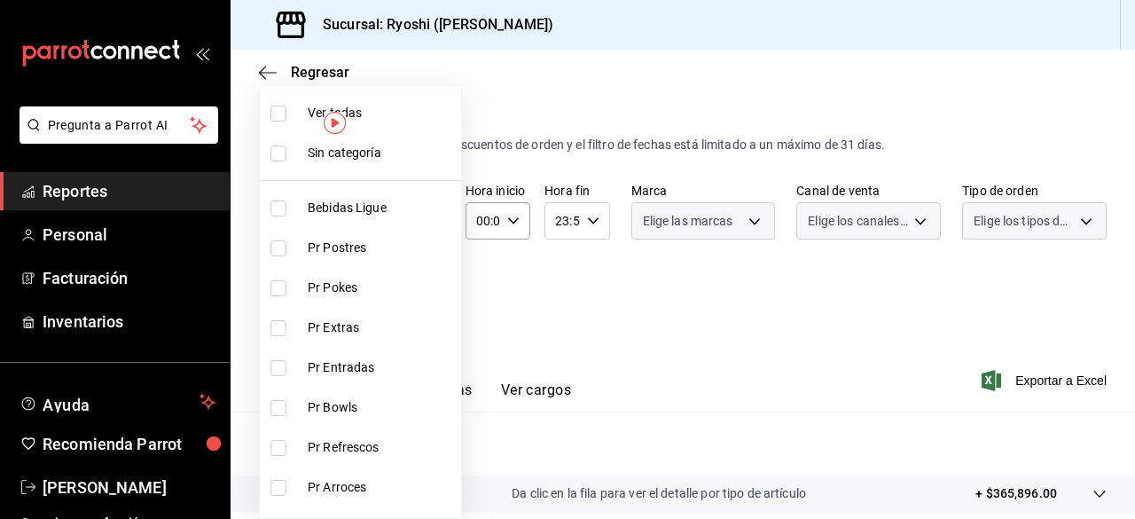
checkbox input "false"
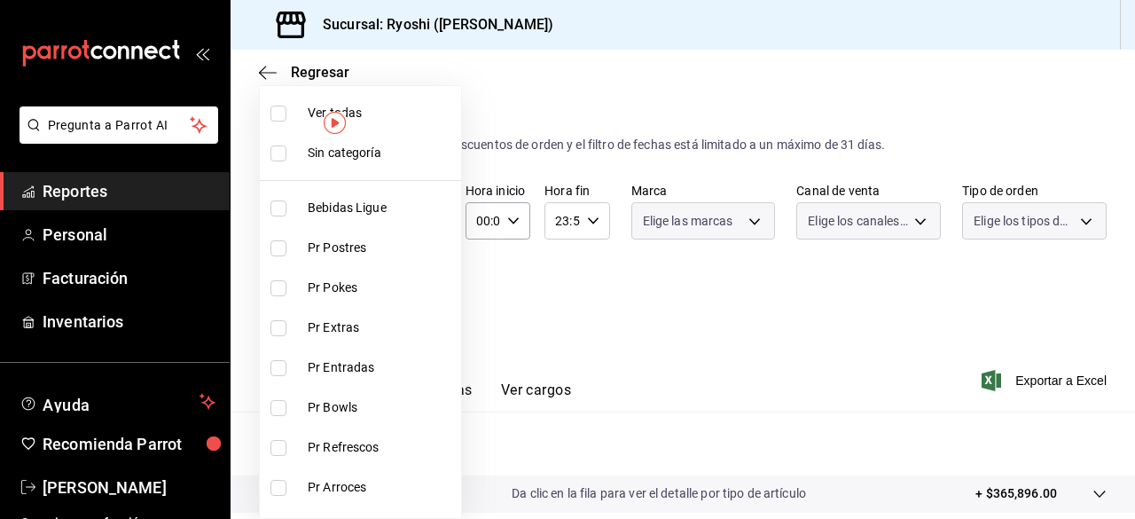
checkbox input "false"
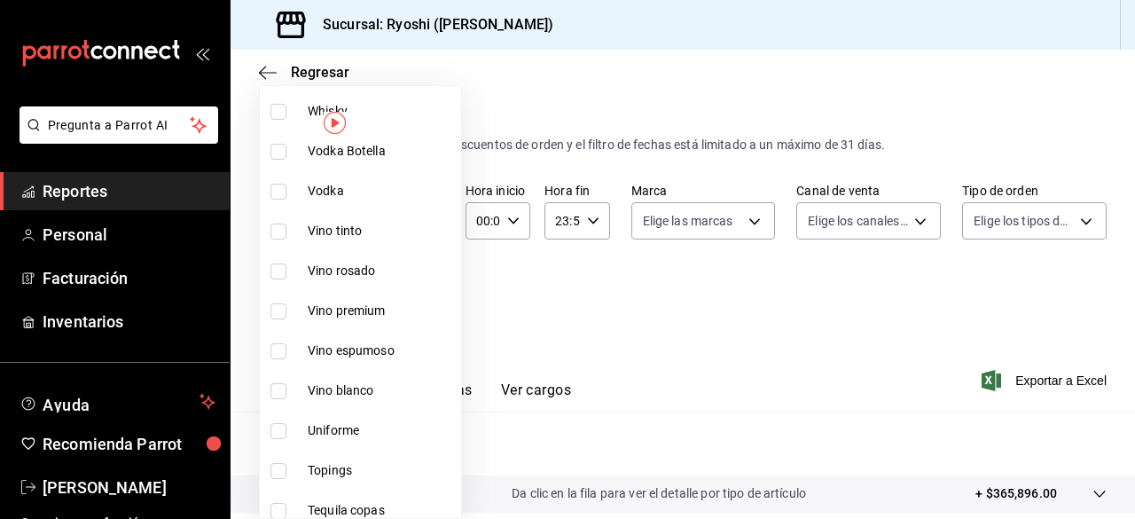
scroll to position [541, 0]
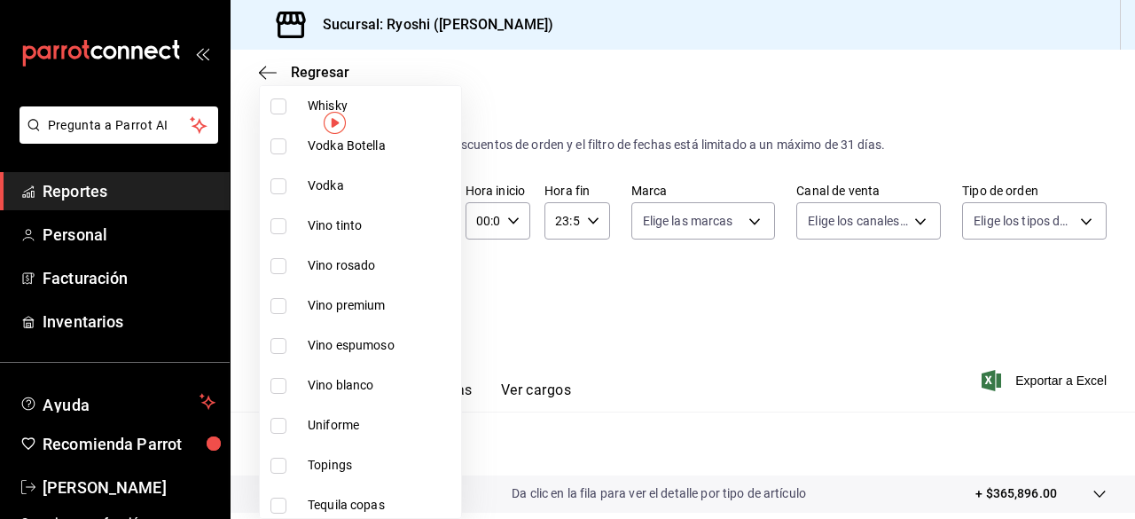
click at [280, 223] on input "checkbox" at bounding box center [278, 226] width 16 height 16
click at [278, 259] on input "checkbox" at bounding box center [278, 266] width 16 height 16
click at [278, 307] on input "checkbox" at bounding box center [278, 306] width 16 height 16
click at [280, 347] on input "checkbox" at bounding box center [278, 346] width 16 height 16
click at [278, 381] on input "checkbox" at bounding box center [278, 386] width 16 height 16
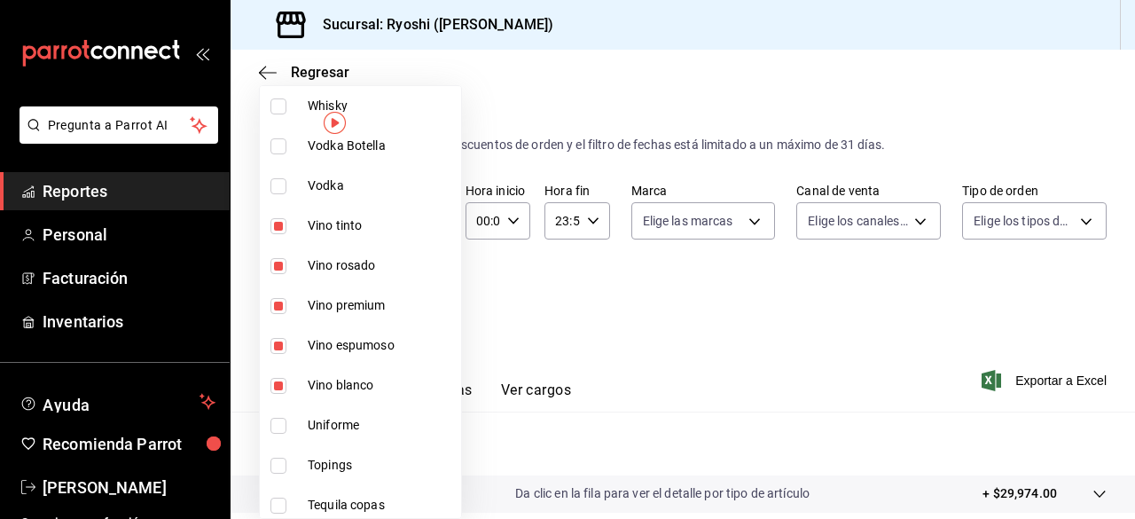
click at [1029, 373] on div at bounding box center [567, 259] width 1135 height 519
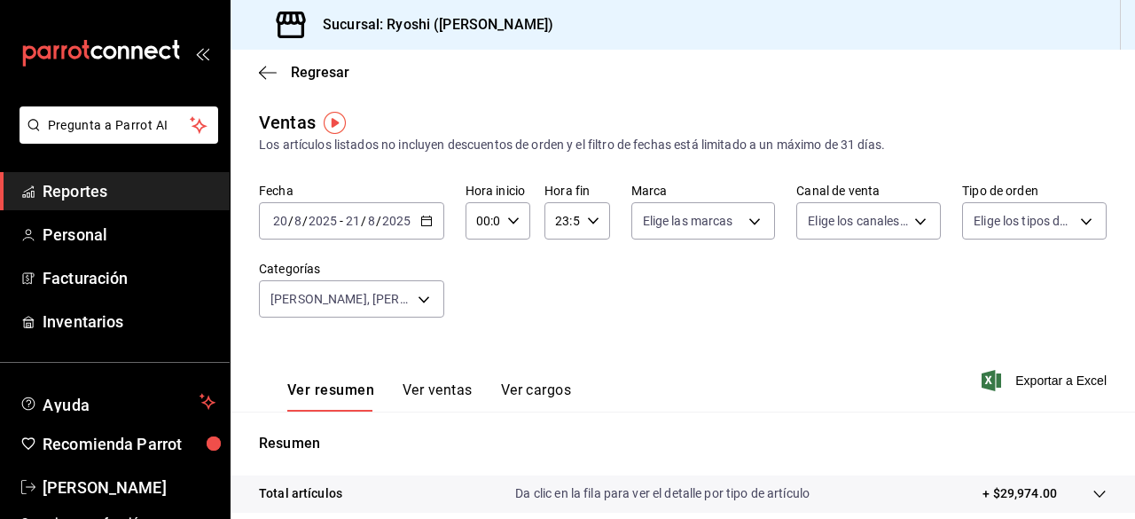
click at [1029, 379] on span "Exportar a Excel" at bounding box center [1045, 380] width 121 height 21
click at [426, 301] on body "Pregunta a Parrot AI Reportes Personal Facturación Inventarios Ayuda Recomienda…" at bounding box center [567, 259] width 1135 height 519
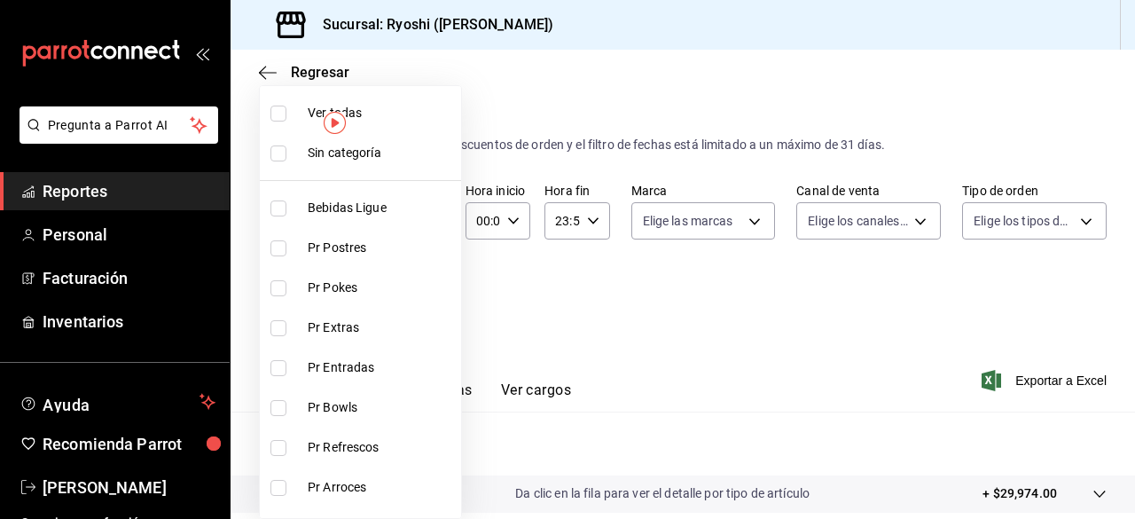
click at [284, 116] on input "checkbox" at bounding box center [278, 114] width 16 height 16
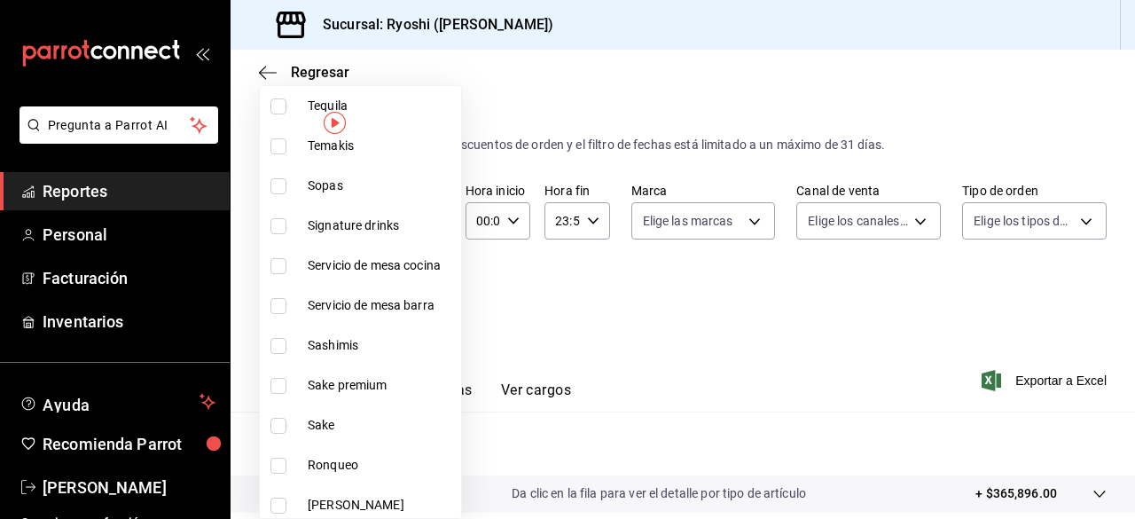
scroll to position [990, 0]
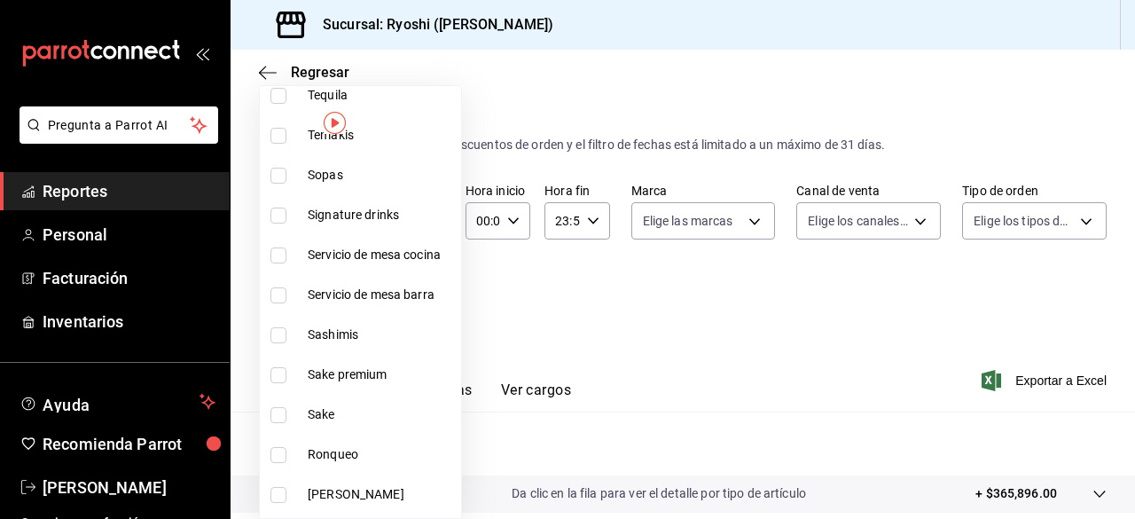
click at [279, 361] on li "Sake premium" at bounding box center [360, 375] width 201 height 40
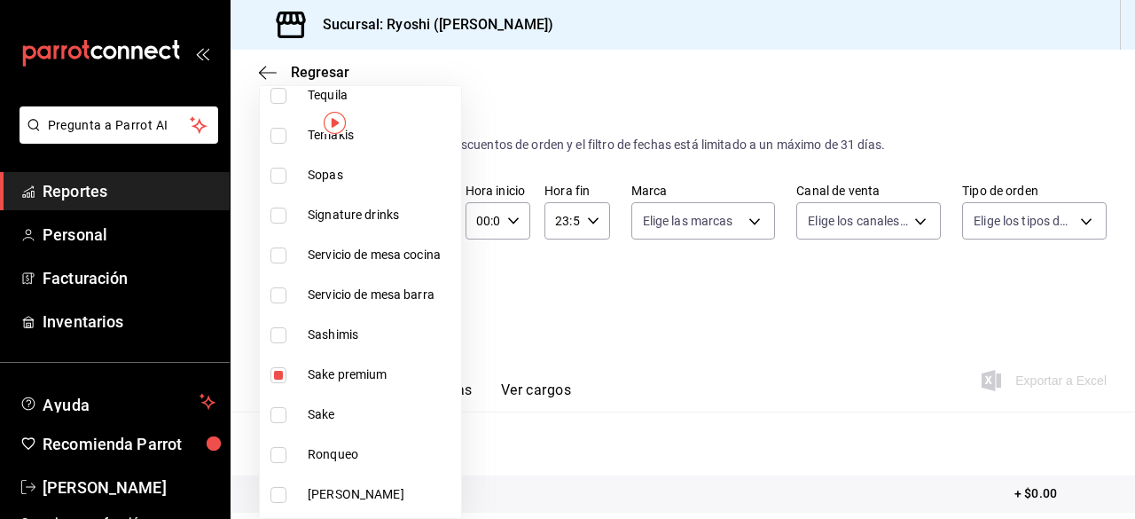
click at [273, 409] on input "checkbox" at bounding box center [278, 415] width 16 height 16
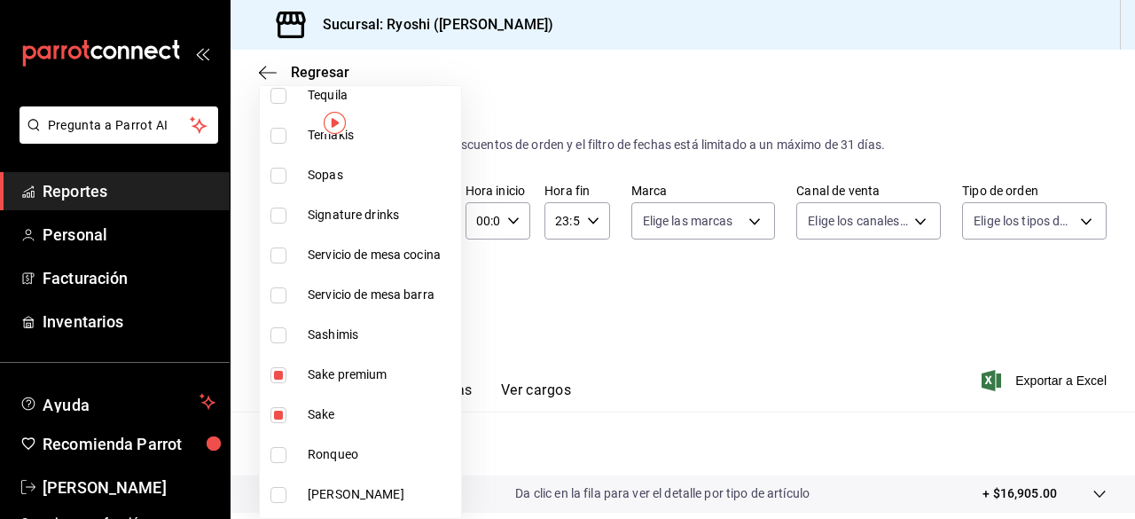
click at [1022, 381] on div at bounding box center [567, 259] width 1135 height 519
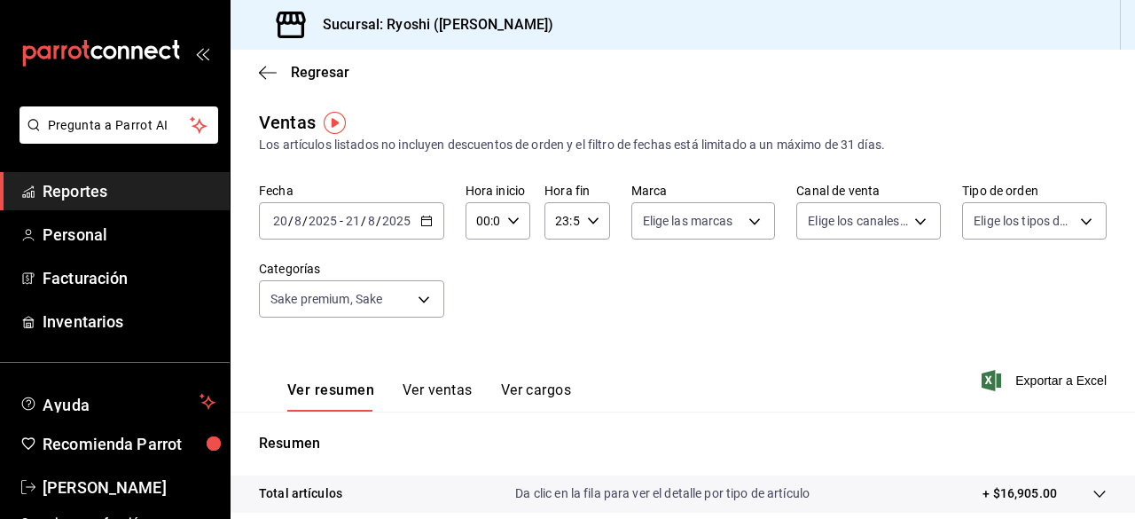
click at [1026, 380] on span "Exportar a Excel" at bounding box center [1045, 380] width 121 height 21
click at [423, 300] on body "Pregunta a Parrot AI Reportes Personal Facturación Inventarios Ayuda Recomienda…" at bounding box center [567, 259] width 1135 height 519
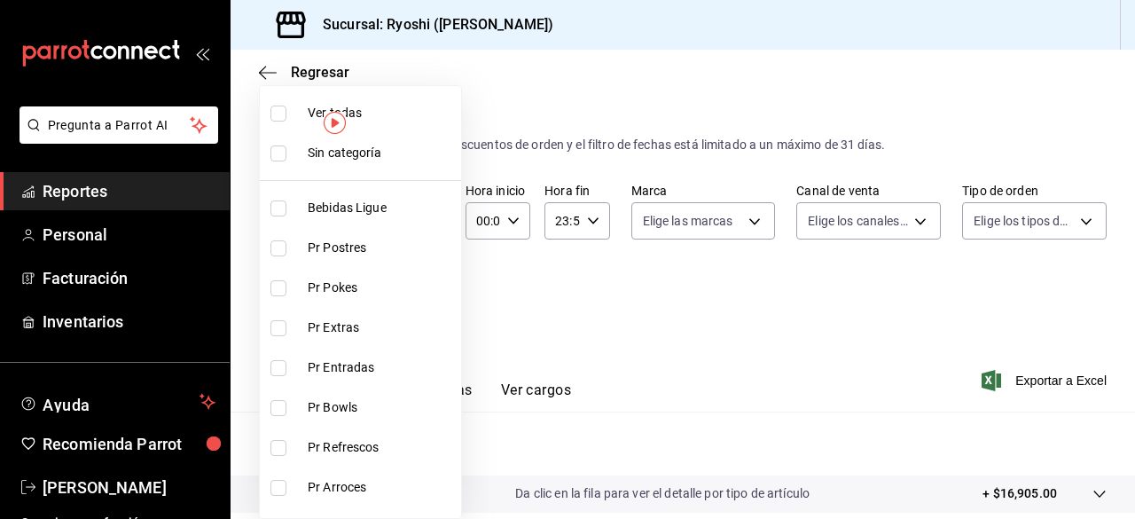
click at [282, 119] on input "checkbox" at bounding box center [278, 114] width 16 height 16
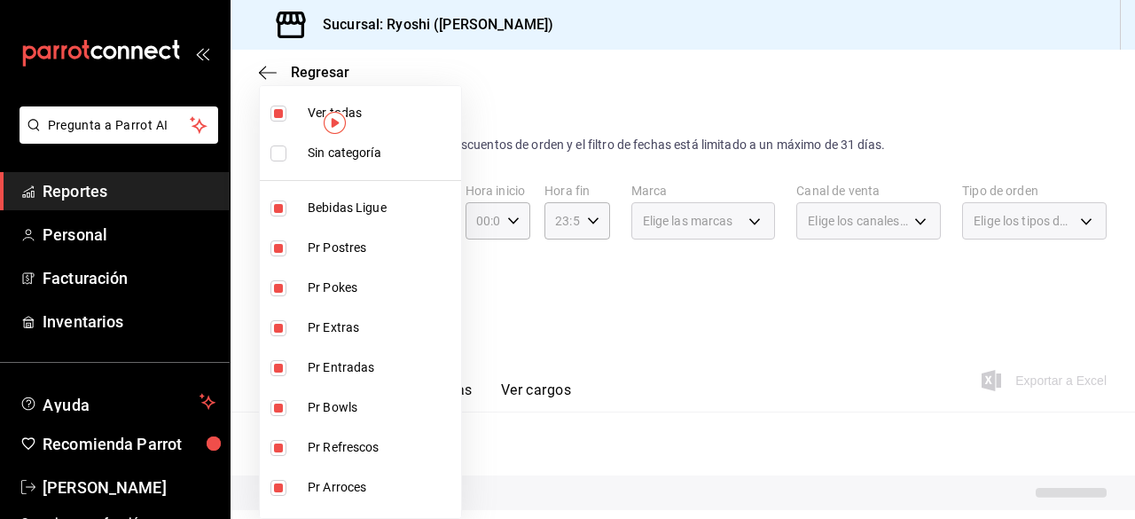
click at [282, 119] on input "checkbox" at bounding box center [278, 114] width 16 height 16
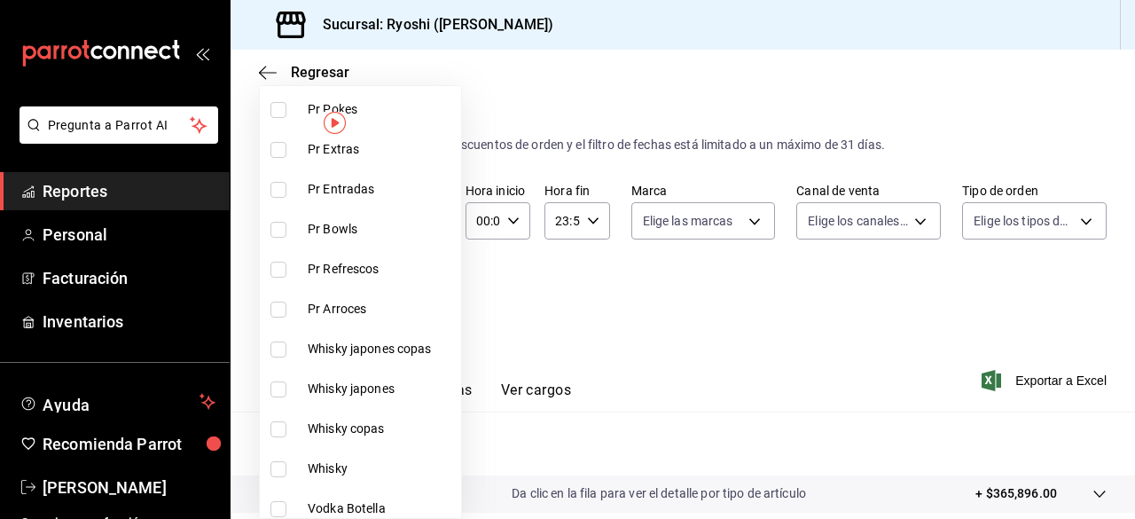
scroll to position [179, 0]
click at [277, 346] on input "checkbox" at bounding box center [278, 348] width 16 height 16
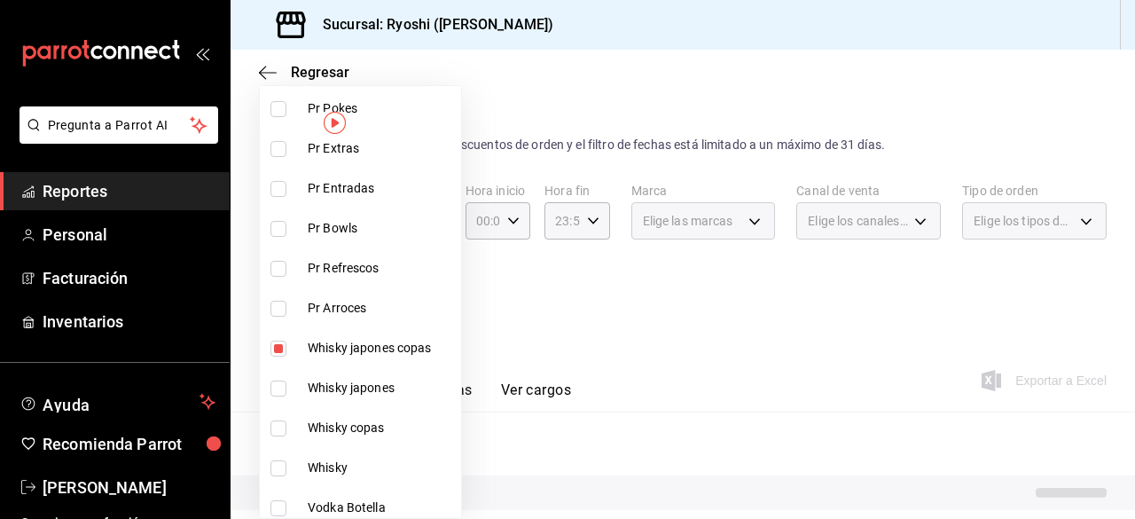
click at [277, 384] on input "checkbox" at bounding box center [278, 388] width 16 height 16
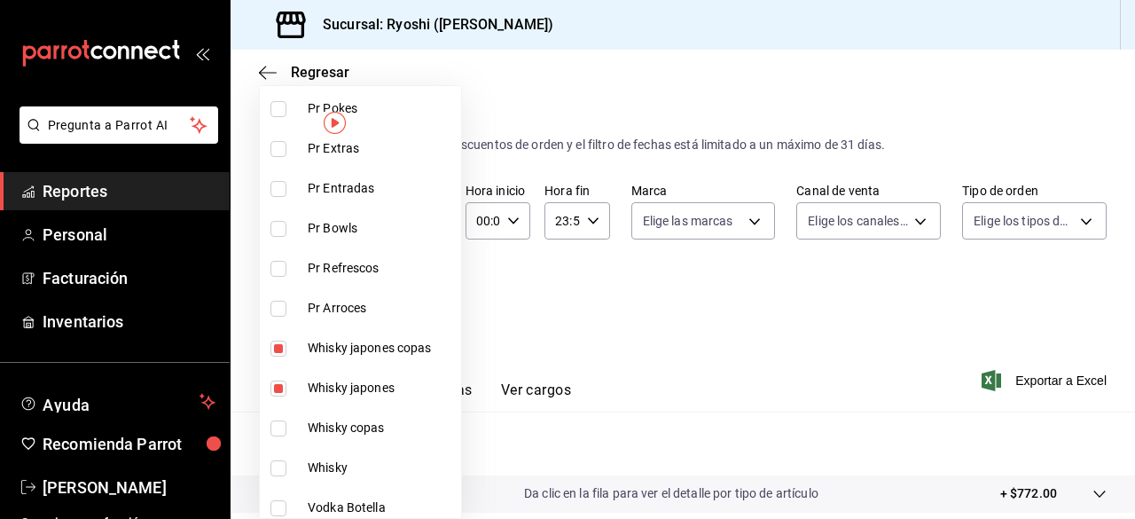
click at [280, 418] on li "Whisky copas" at bounding box center [360, 428] width 201 height 40
click at [280, 464] on input "checkbox" at bounding box center [278, 468] width 16 height 16
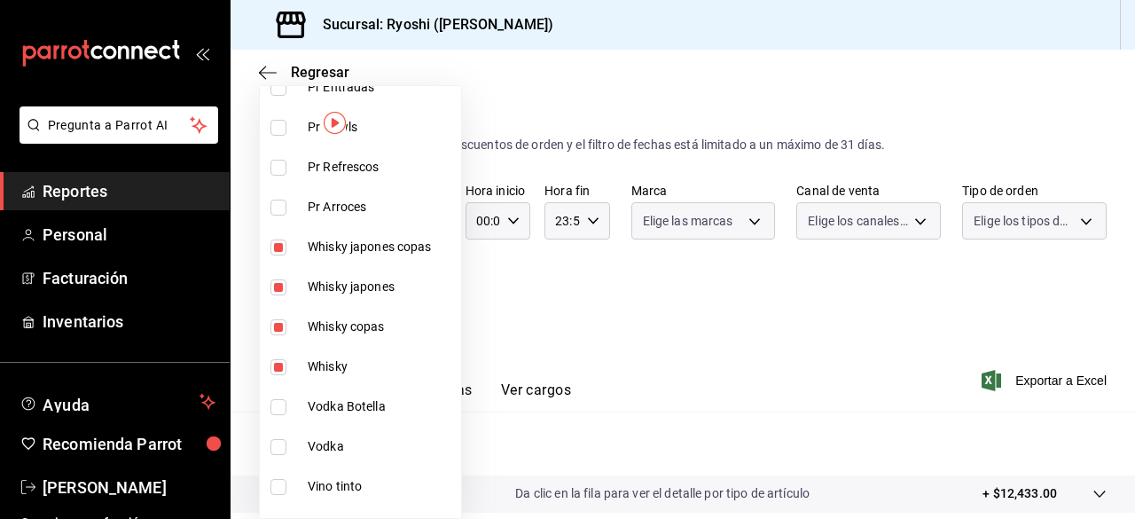
scroll to position [284, 0]
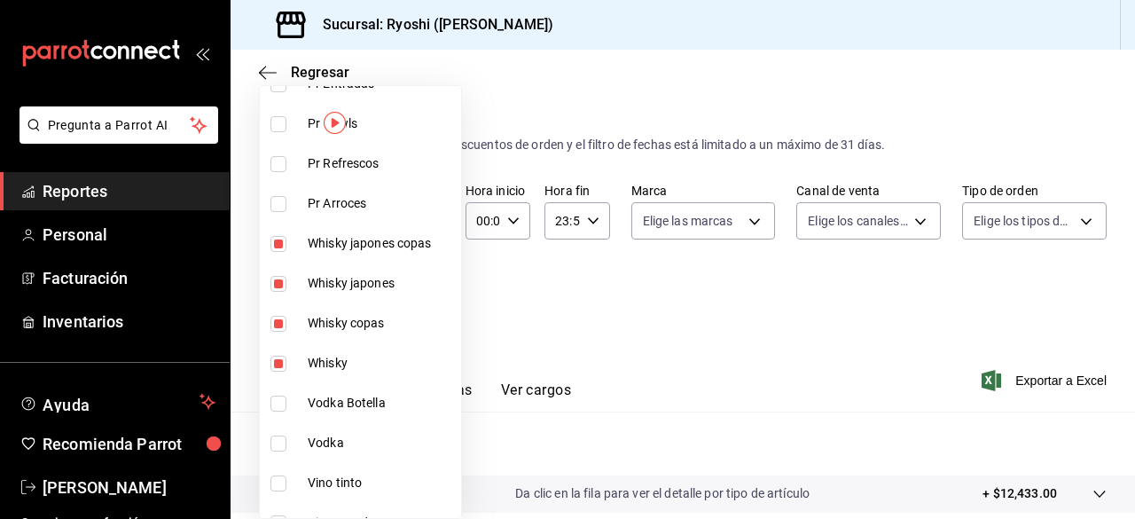
click at [278, 405] on input "checkbox" at bounding box center [278, 403] width 16 height 16
click at [282, 441] on input "checkbox" at bounding box center [278, 443] width 16 height 16
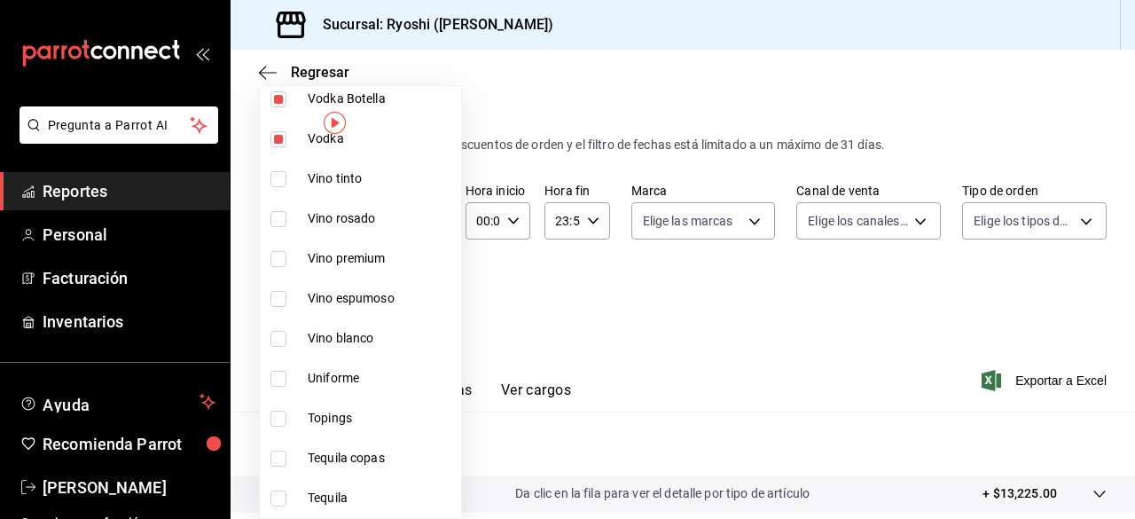
scroll to position [606, 0]
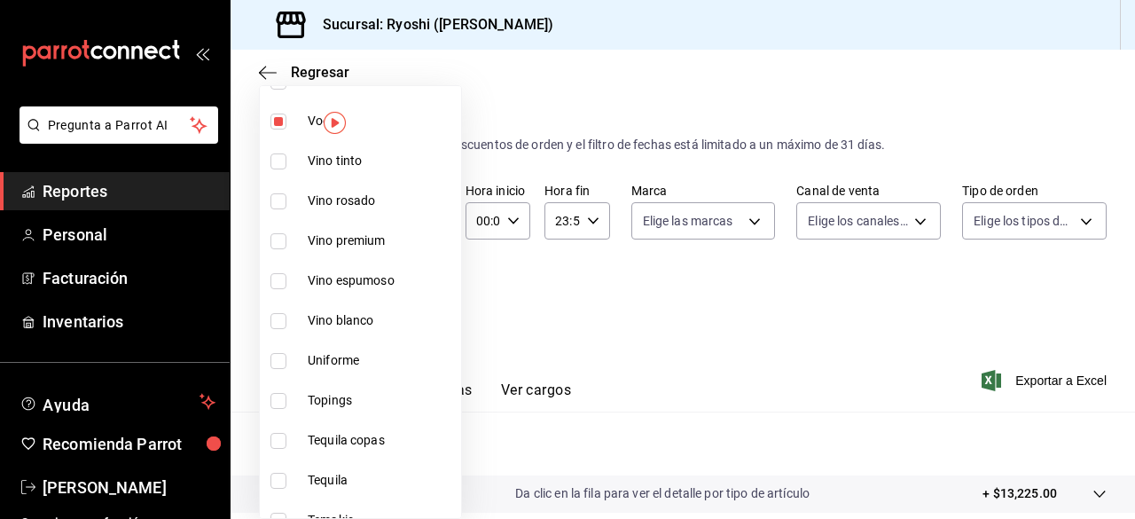
click at [282, 441] on input "checkbox" at bounding box center [278, 441] width 16 height 16
click at [281, 481] on input "checkbox" at bounding box center [278, 481] width 16 height 16
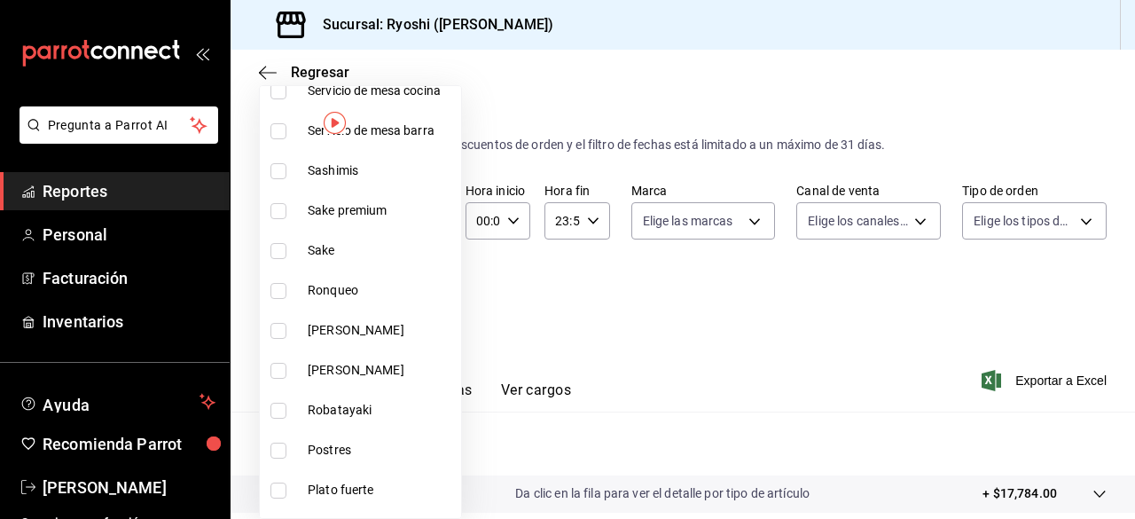
scroll to position [1155, 0]
click at [278, 324] on input "checkbox" at bounding box center [278, 330] width 16 height 16
click at [277, 370] on input "checkbox" at bounding box center [278, 370] width 16 height 16
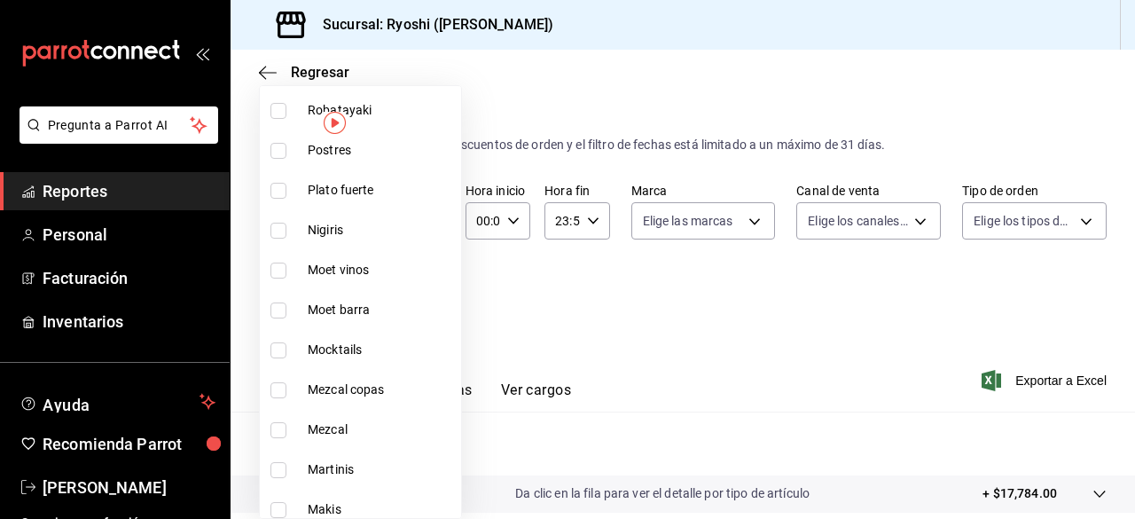
scroll to position [1457, 0]
click at [277, 379] on input "checkbox" at bounding box center [278, 387] width 16 height 16
click at [282, 426] on input "checkbox" at bounding box center [278, 427] width 16 height 16
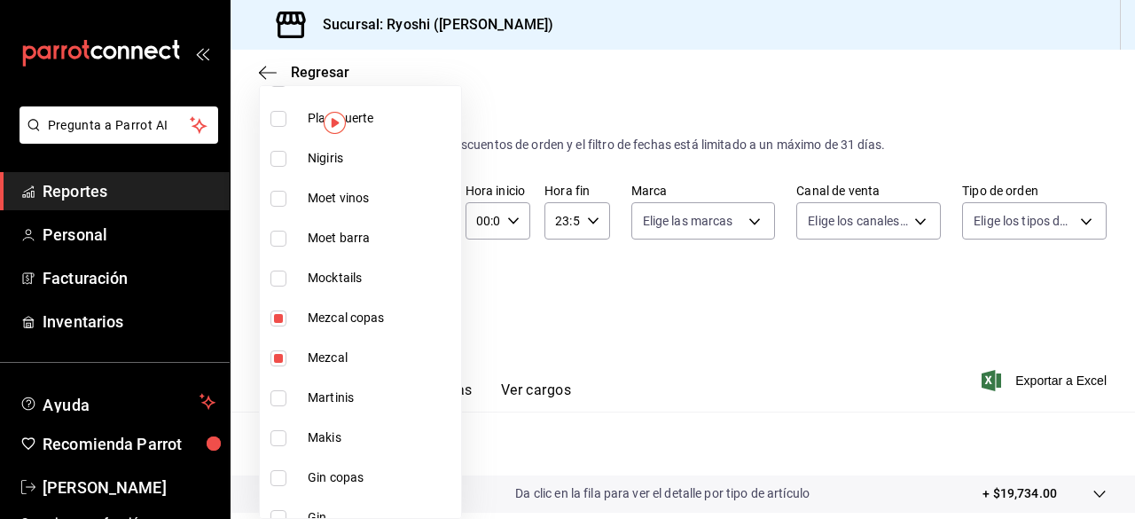
scroll to position [1553, 0]
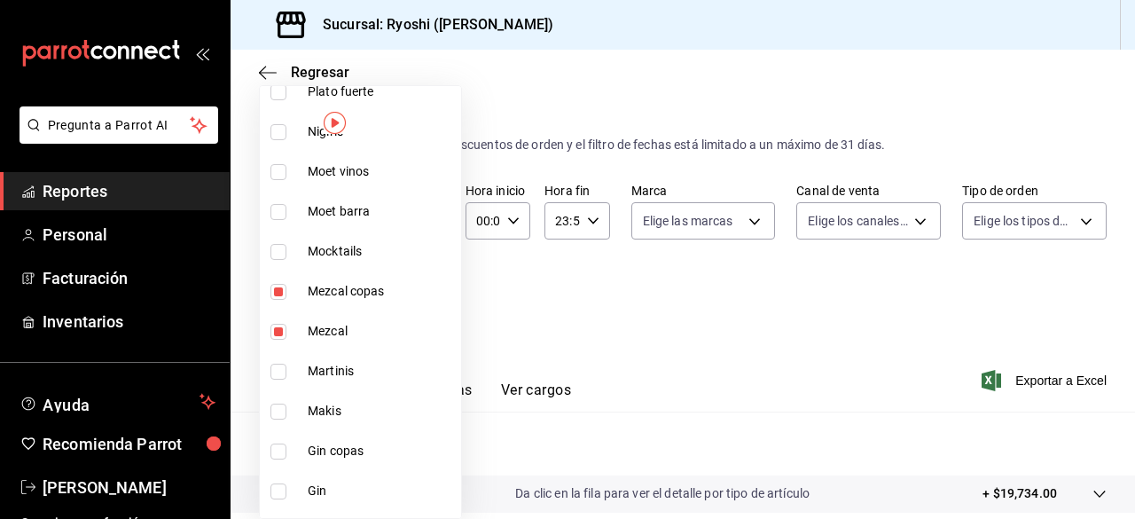
click at [281, 443] on input "checkbox" at bounding box center [278, 451] width 16 height 16
click at [280, 484] on input "checkbox" at bounding box center [278, 491] width 16 height 16
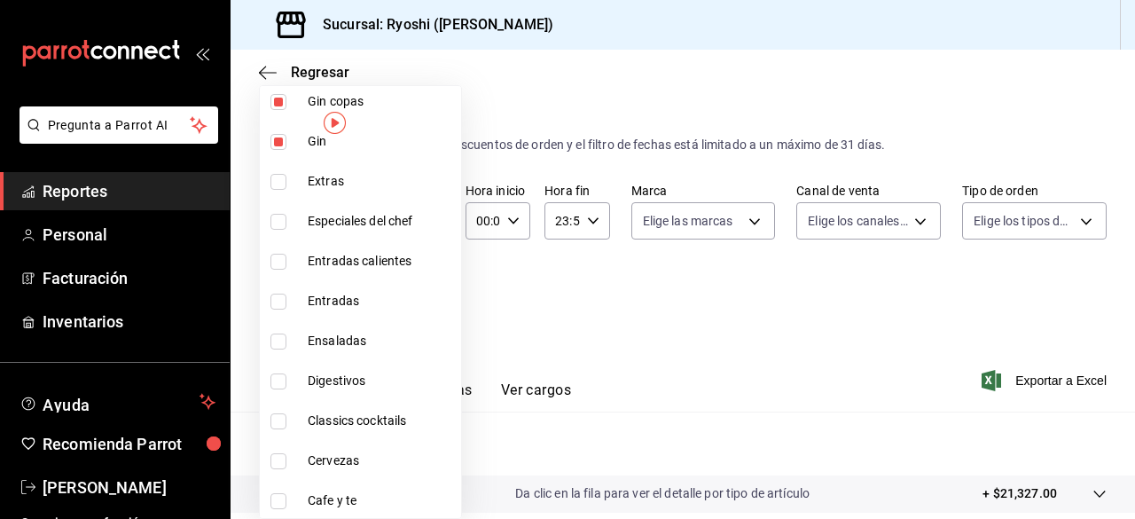
scroll to position [1903, 0]
click at [277, 382] on input "checkbox" at bounding box center [278, 380] width 16 height 16
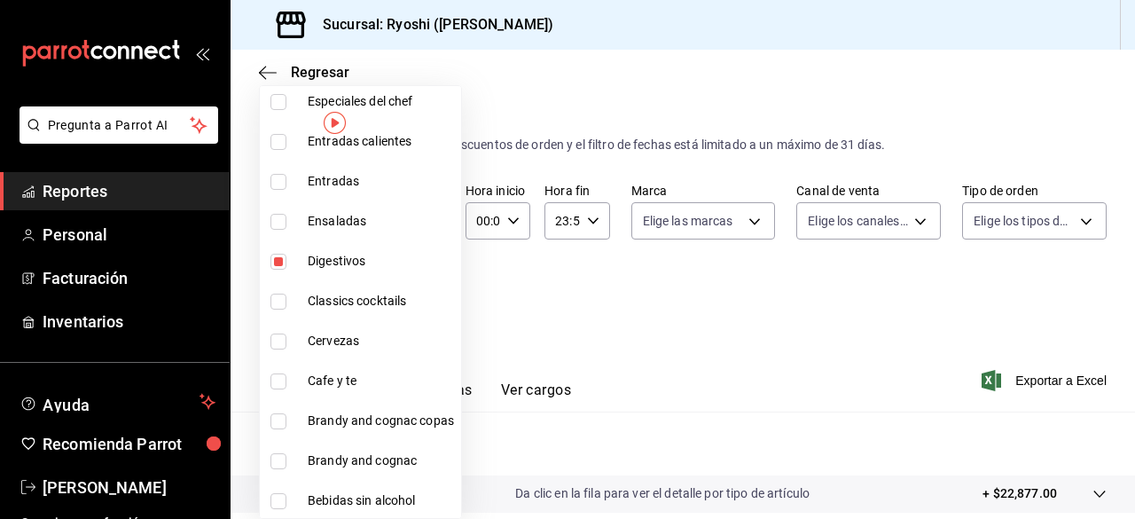
scroll to position [2023, 0]
click at [277, 382] on input "checkbox" at bounding box center [278, 380] width 16 height 16
click at [280, 341] on input "checkbox" at bounding box center [278, 340] width 16 height 16
click at [286, 413] on label at bounding box center [281, 419] width 23 height 16
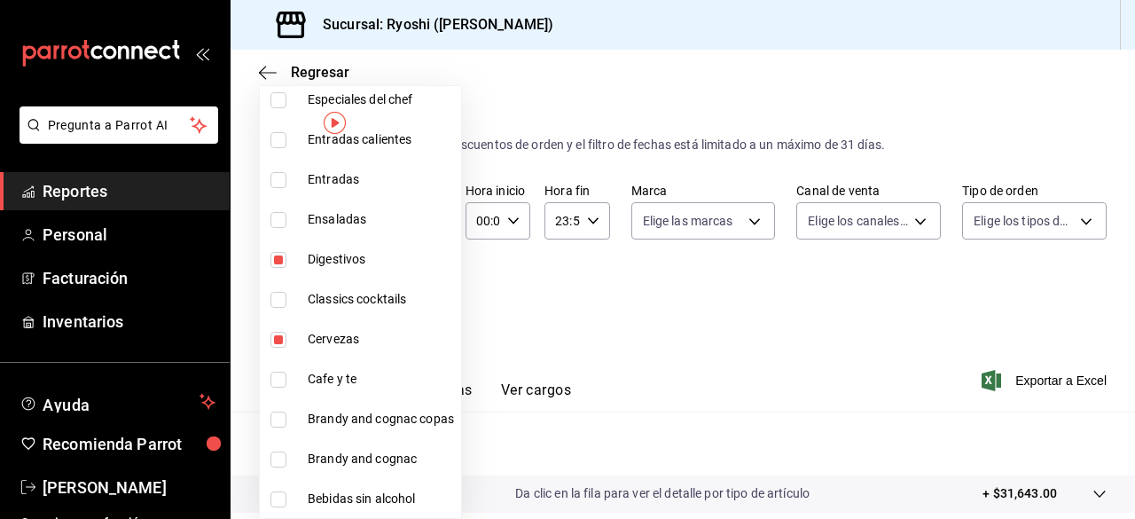
click at [286, 413] on input "checkbox" at bounding box center [278, 419] width 16 height 16
click at [278, 449] on li "Brandy and cognac" at bounding box center [360, 459] width 201 height 40
click at [281, 425] on input "checkbox" at bounding box center [278, 419] width 16 height 16
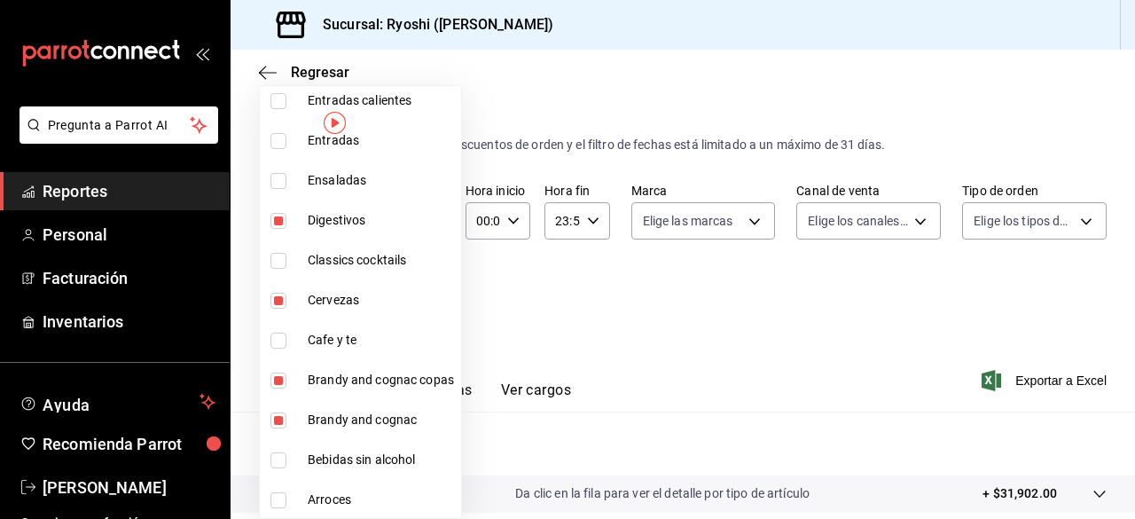
click at [1012, 380] on div at bounding box center [567, 259] width 1135 height 519
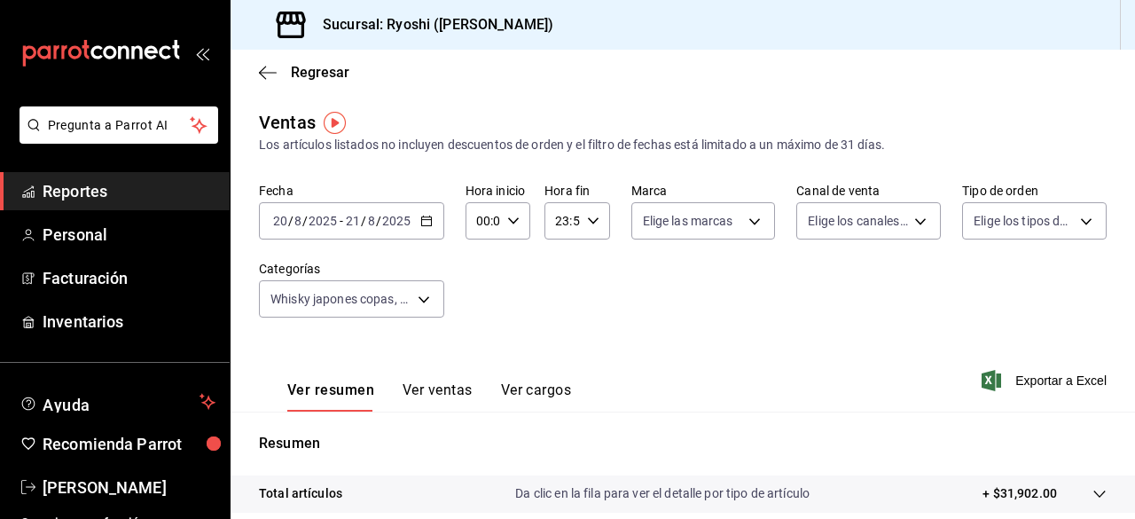
click at [1012, 380] on span "Exportar a Excel" at bounding box center [1045, 380] width 121 height 21
